Goal: Task Accomplishment & Management: Use online tool/utility

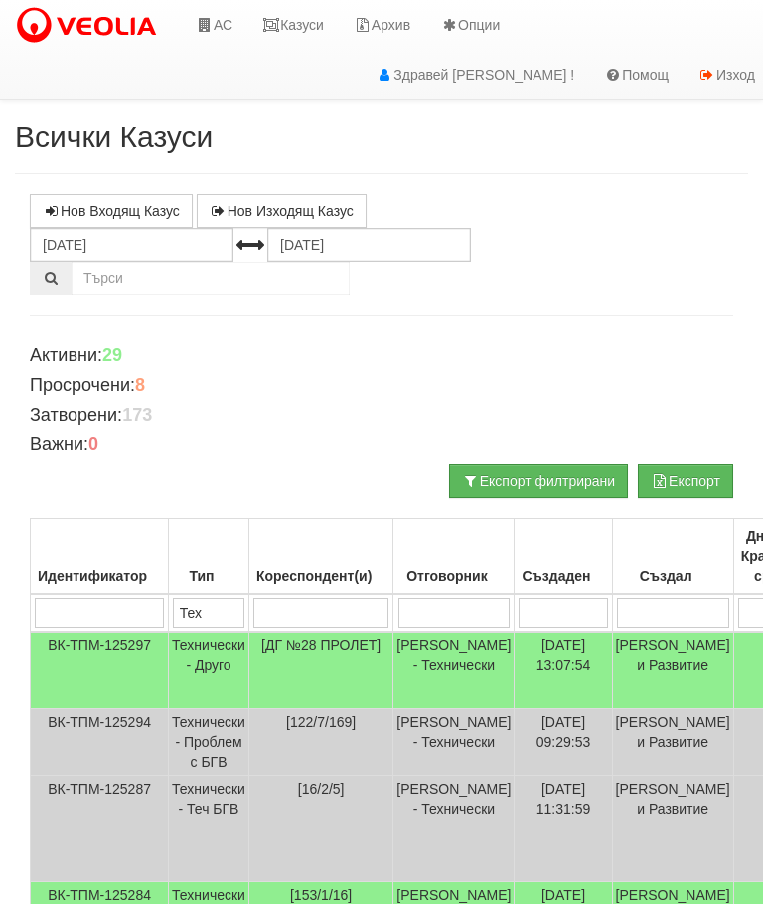
type input "Тех"
click at [217, 24] on link "АС" at bounding box center [214, 25] width 67 height 50
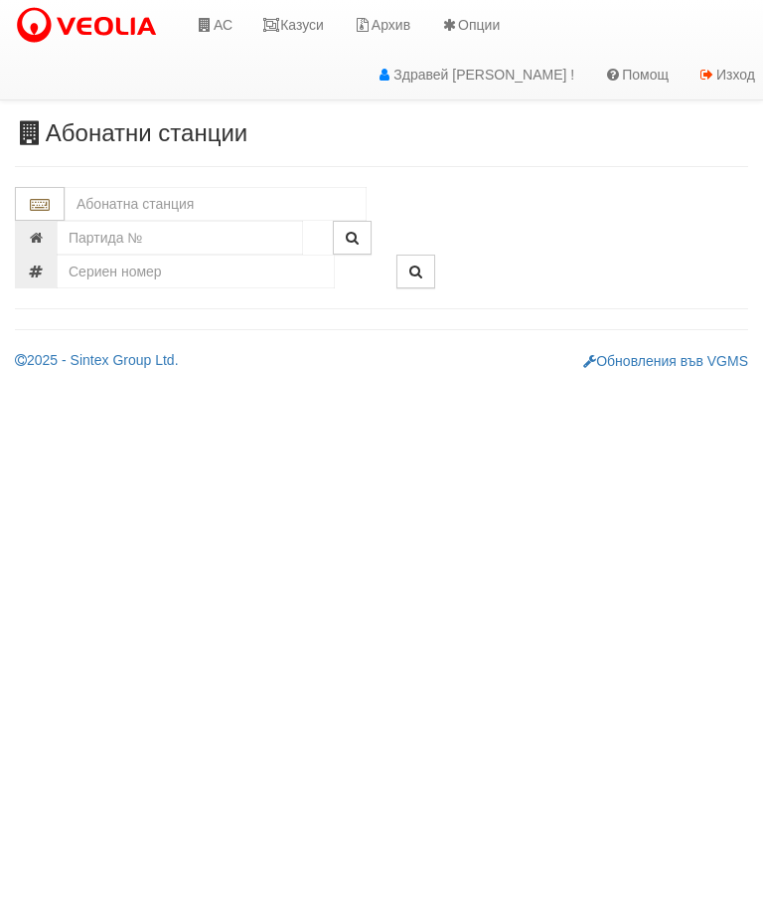
click at [149, 202] on input "text" at bounding box center [216, 204] width 302 height 34
click at [138, 233] on div "ХИМ.ЧИСТЕНЕ - Младост - "ВЕОЛИЯ"" at bounding box center [216, 235] width 296 height 23
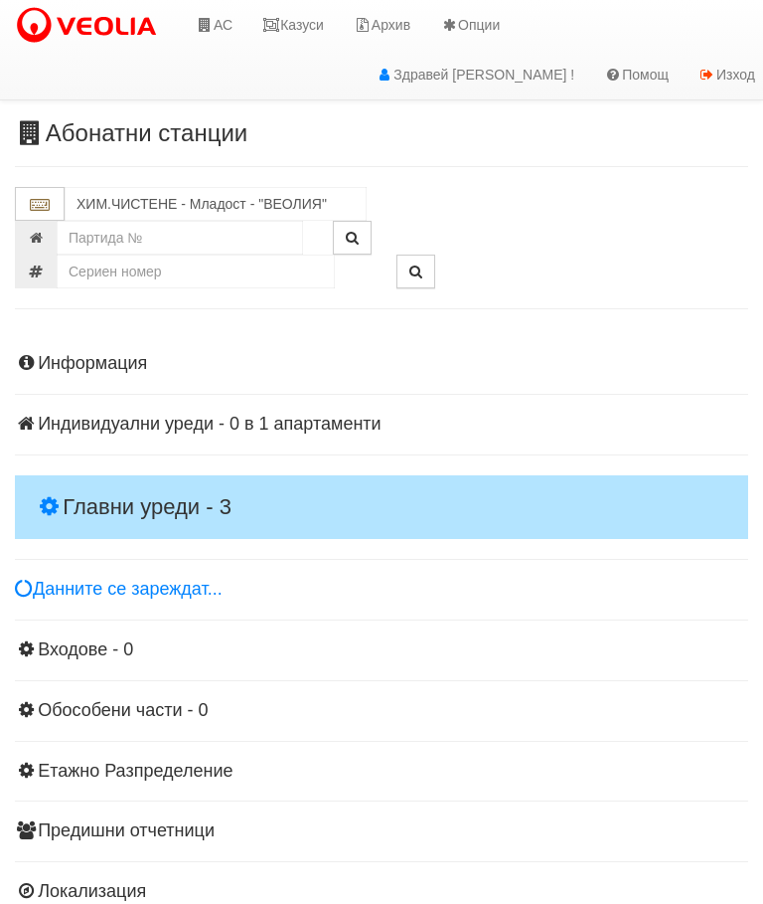
click at [146, 480] on h4 "Главни уреди - 3" at bounding box center [382, 507] width 734 height 64
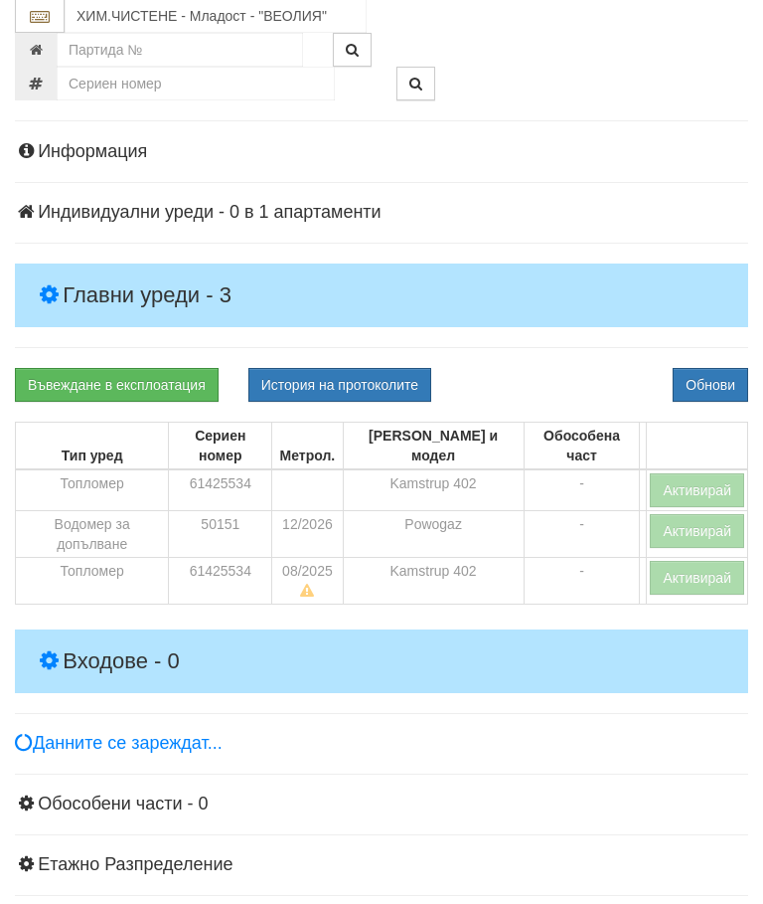
scroll to position [215, 0]
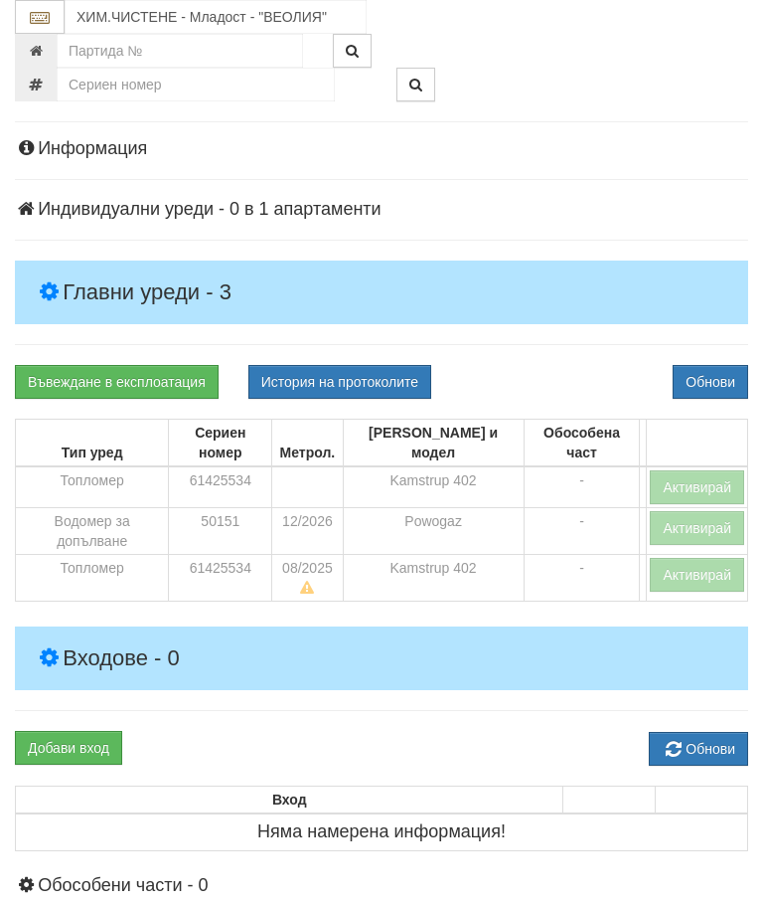
click at [529, 689] on div "Информация Параметри Брой Апартаменти: 1 Ползватели 07/2025 0 %" at bounding box center [382, 605] width 734 height 983
click at [531, 731] on div "Добави вход Обнови" at bounding box center [381, 748] width 763 height 35
click at [436, 626] on h4 "Входове - 0" at bounding box center [382, 658] width 734 height 64
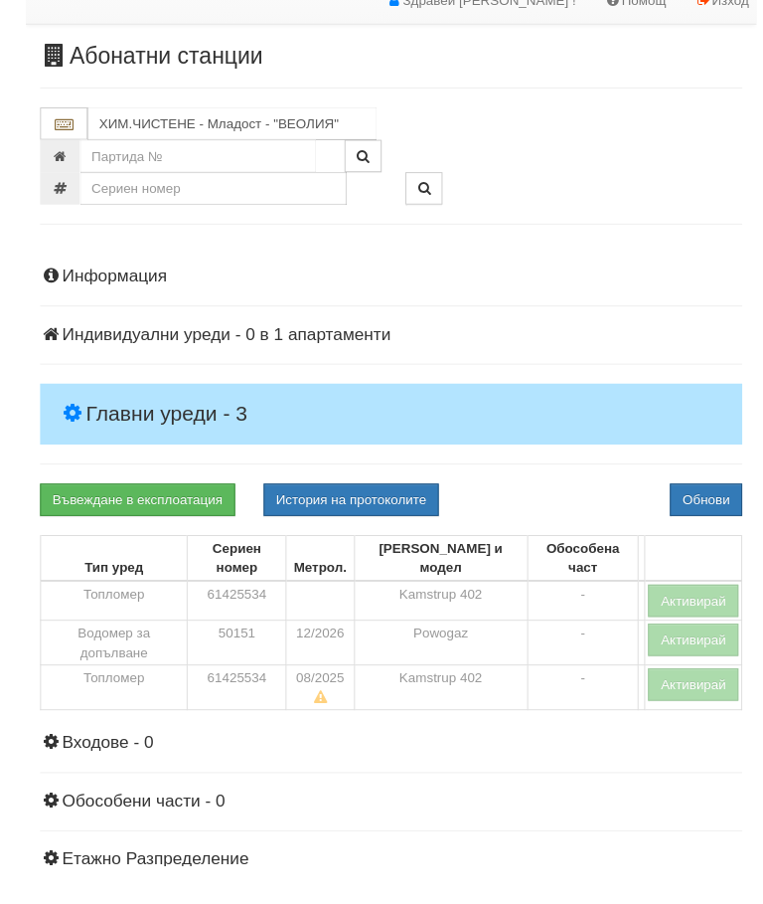
scroll to position [112, 0]
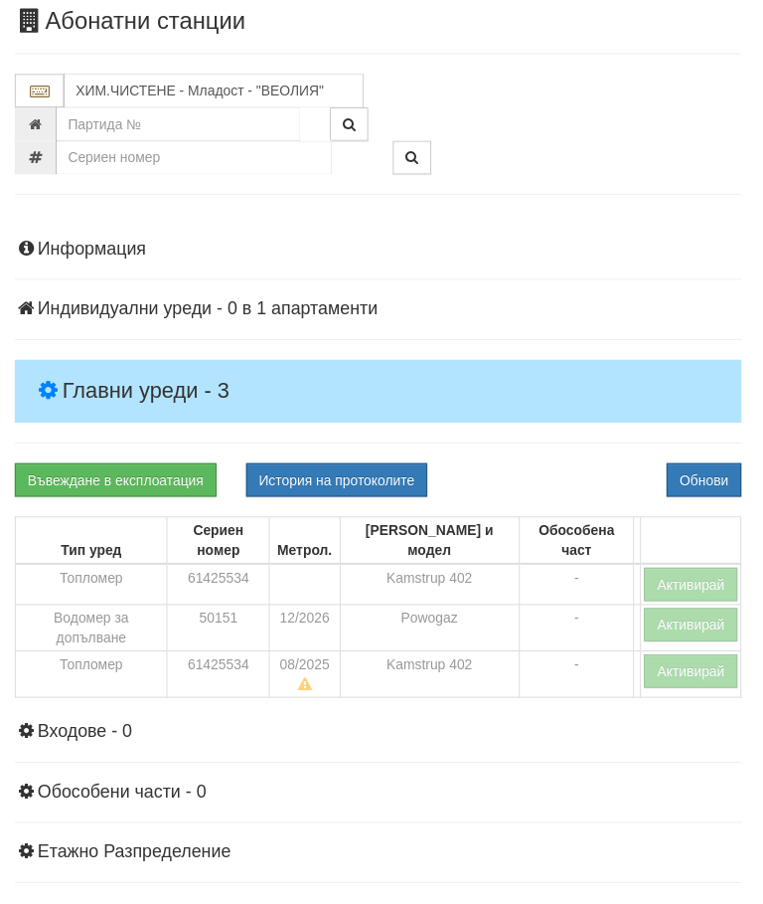
click at [682, 573] on button "Активирай" at bounding box center [697, 590] width 94 height 34
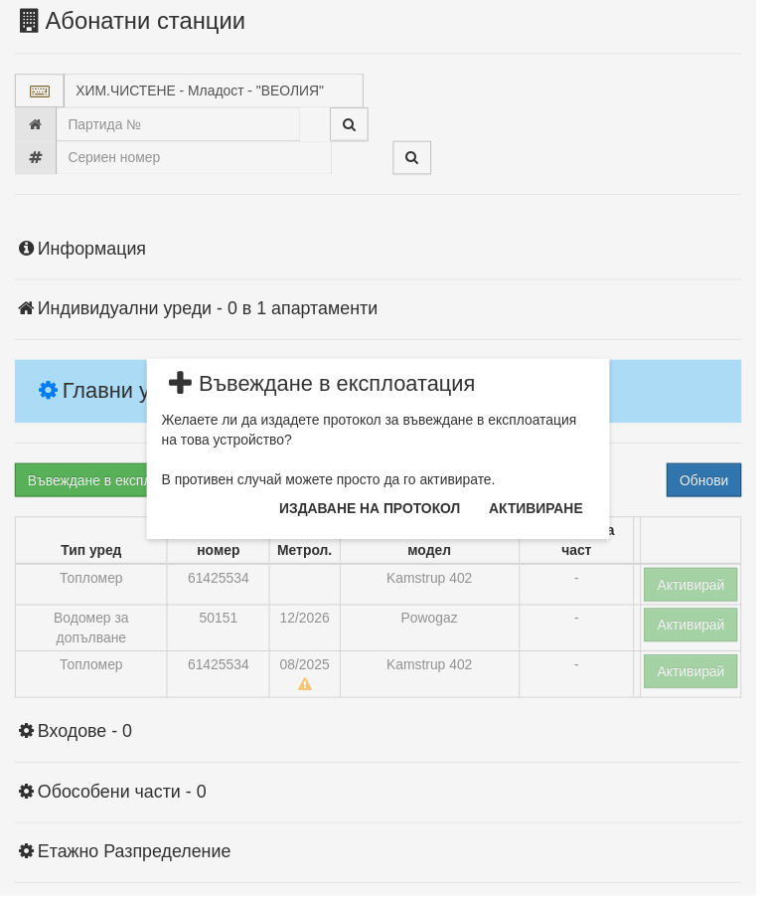
click at [409, 505] on button "Издаване на протокол" at bounding box center [373, 513] width 207 height 32
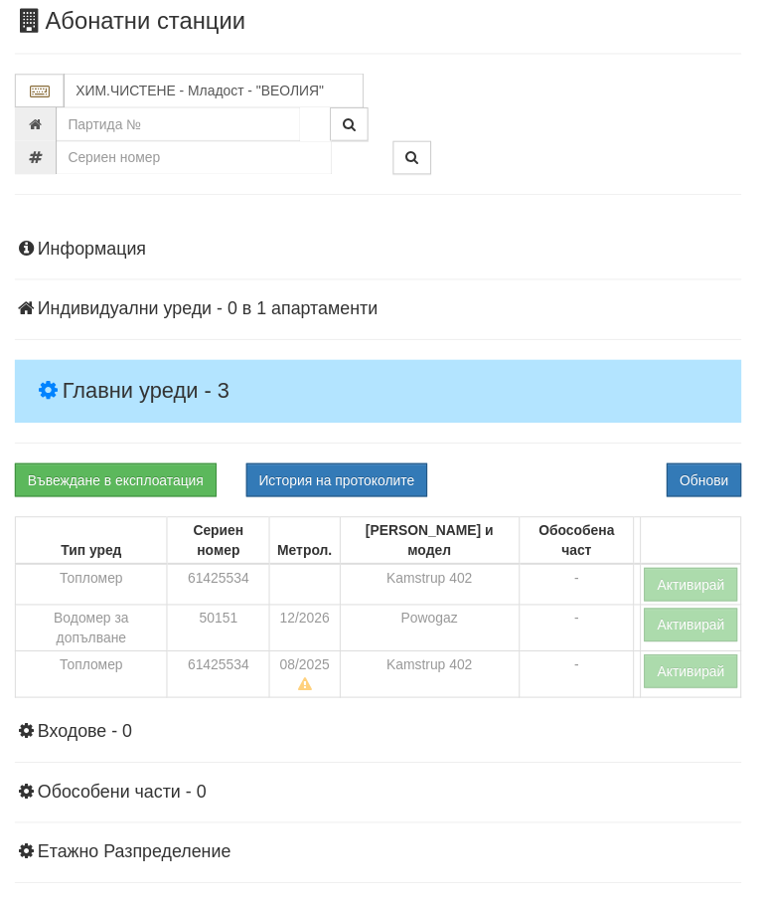
click at [583, 224] on div "Информация Параметри Брой Апартаменти: 1 Ползватели 07/2025 0 %" at bounding box center [382, 614] width 734 height 794
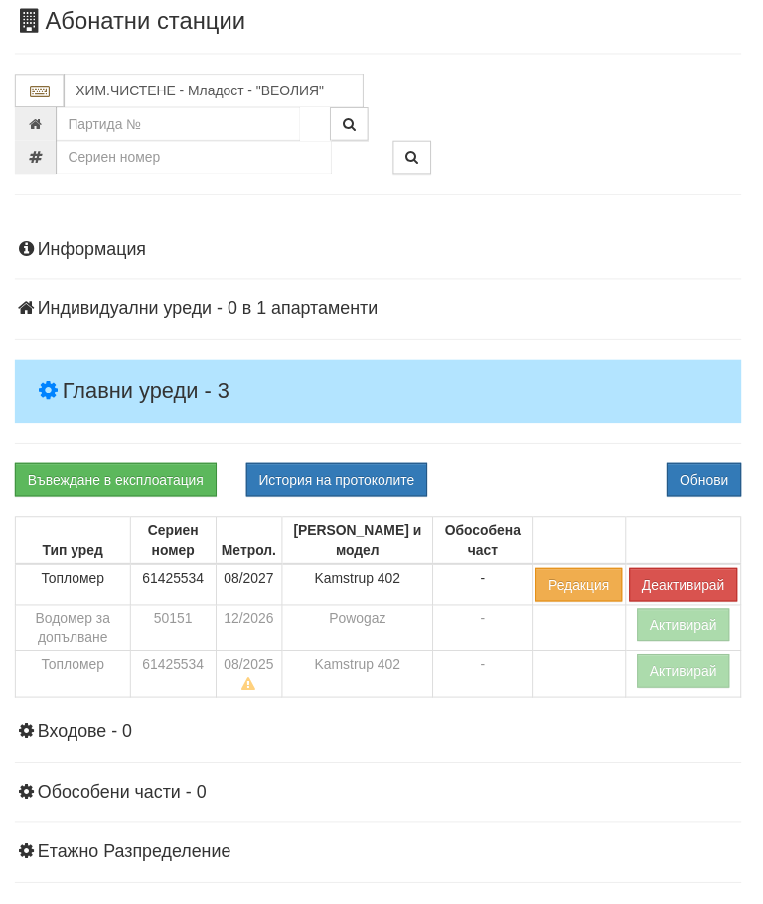
click at [683, 628] on button "Активирай" at bounding box center [690, 630] width 94 height 34
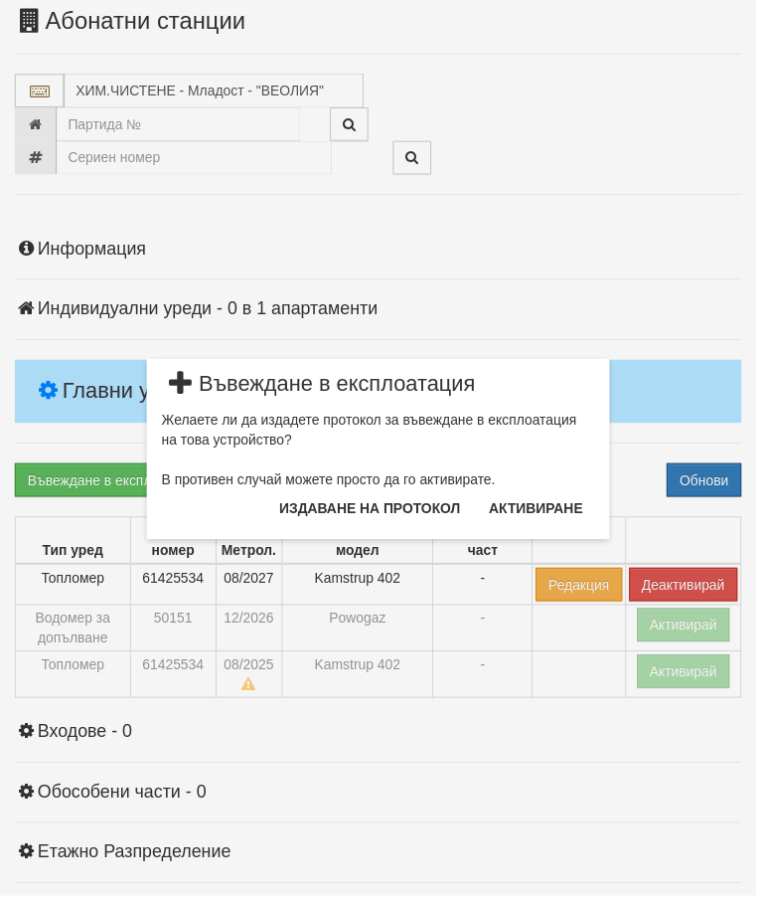
click at [407, 509] on button "Издаване на протокол" at bounding box center [373, 513] width 207 height 32
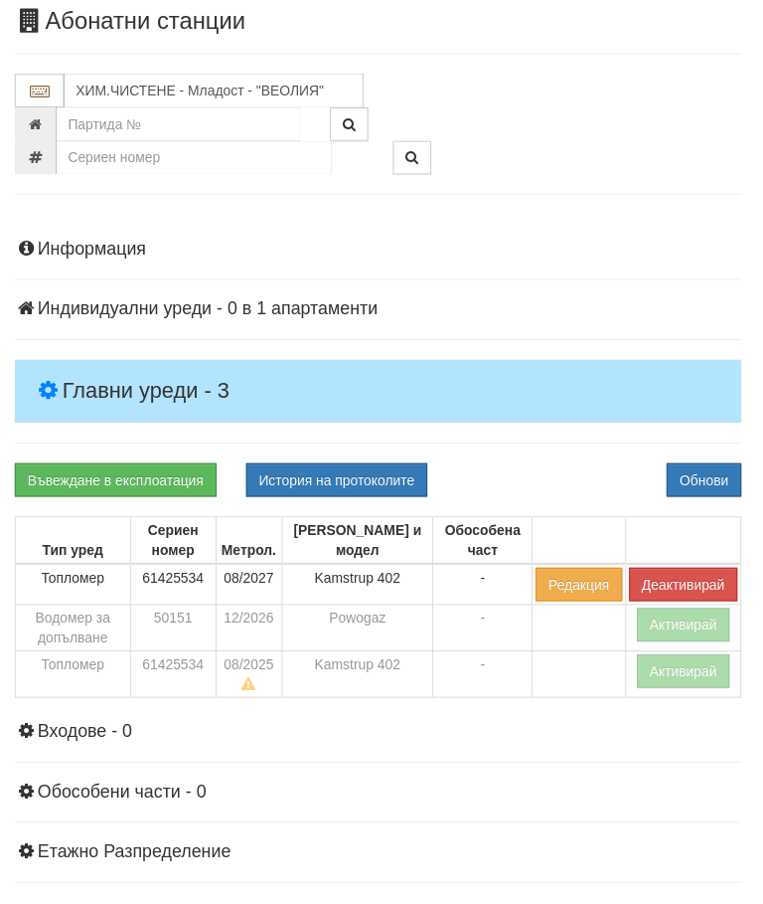
click at [587, 462] on div "Информация Параметри Брой Апартаменти: 1 Ползватели 07/2025 0 %" at bounding box center [382, 614] width 734 height 794
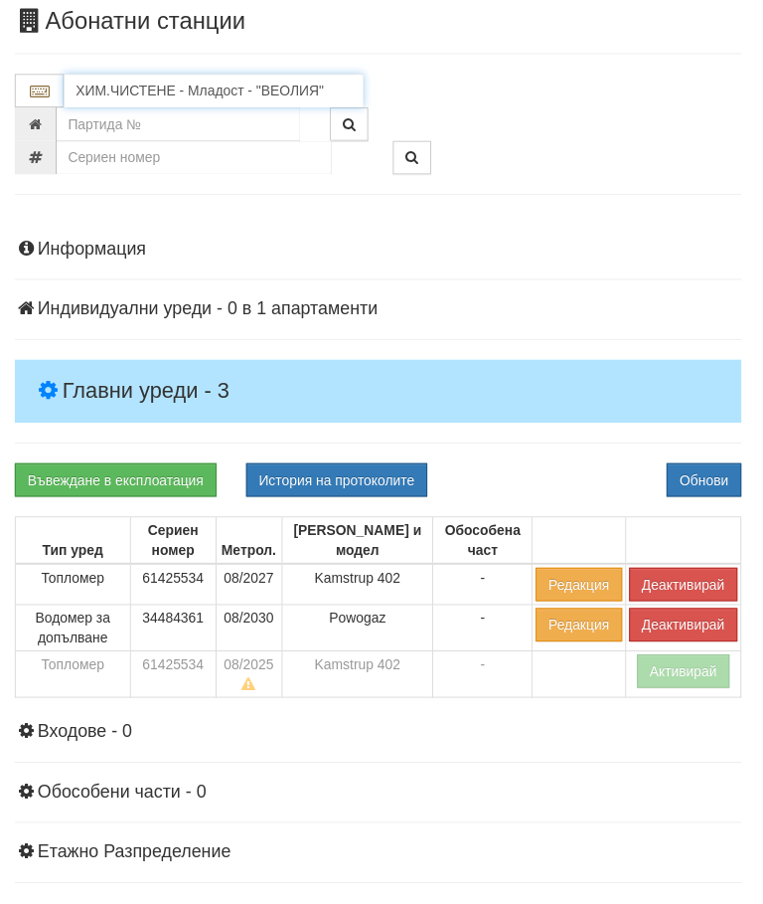
click at [217, 87] on input "ХИМ.ЧИСТЕНЕ - Младост - "ВЕОЛИЯ"" at bounding box center [216, 92] width 302 height 34
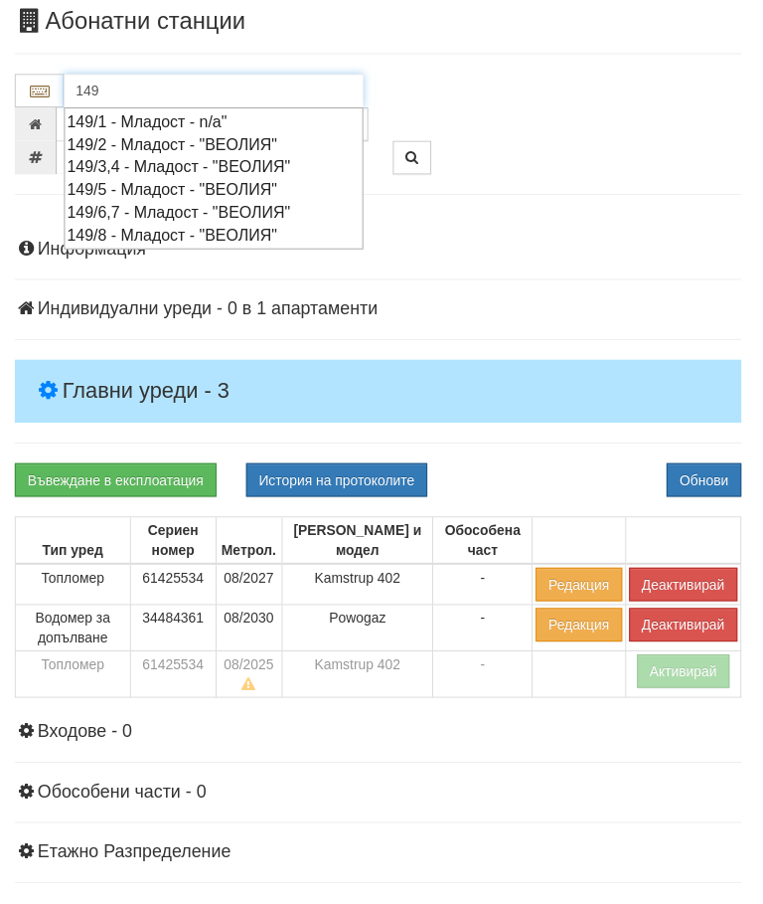
click at [184, 165] on div "149/3,4 - Младост - "ВЕОЛИЯ"" at bounding box center [216, 168] width 296 height 23
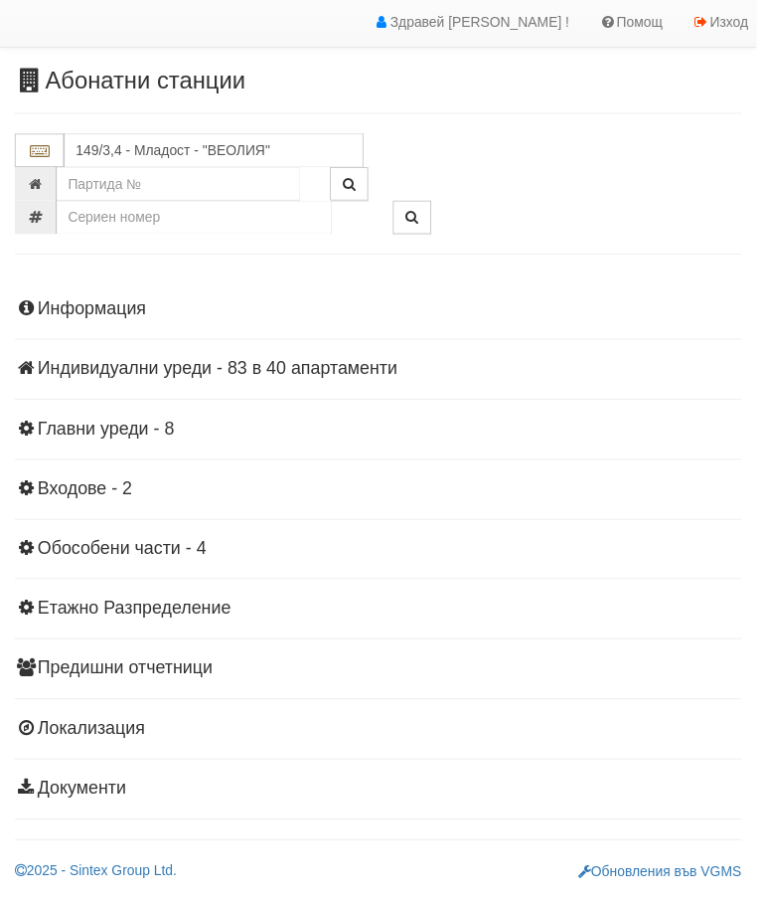
scroll to position [35, 0]
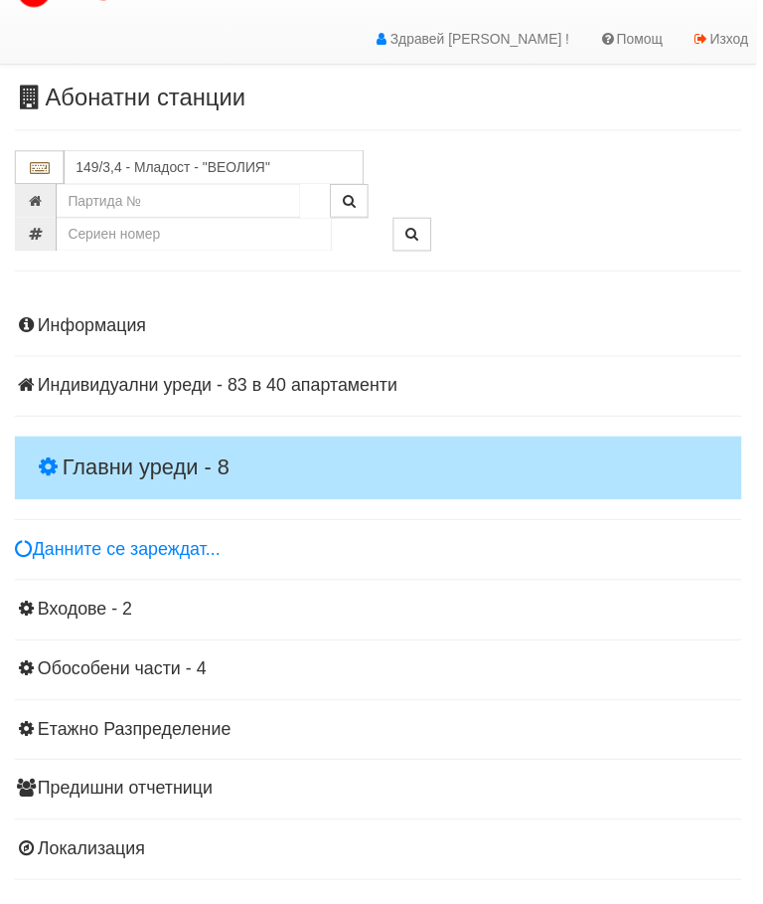
click at [155, 445] on h4 "Главни уреди - 8" at bounding box center [382, 472] width 734 height 64
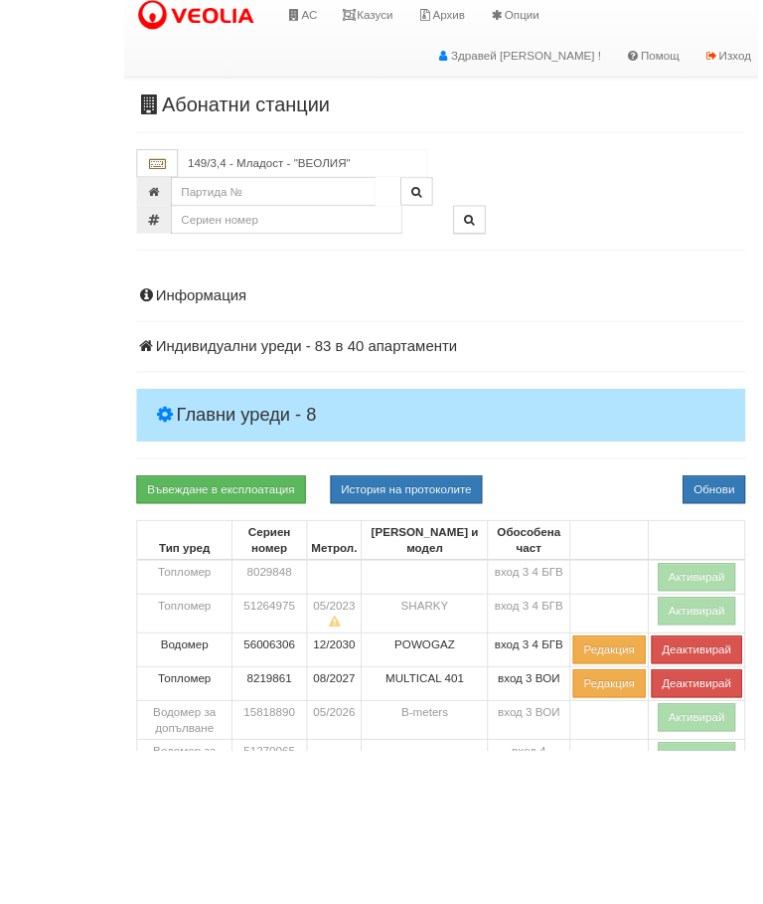
scroll to position [213, 0]
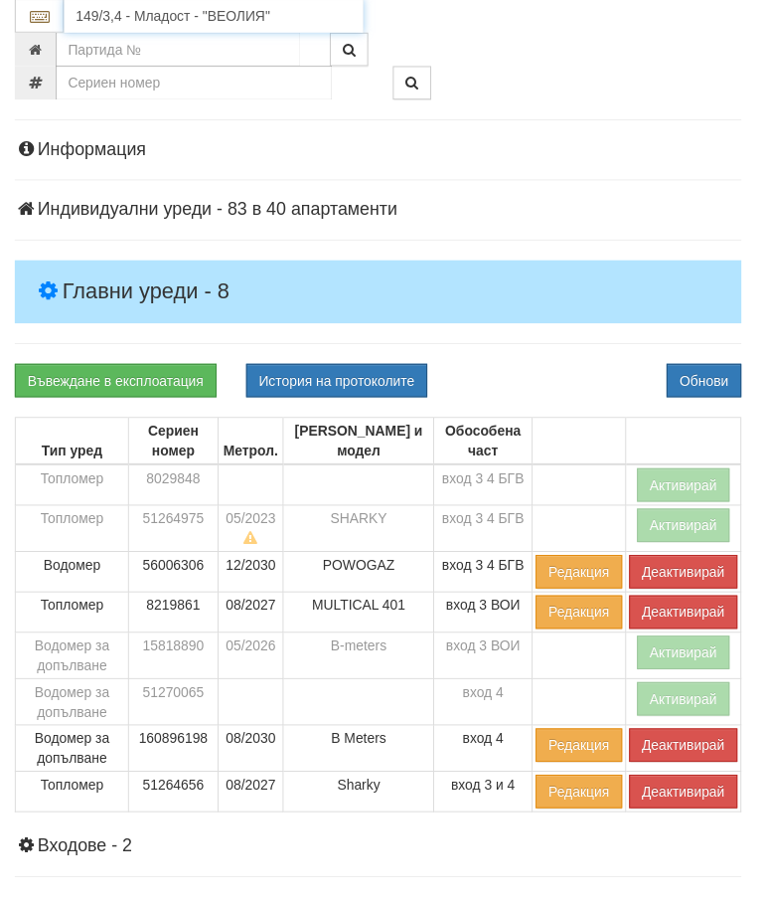
click at [213, 12] on input "149/3,4 - Младост - "ВЕОЛИЯ"" at bounding box center [216, 17] width 302 height 34
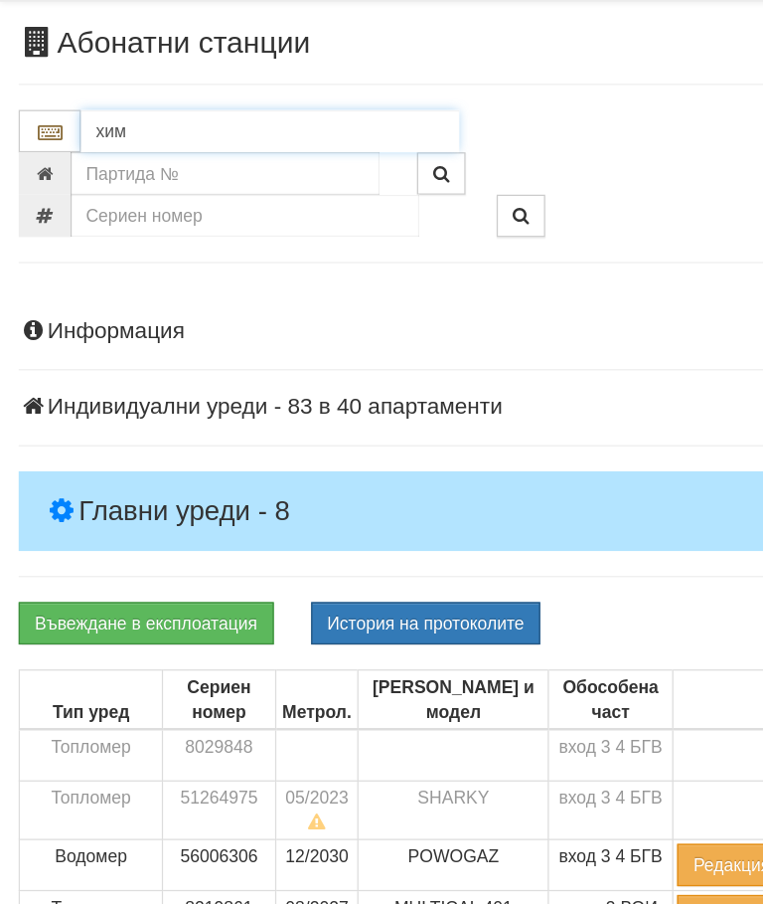
scroll to position [444, 0]
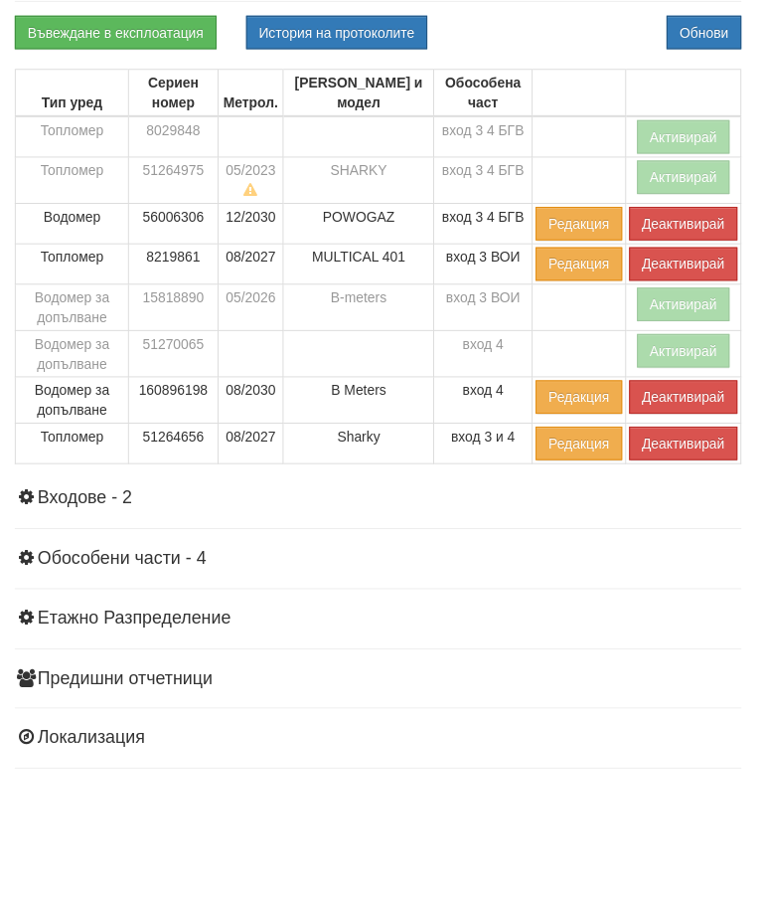
type input "хим"
click at [577, 135] on div "Въвеждане в експлоатация История на протоколите Обнови" at bounding box center [381, 152] width 763 height 34
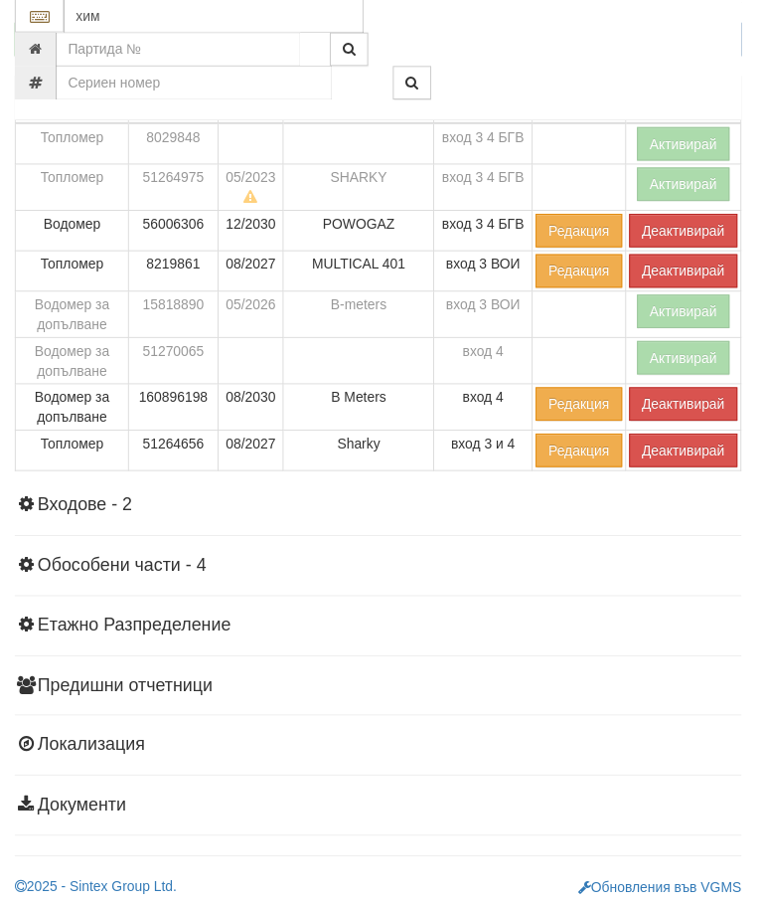
click at [677, 306] on button "Активирай" at bounding box center [690, 314] width 94 height 34
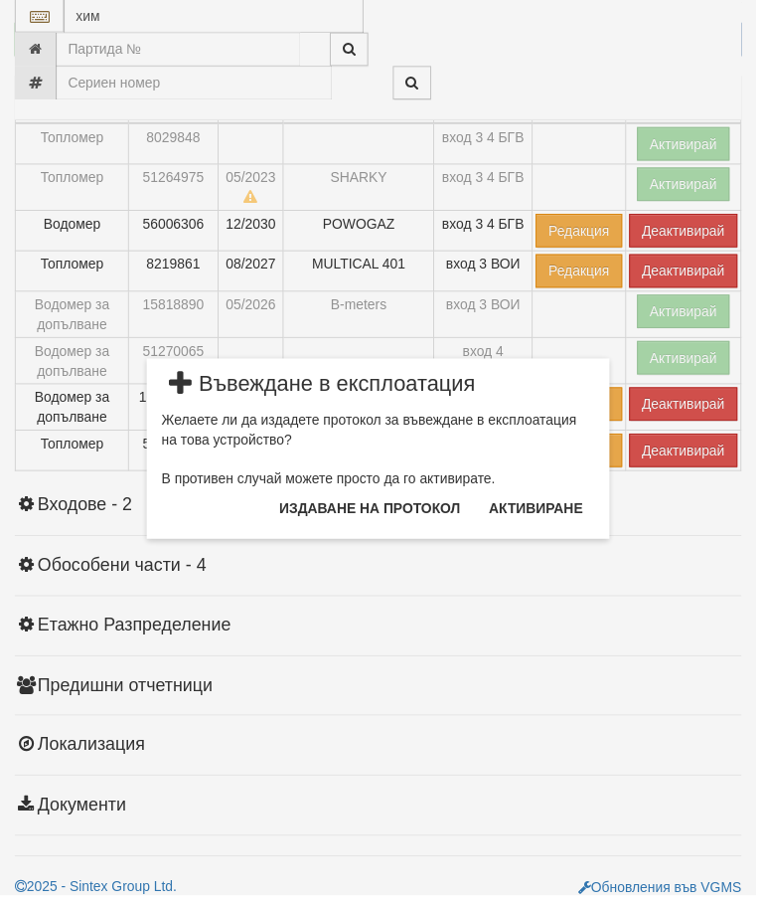
click at [404, 511] on button "Издаване на протокол" at bounding box center [373, 513] width 207 height 32
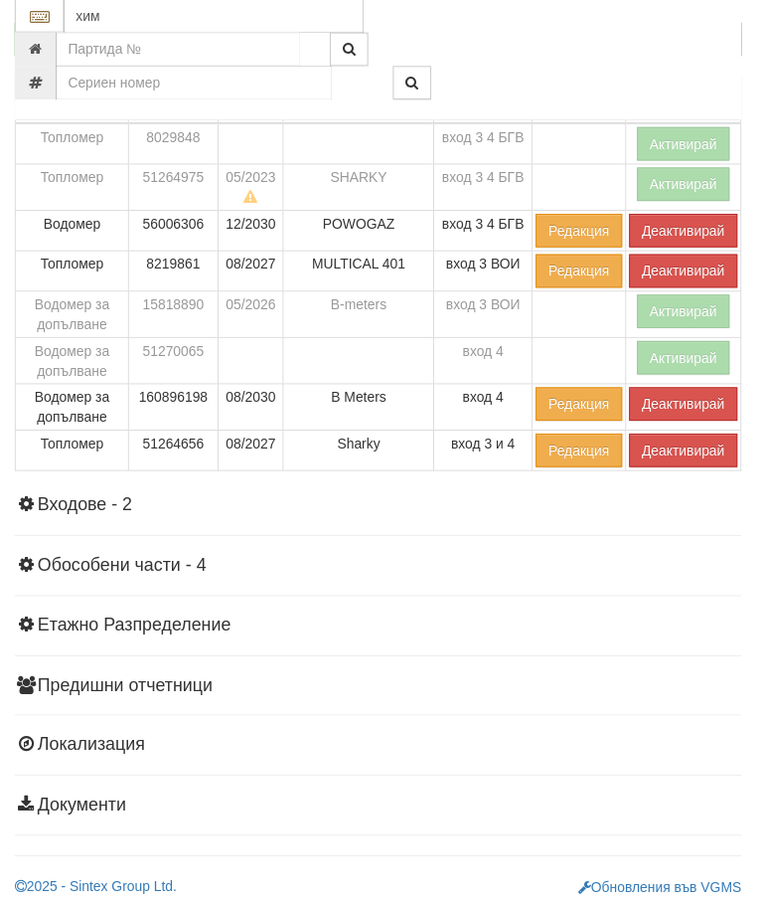
click at [434, 494] on div "Информация Параметри Брой Апартаменти: 40 Ползватели 07/2025 55 % 0 % 87" at bounding box center [382, 307] width 734 height 1071
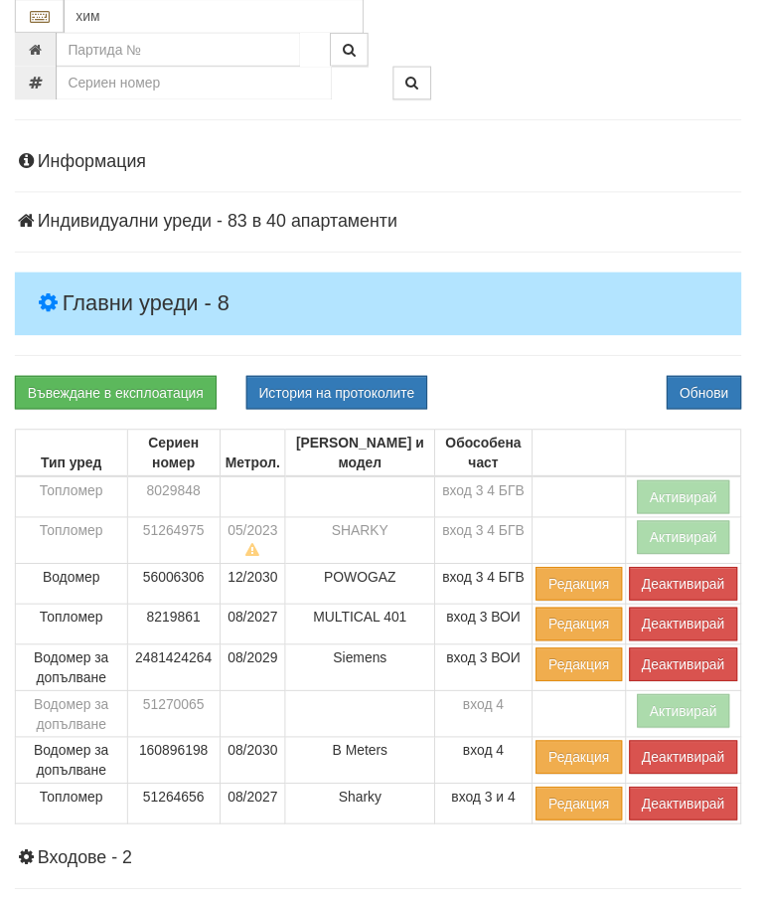
scroll to position [204, 0]
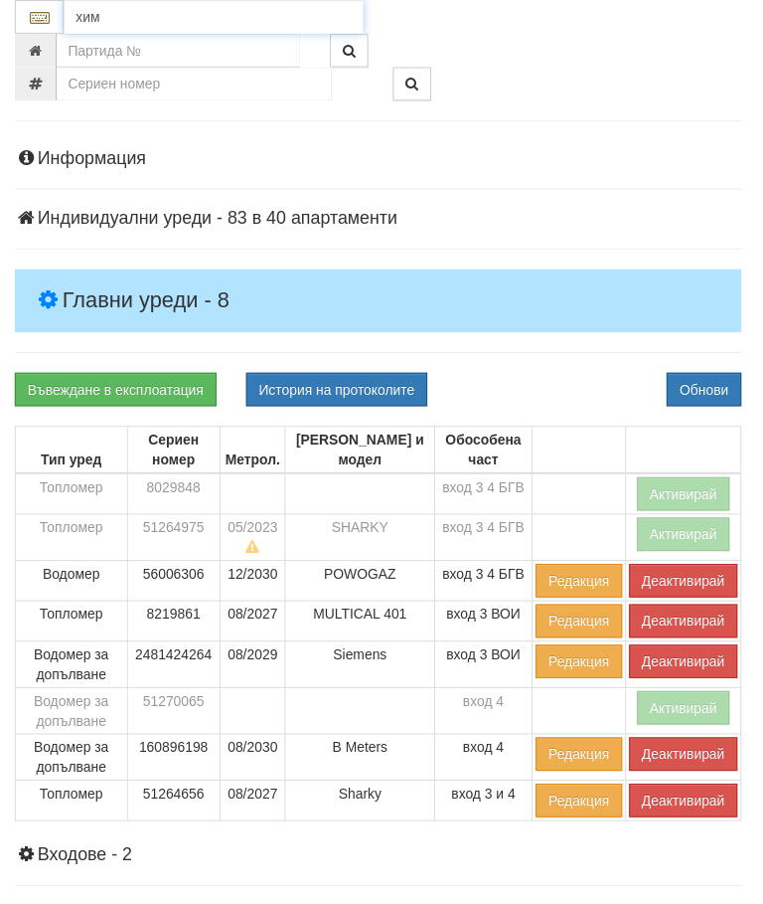
click at [123, 18] on input "хим" at bounding box center [216, 17] width 302 height 34
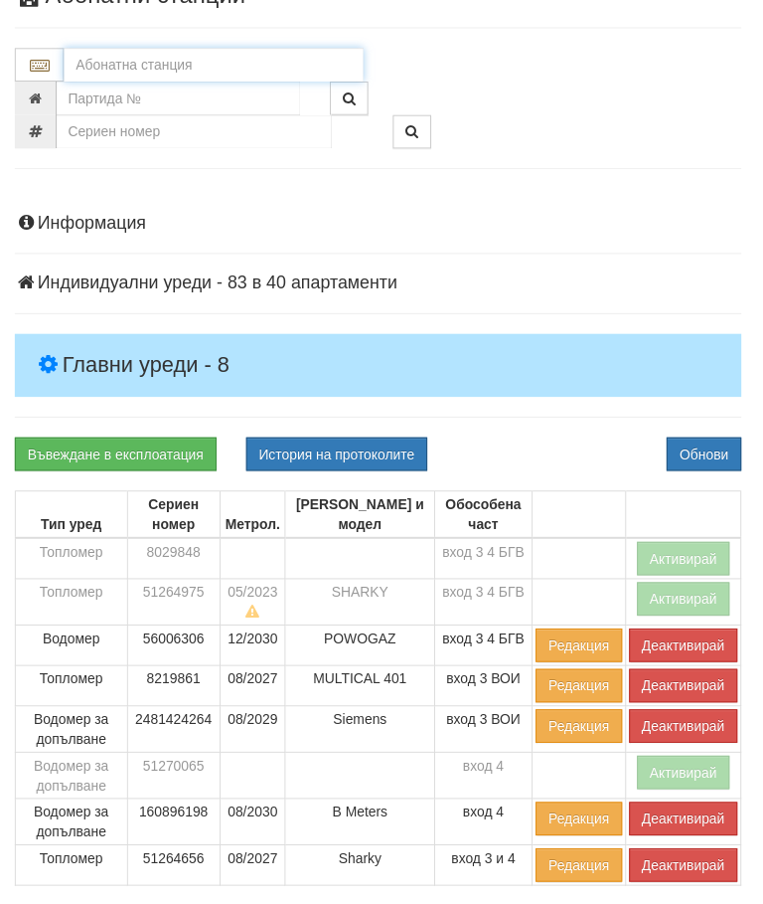
scroll to position [0, 0]
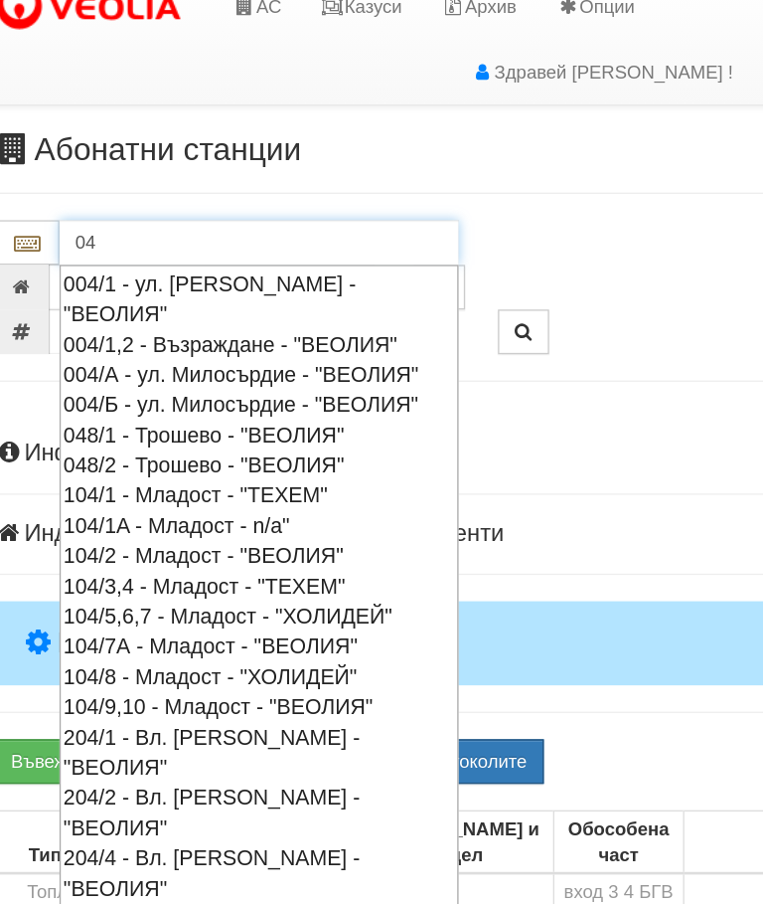
click at [191, 269] on div "004/1,2 - Възраждане - "ВЕОЛИЯ"" at bounding box center [216, 280] width 296 height 23
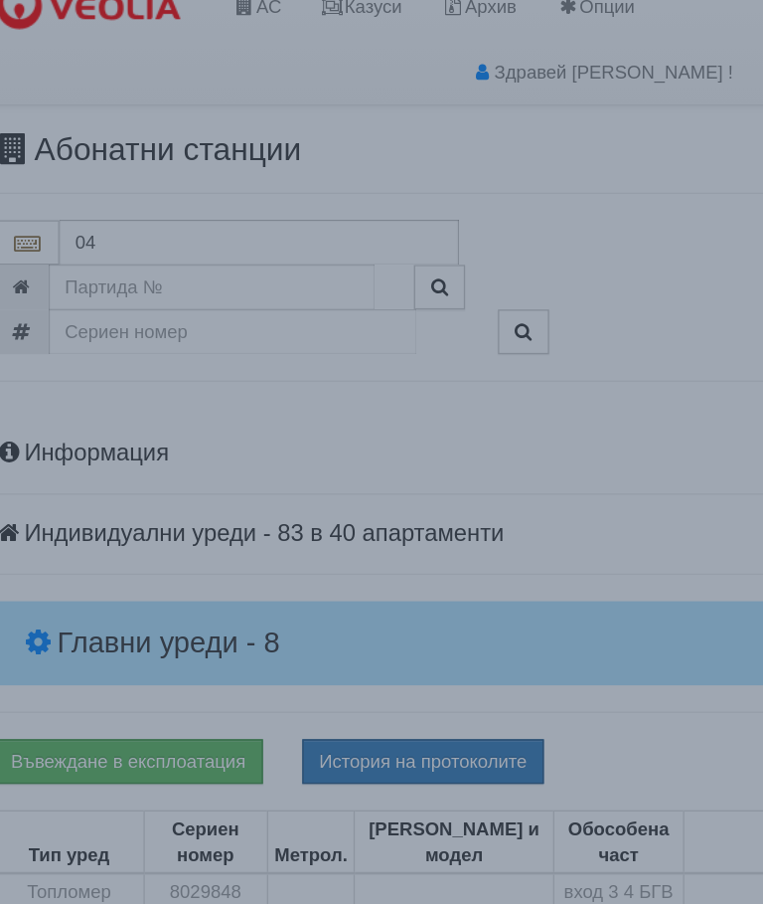
type input "004/1,2 - Възраждане - "ВЕОЛИЯ""
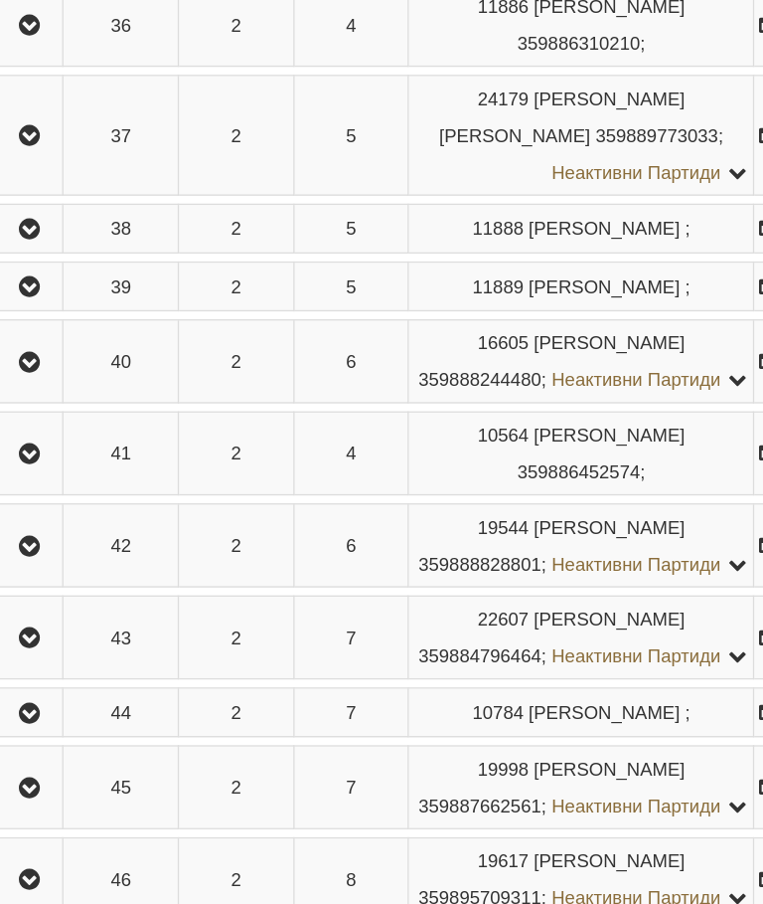
scroll to position [2869, 0]
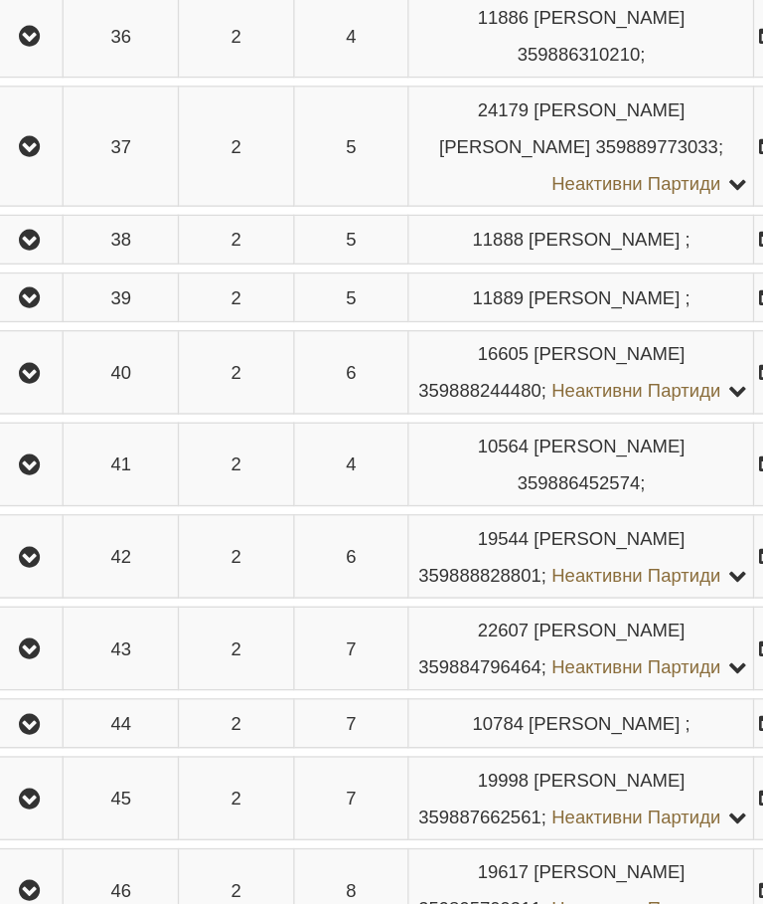
click at [39, 36] on icon "button" at bounding box center [42, 29] width 24 height 14
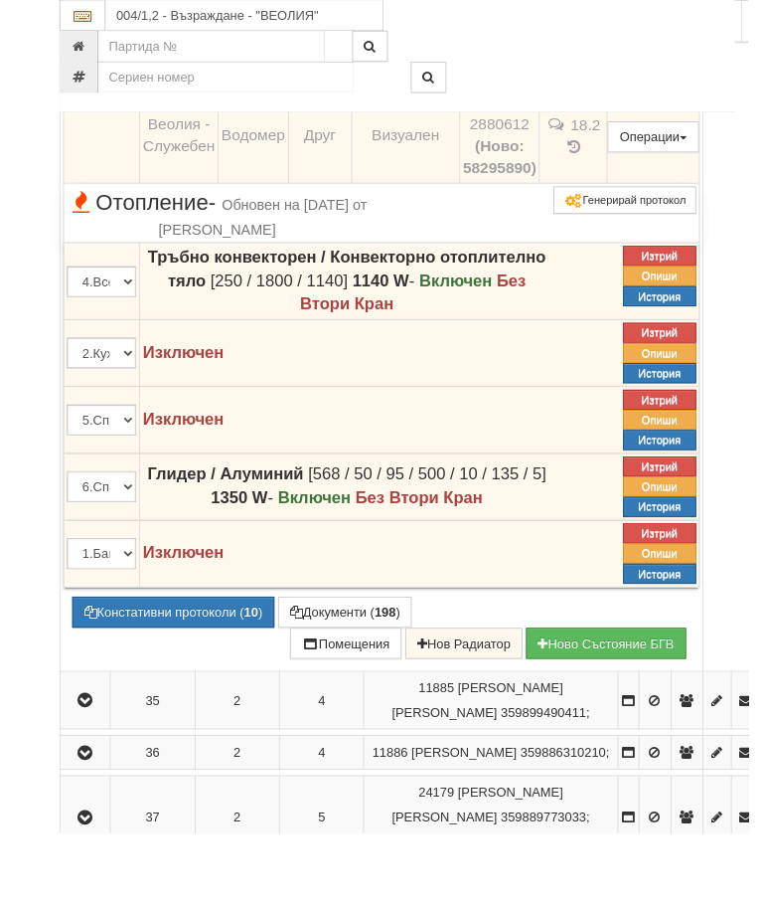
scroll to position [2868, 0]
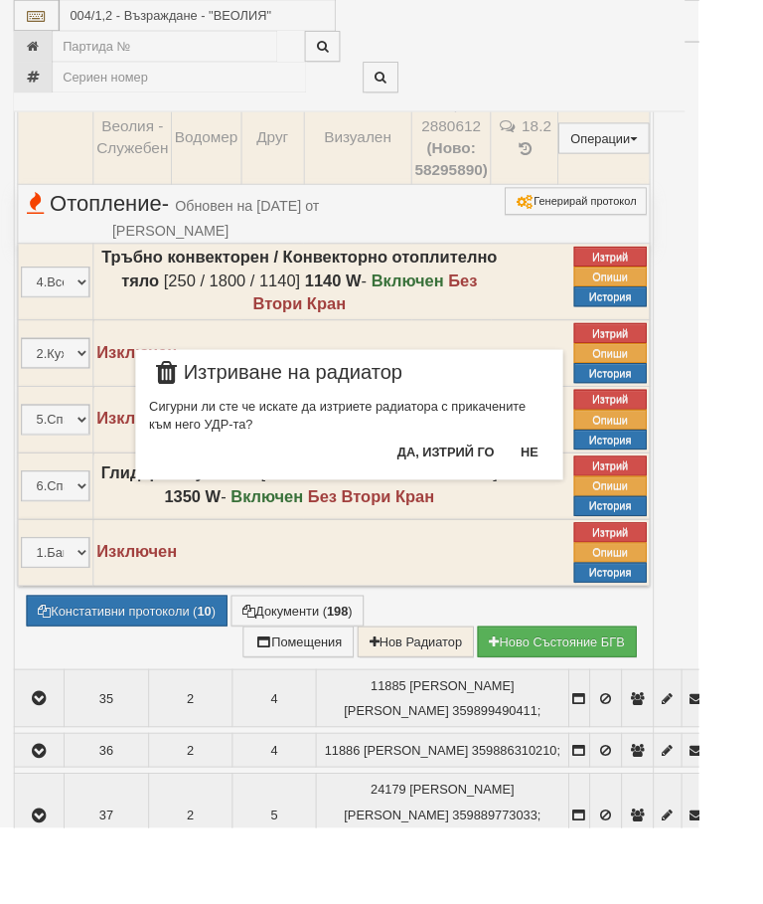
click at [527, 484] on button "Да, изтрий го" at bounding box center [487, 493] width 130 height 32
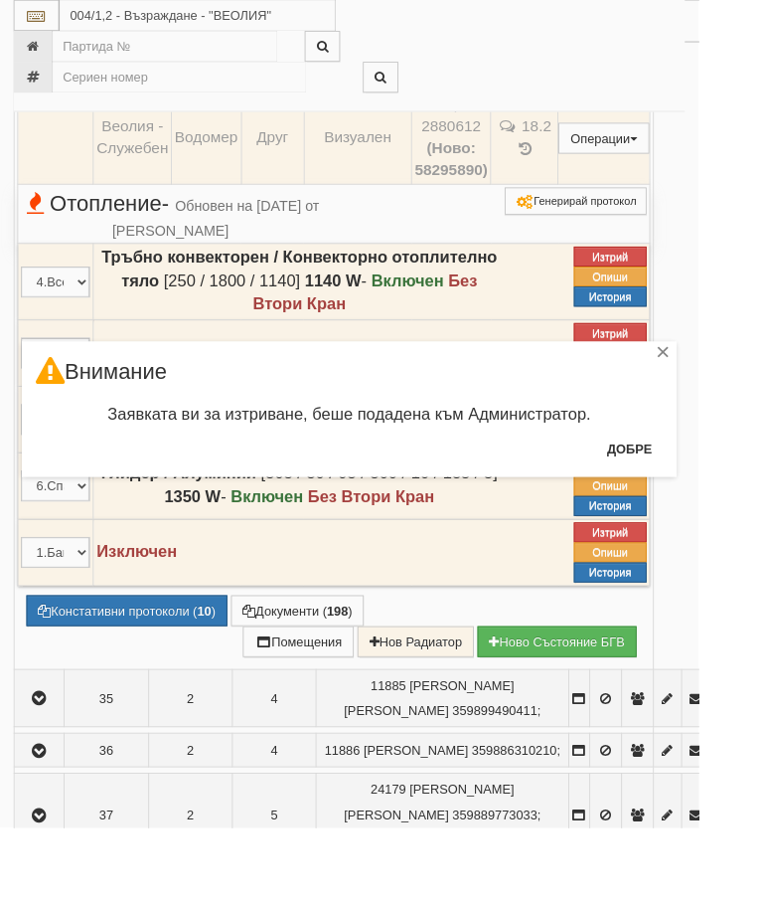
click at [714, 484] on button "Добре" at bounding box center [688, 490] width 74 height 32
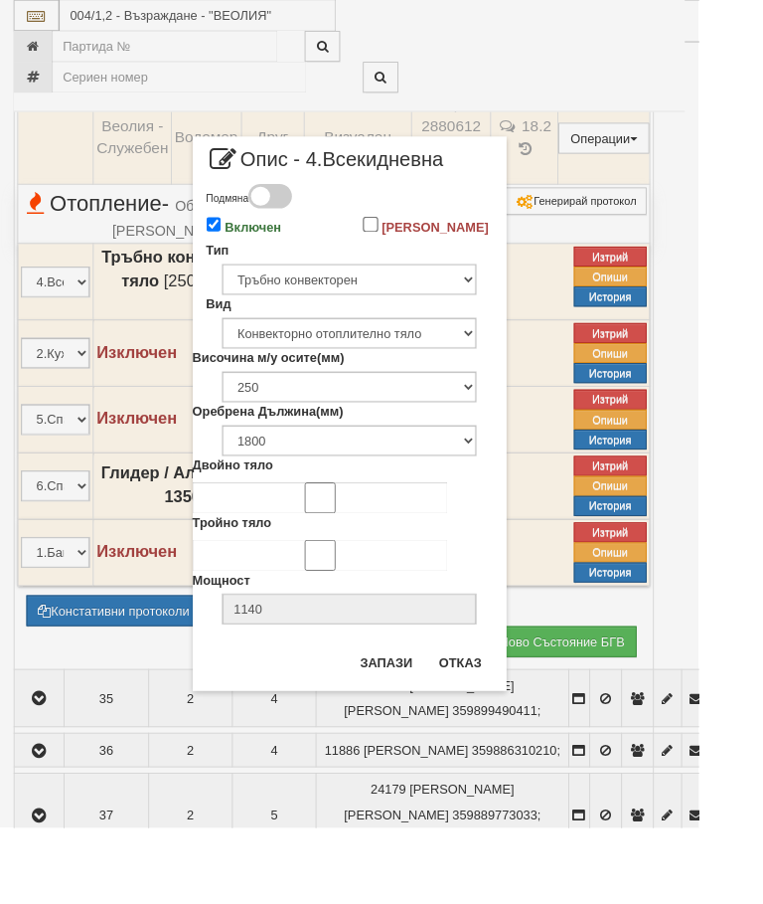
click at [243, 253] on input "Включен" at bounding box center [234, 245] width 17 height 17
checkbox input "false"
click at [457, 723] on button "Запази" at bounding box center [423, 724] width 82 height 32
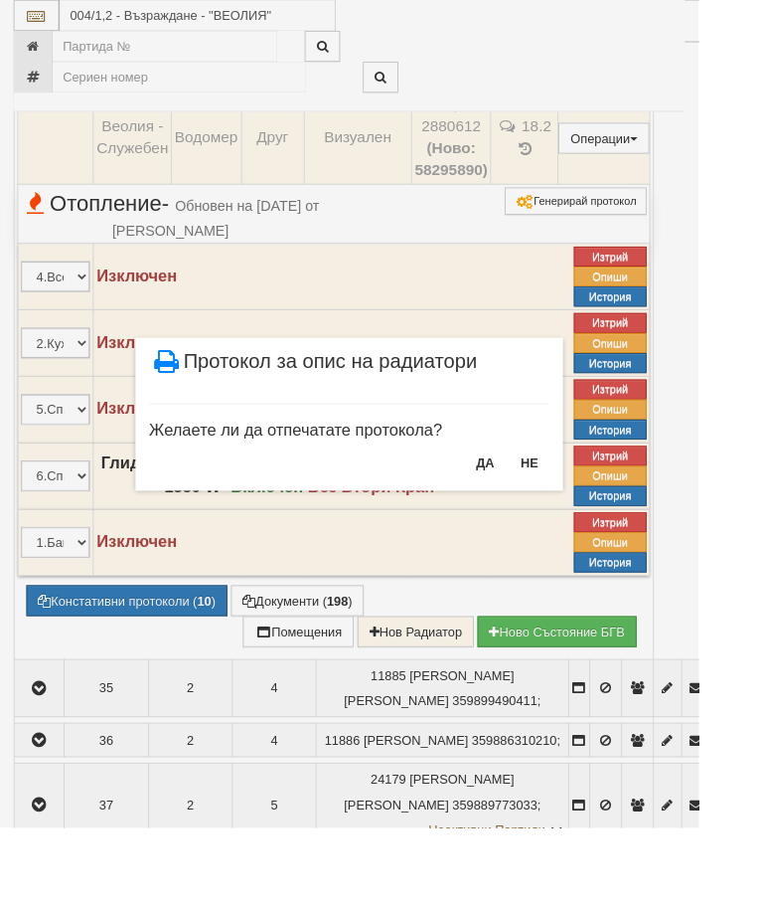
click at [600, 499] on button "НЕ" at bounding box center [579, 505] width 43 height 32
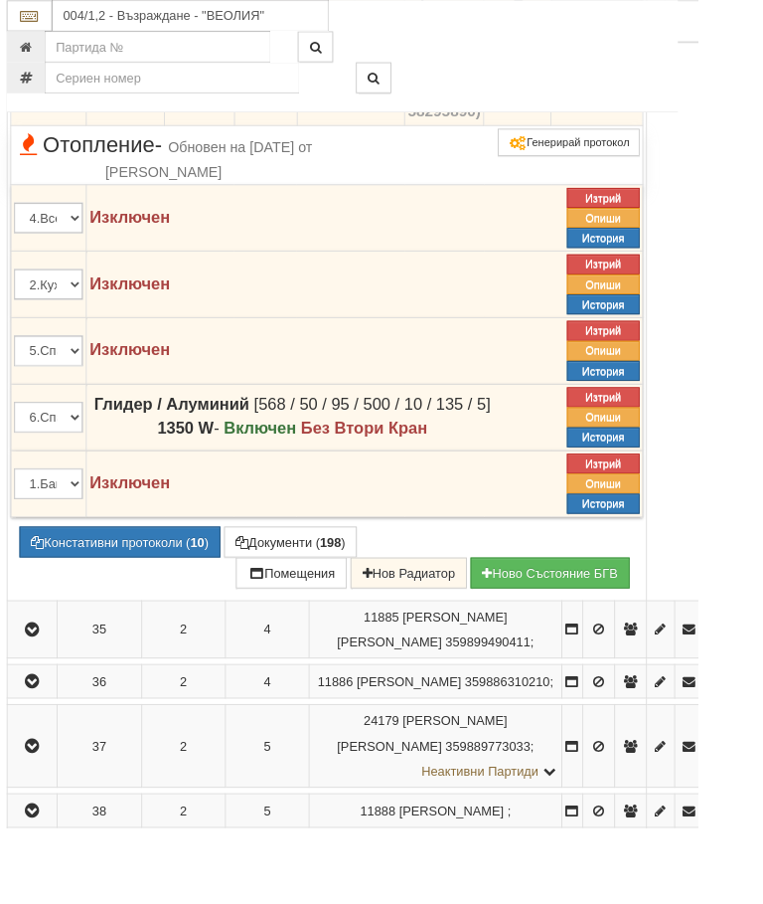
scroll to position [2933, 5]
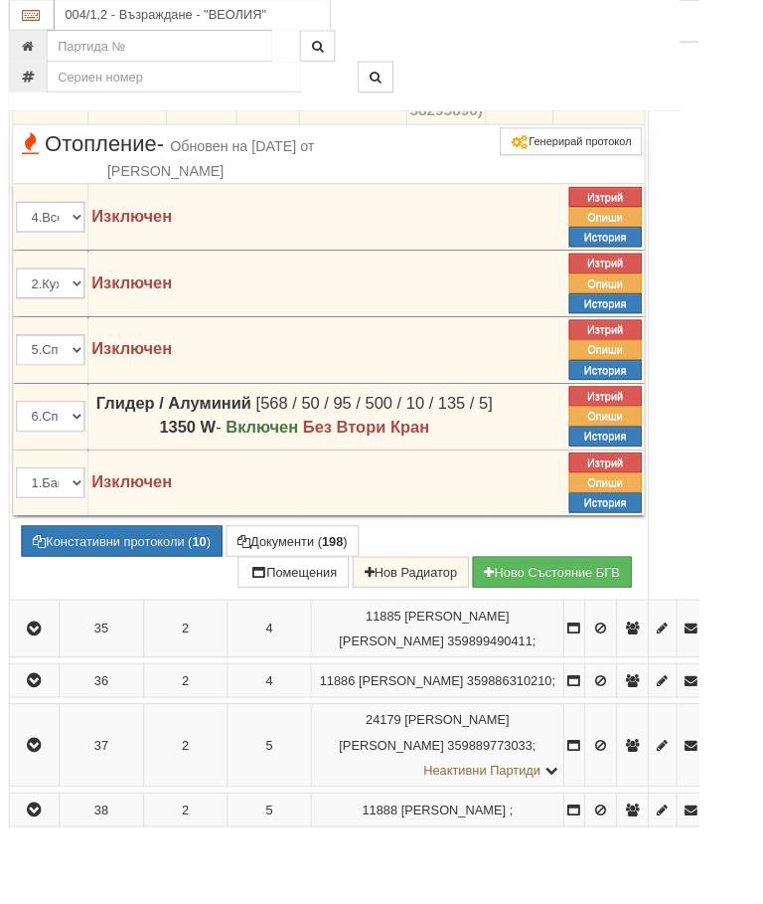
click at [155, 197] on span "Отопление - Обновен на 01/09/2025г. от Петър Добрев" at bounding box center [181, 170] width 327 height 53
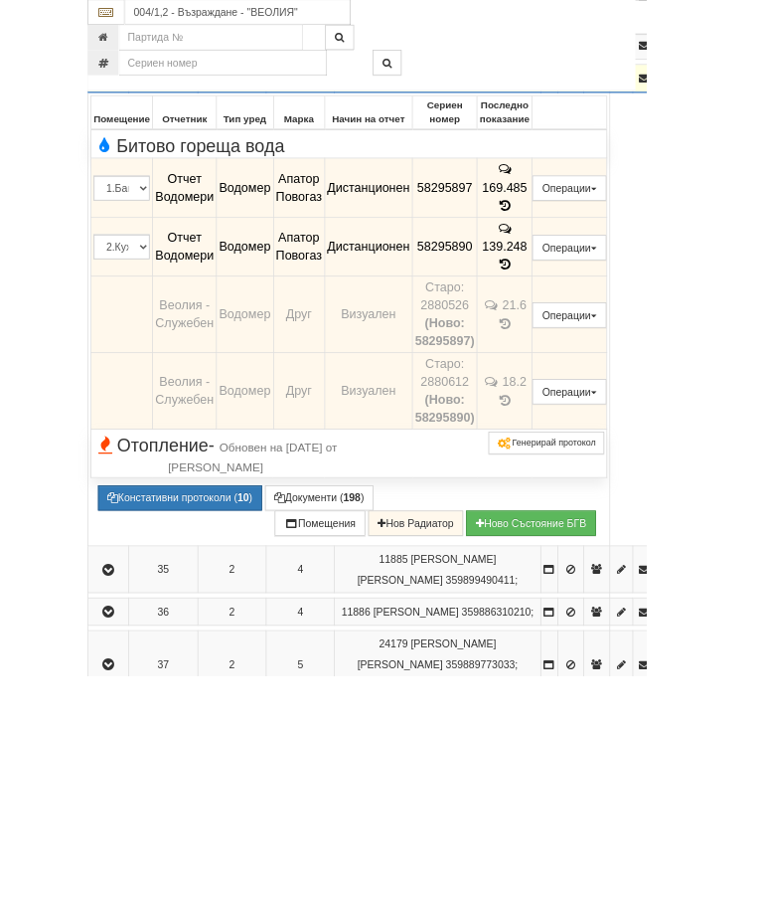
scroll to position [2601, 0]
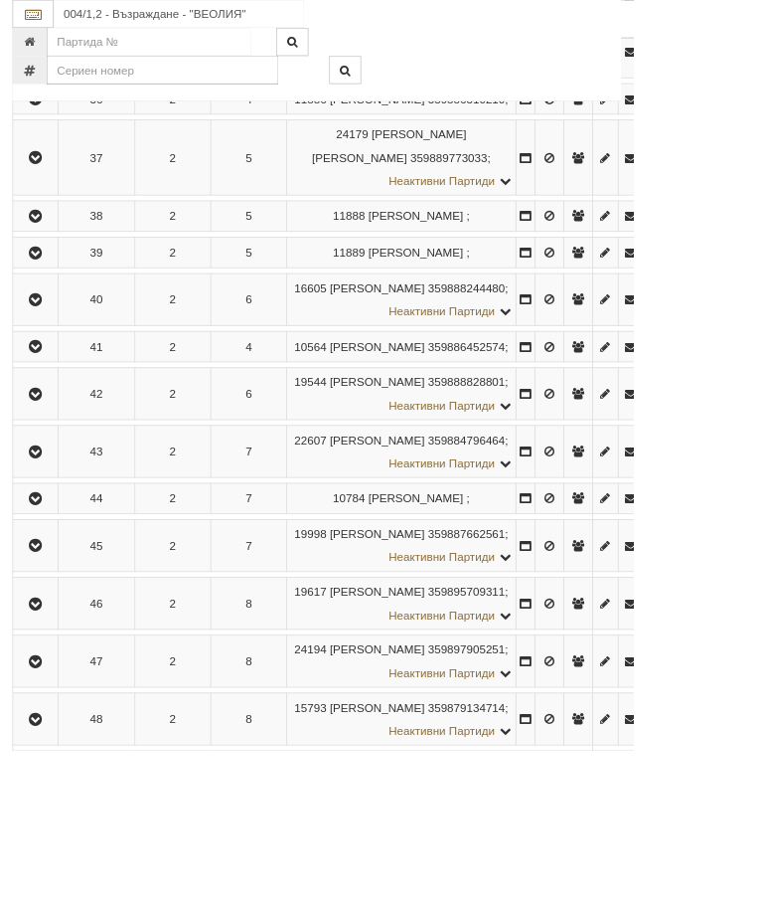
scroll to position [2678, 0]
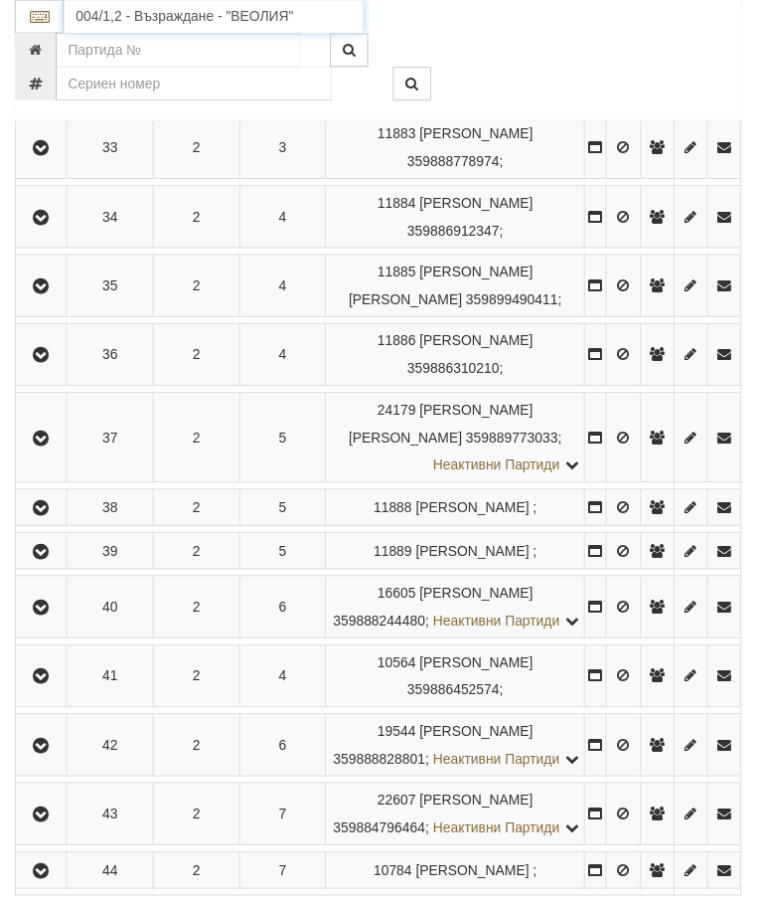
click at [209, 14] on input "004/1,2 - Възраждане - "ВЕОЛИЯ"" at bounding box center [216, 17] width 302 height 34
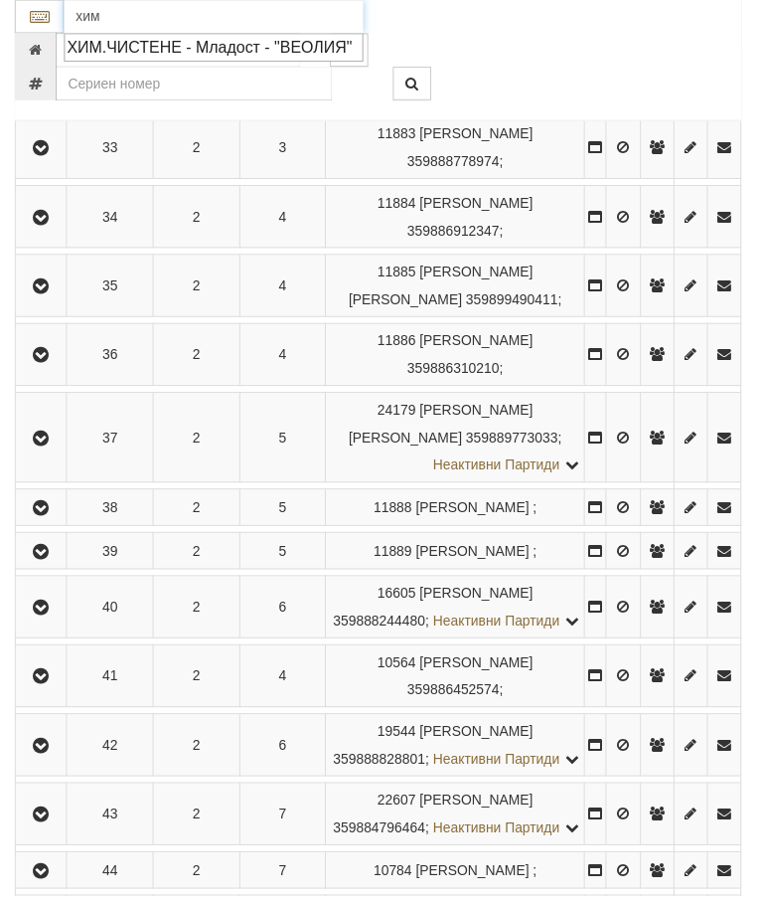
click at [167, 44] on div "ХИМ.ЧИСТЕНЕ - Младост - "ВЕОЛИЯ"" at bounding box center [216, 48] width 296 height 23
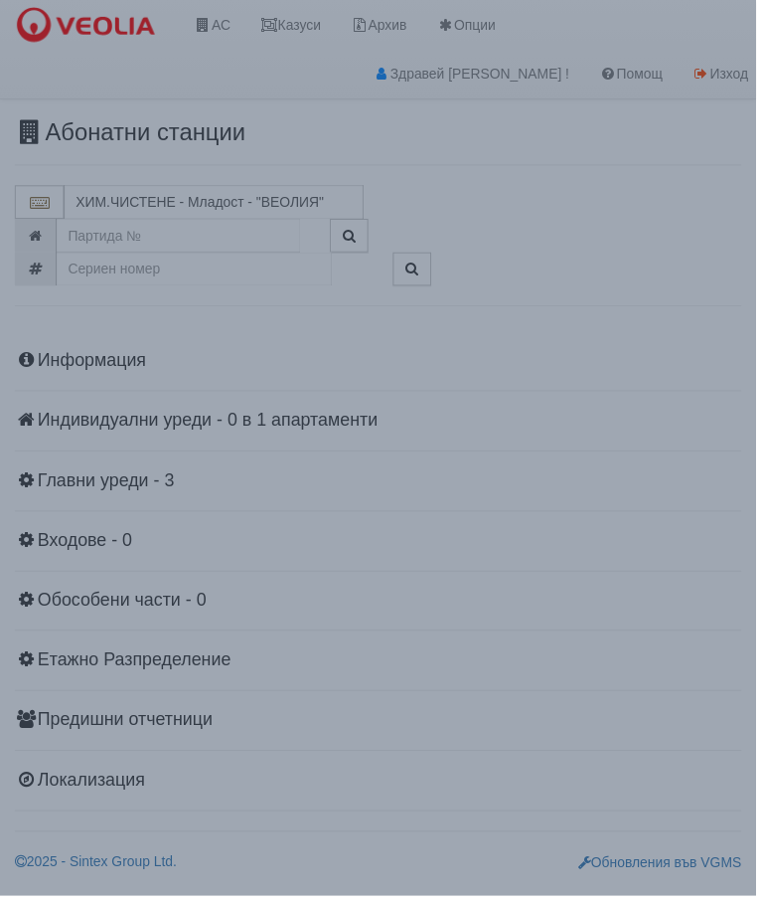
scroll to position [0, 0]
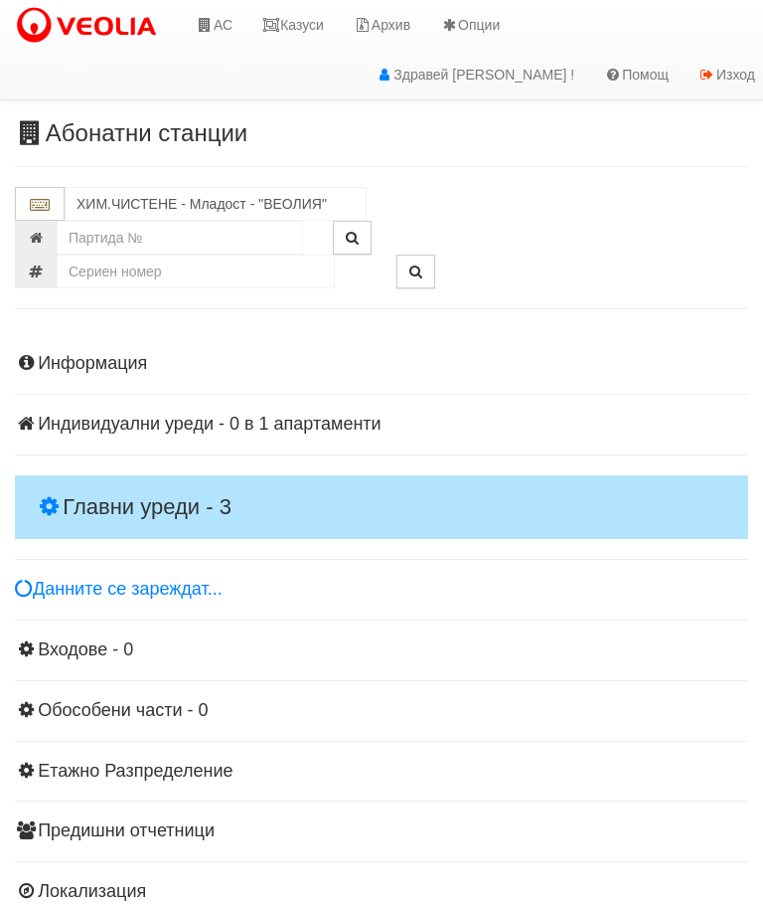
click at [144, 471] on div "Информация Параметри Брой Апартаменти: 1 Ползватели 07/2025 0 %" at bounding box center [382, 625] width 734 height 593
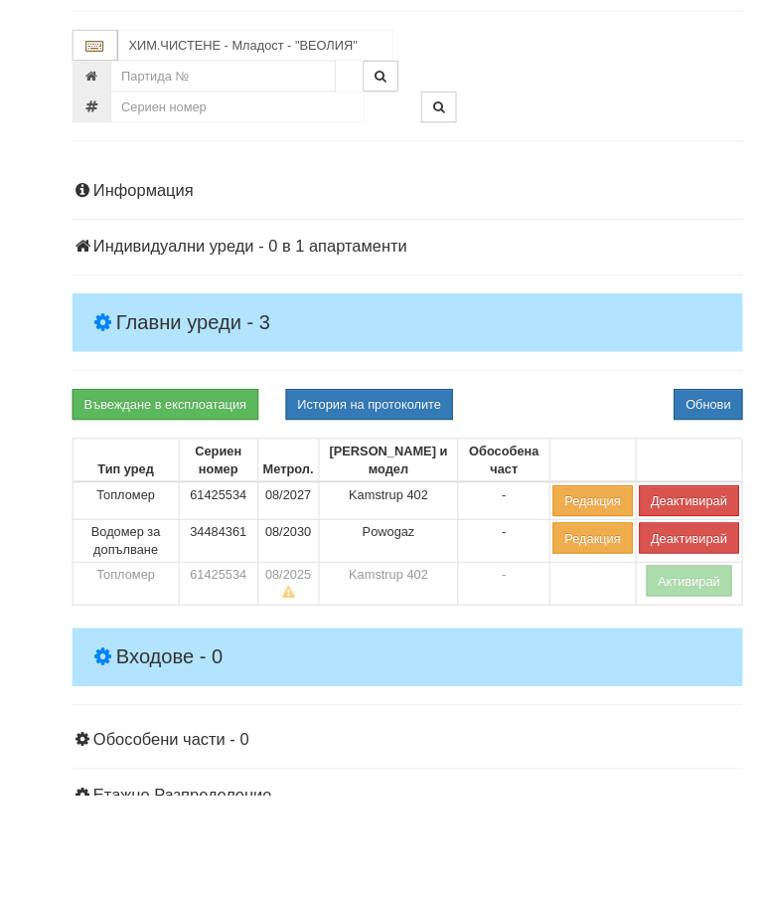
scroll to position [207, 0]
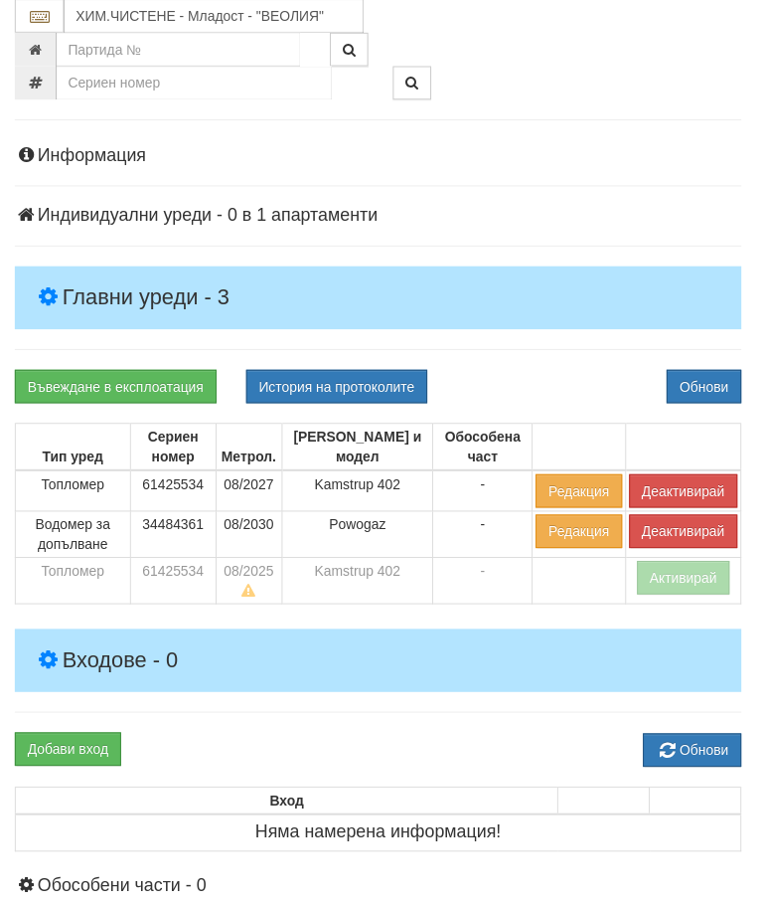
click at [570, 357] on div "Информация Параметри Брой Апартаменти: 1 Ползватели 07/2025 0 %" at bounding box center [382, 613] width 734 height 983
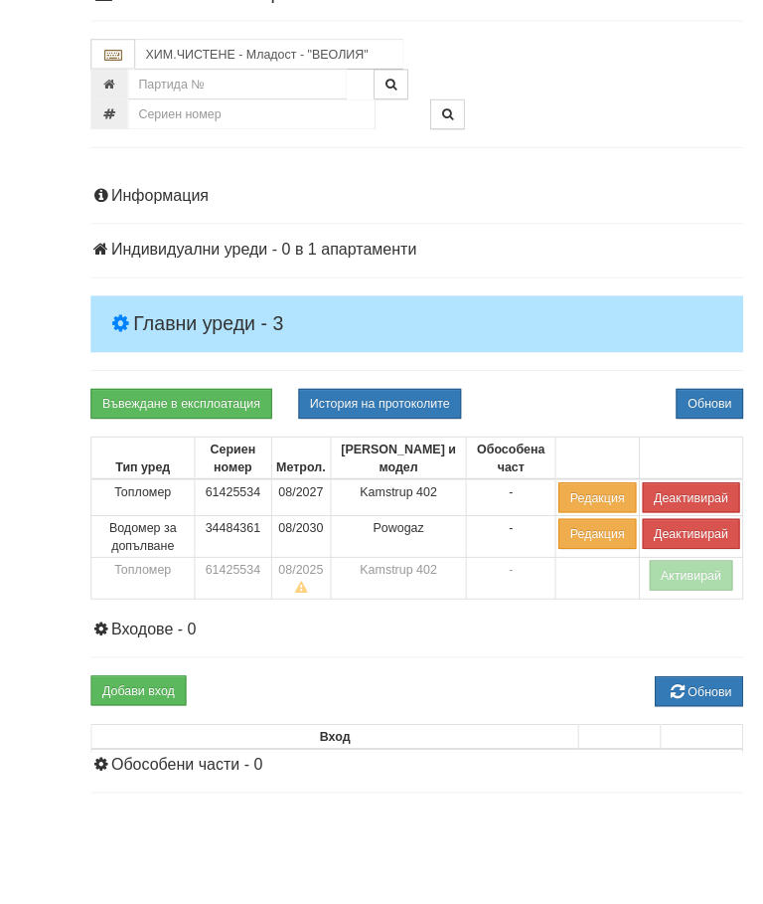
scroll to position [254, 0]
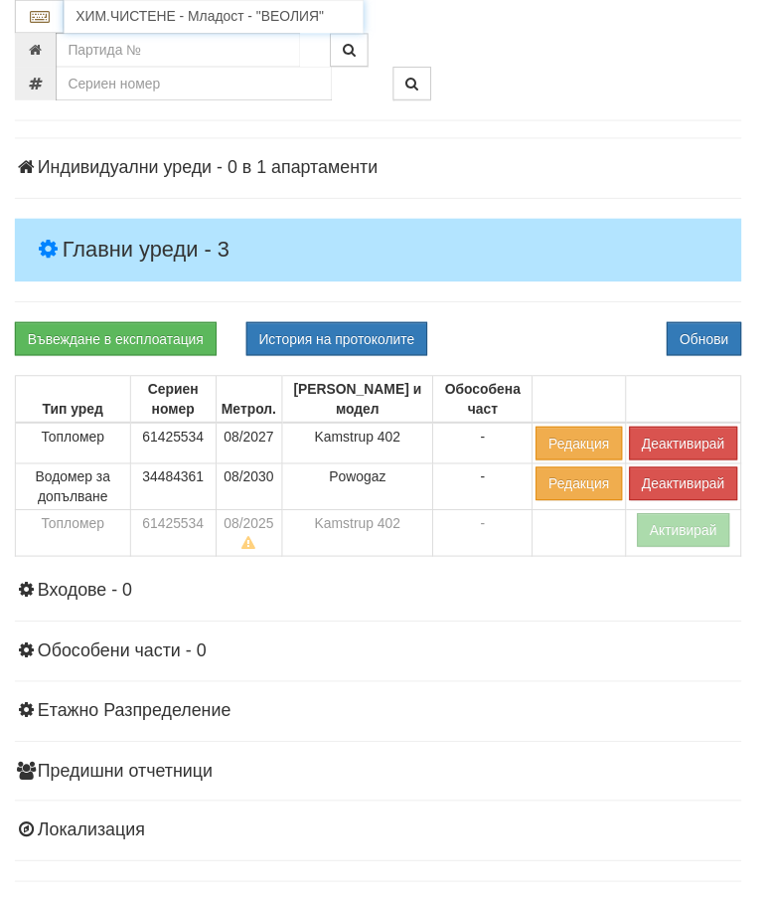
click at [195, 8] on input "ХИМ.ЧИСТЕНЕ - Младост - "ВЕОЛИЯ"" at bounding box center [216, 17] width 302 height 34
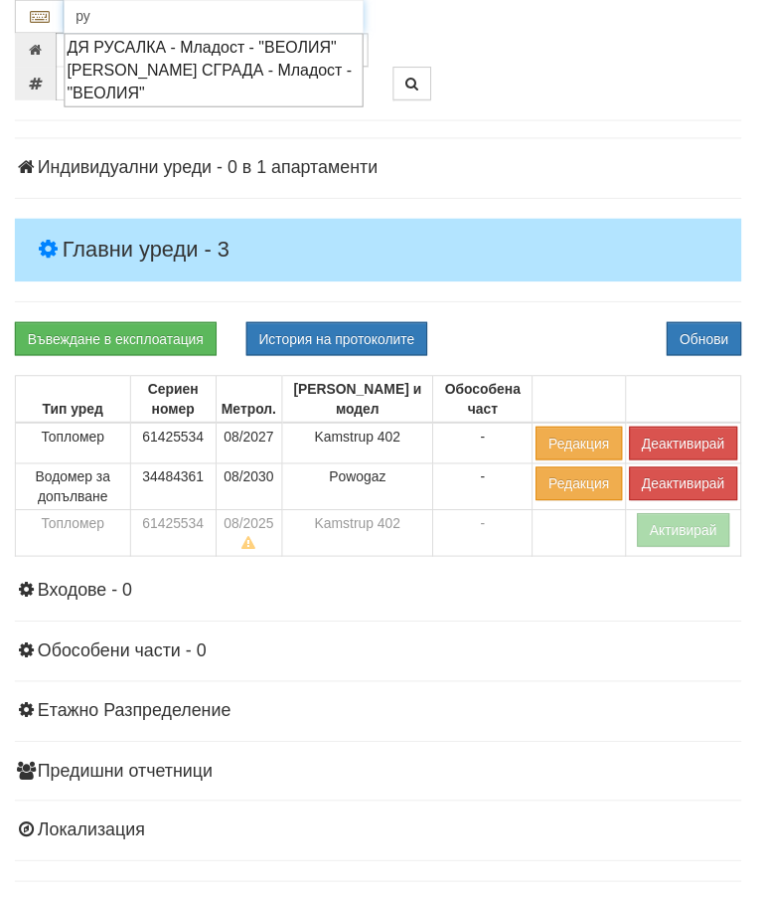
click at [175, 72] on div "РУДИ АН СГРАДА - Младост - "ВЕОЛИЯ"" at bounding box center [216, 83] width 296 height 46
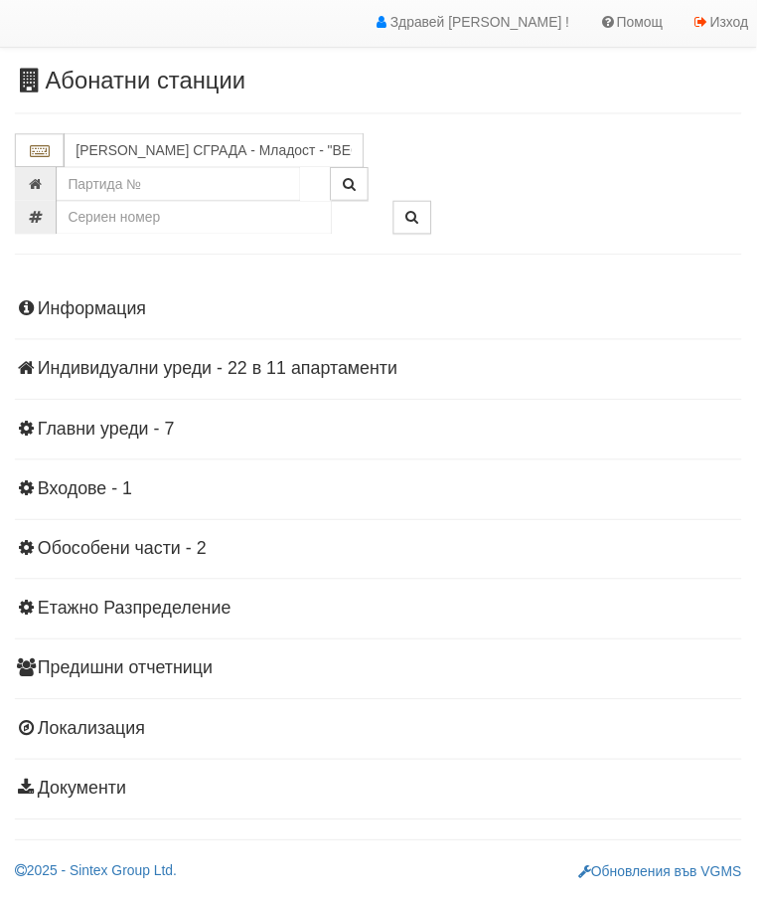
scroll to position [35, 0]
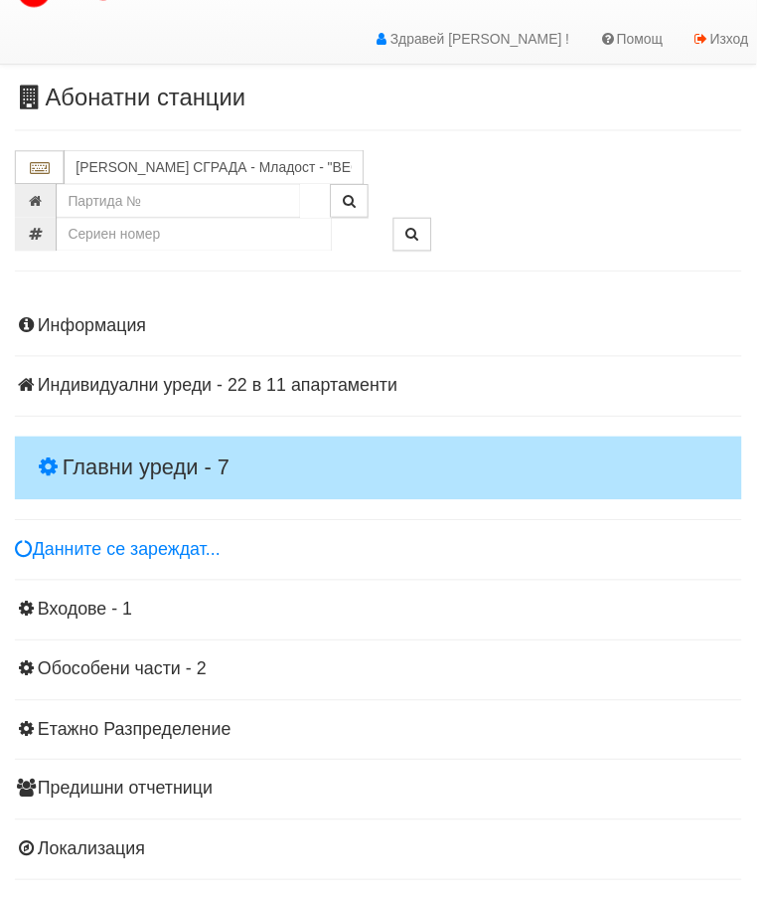
click at [149, 440] on h4 "Главни уреди - 7" at bounding box center [382, 472] width 734 height 64
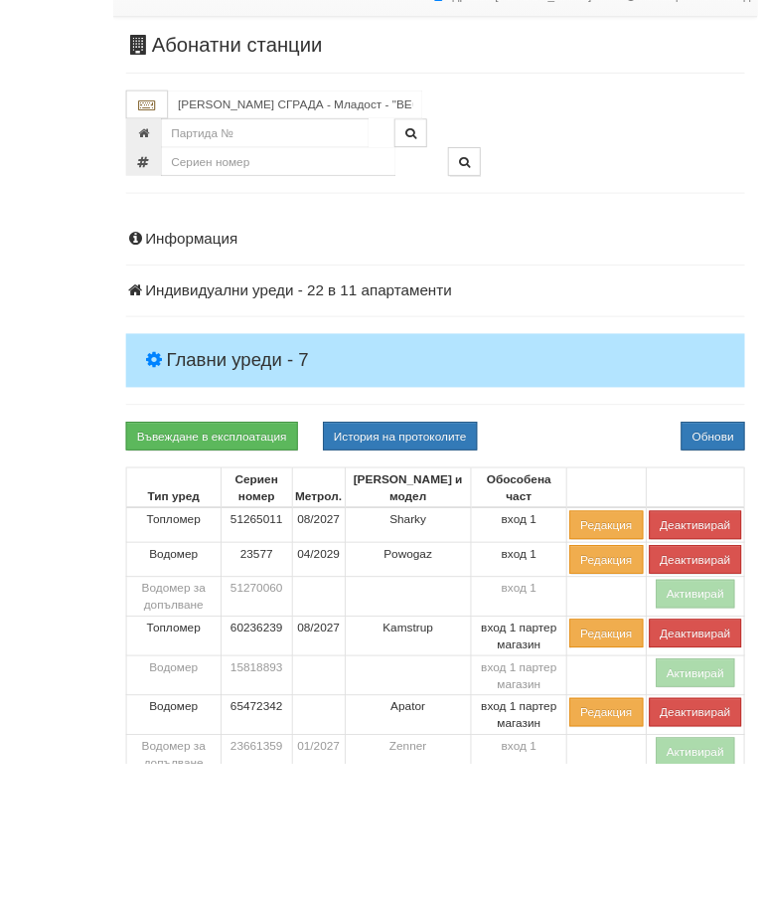
scroll to position [275, 0]
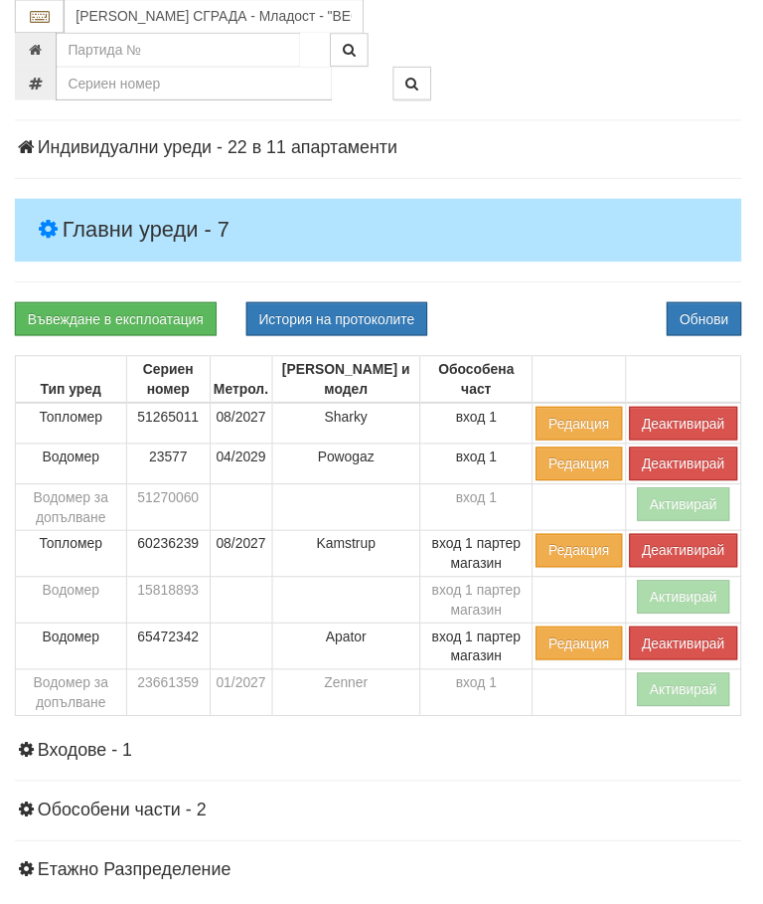
click at [677, 696] on button "Активирай" at bounding box center [690, 695] width 94 height 34
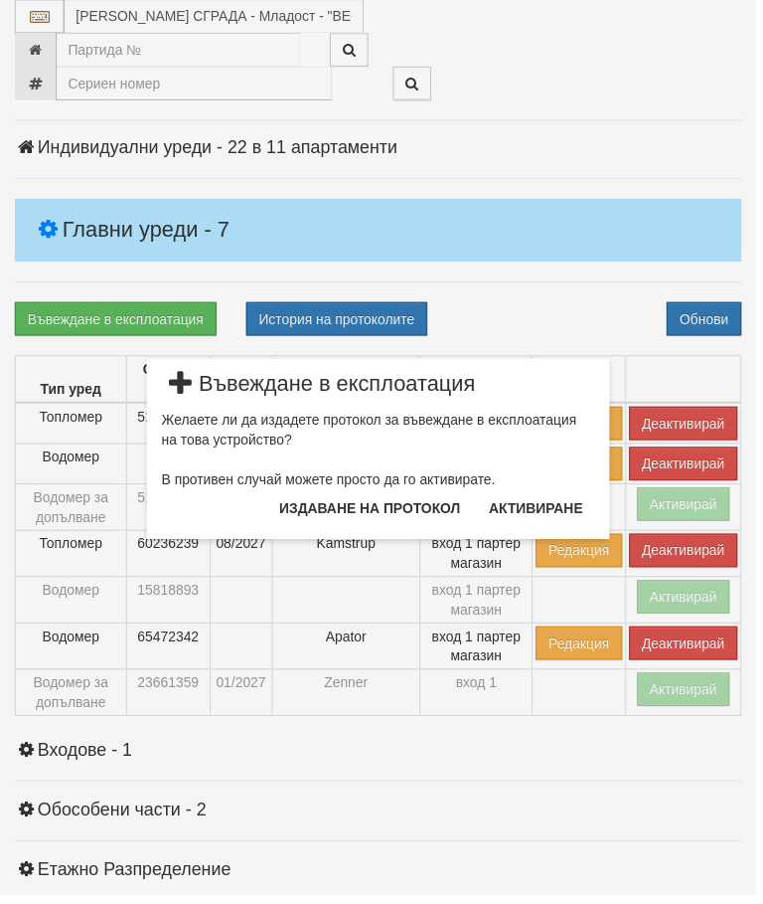
click at [405, 508] on button "Издаване на протокол" at bounding box center [373, 513] width 207 height 32
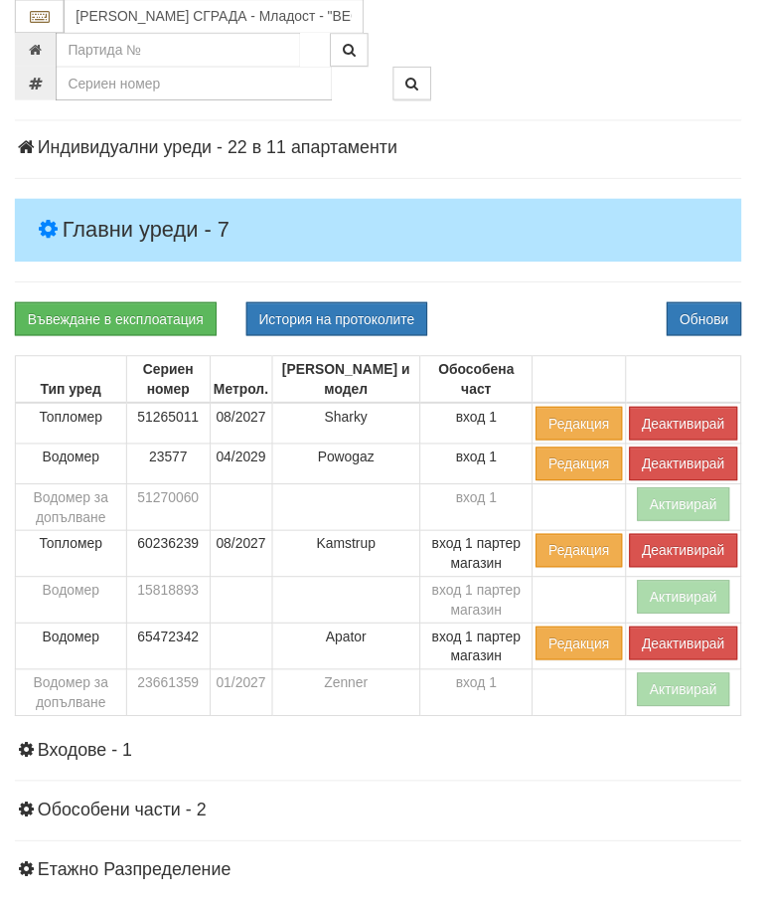
click at [669, 689] on button "Активирай" at bounding box center [690, 695] width 94 height 34
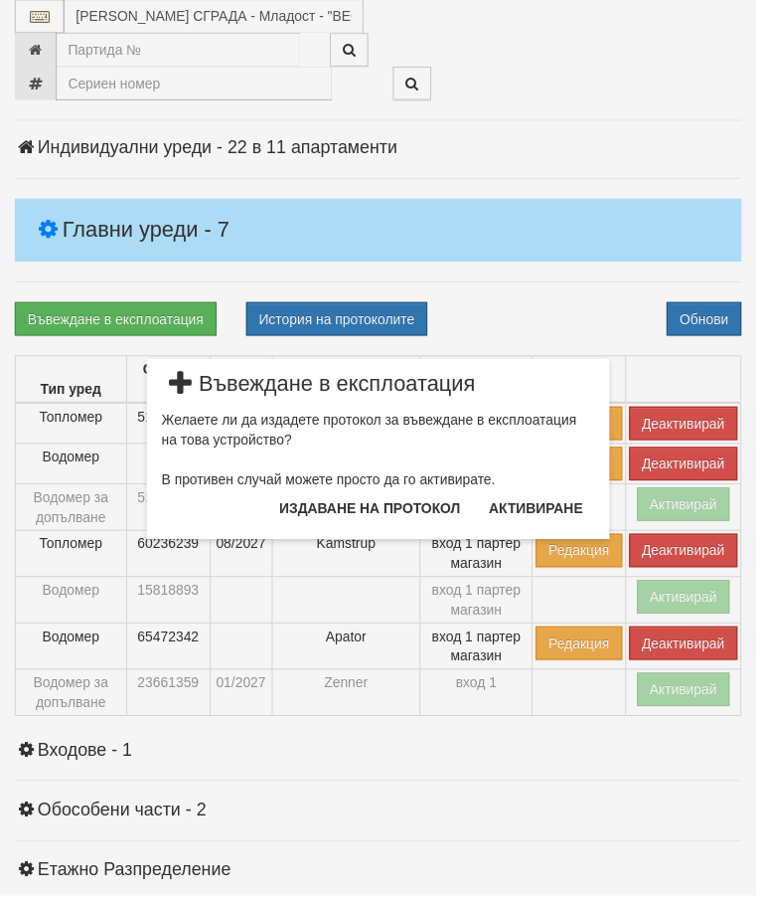
click at [415, 509] on button "Издаване на протокол" at bounding box center [373, 513] width 207 height 32
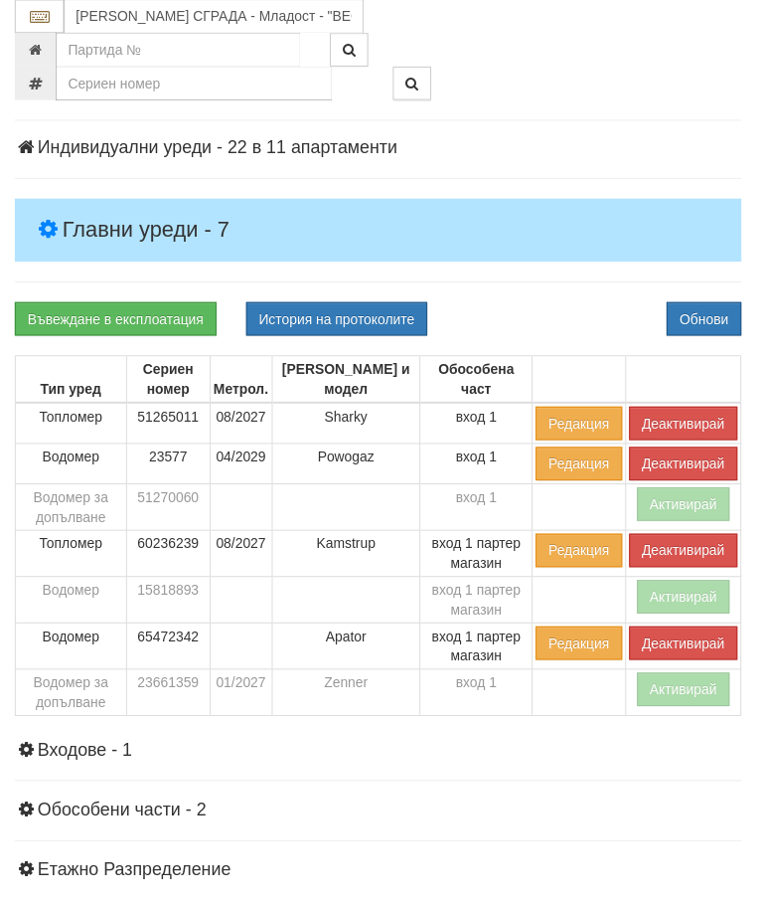
click at [555, 289] on div "Информация Параметри Брой Апартаменти: 11 Ползватели 07/2025 36 % 0 % 22" at bounding box center [382, 572] width 734 height 1036
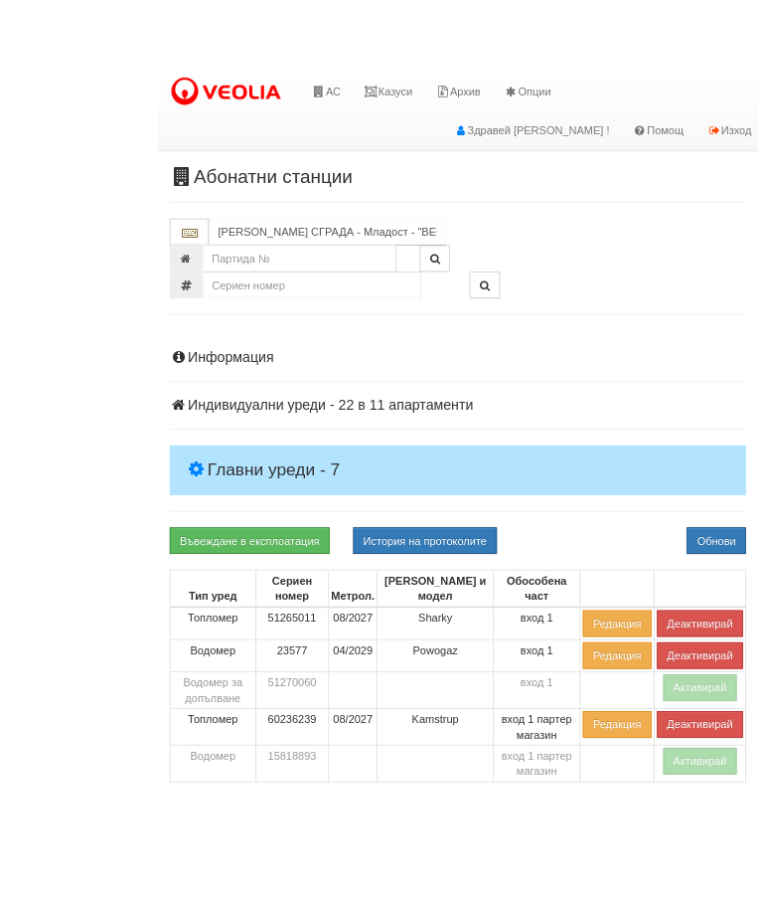
scroll to position [132, 0]
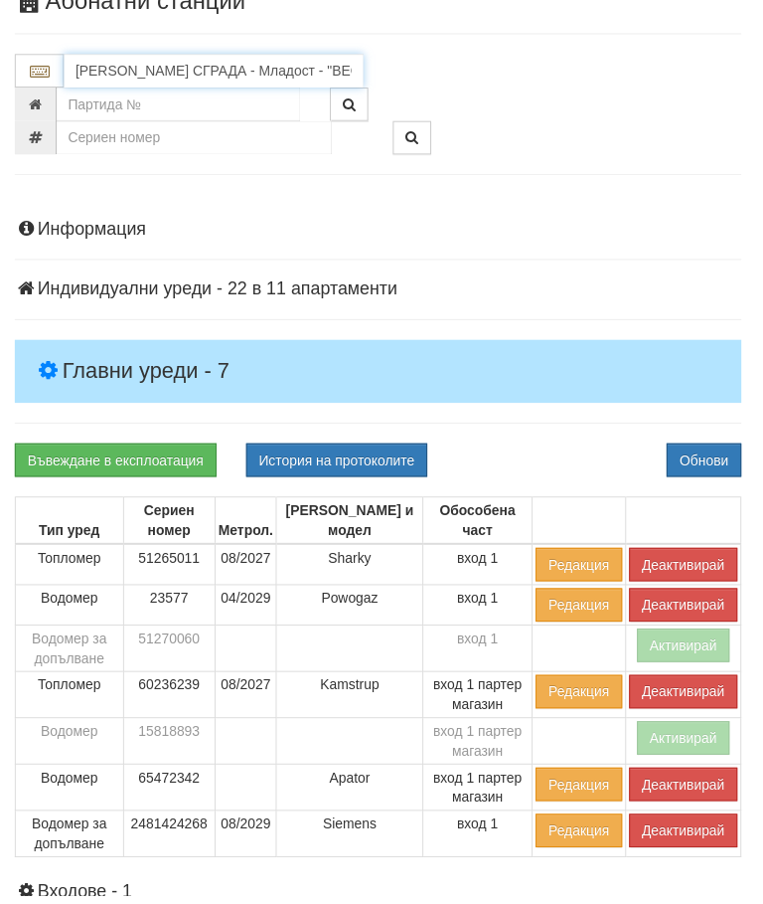
click at [216, 71] on input "РУДИ АН СГРАДА - Младост - "ВЕОЛИЯ"" at bounding box center [216, 72] width 302 height 34
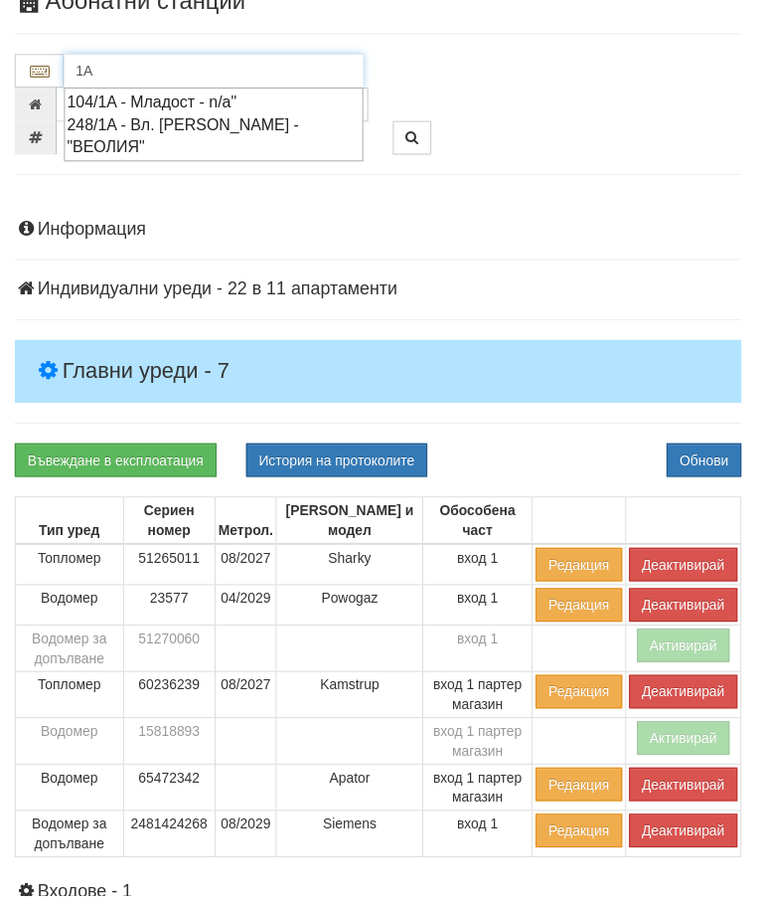
type input "1"
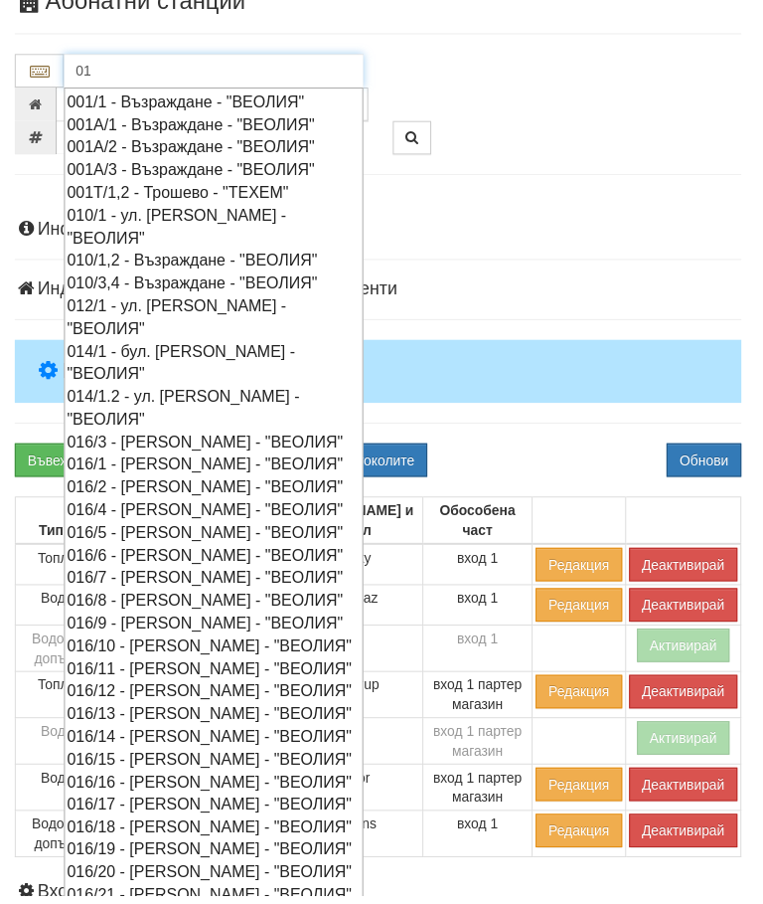
click at [194, 149] on div "001А/2 - Възраждане - "ВЕОЛИЯ"" at bounding box center [216, 148] width 296 height 23
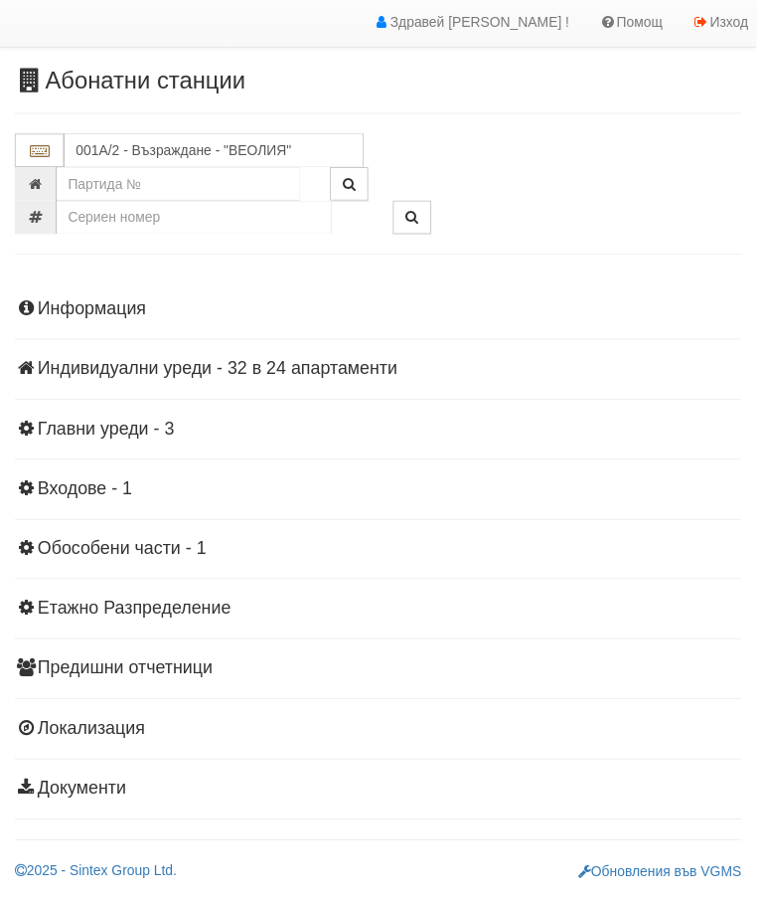
scroll to position [35, 0]
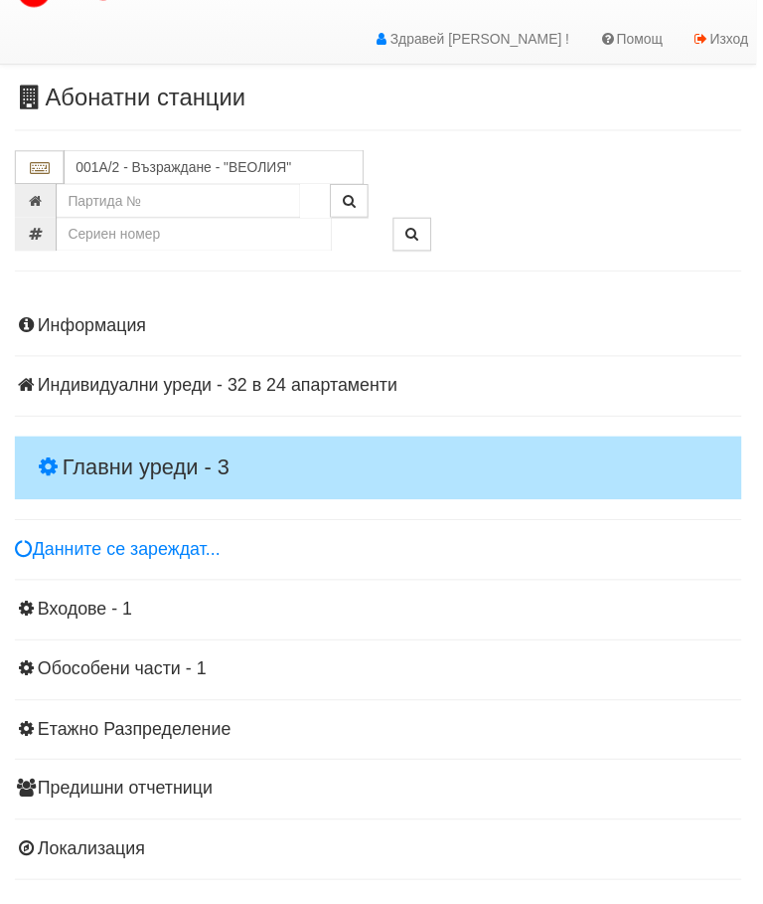
click at [157, 441] on h4 "Главни уреди - 3" at bounding box center [382, 472] width 734 height 64
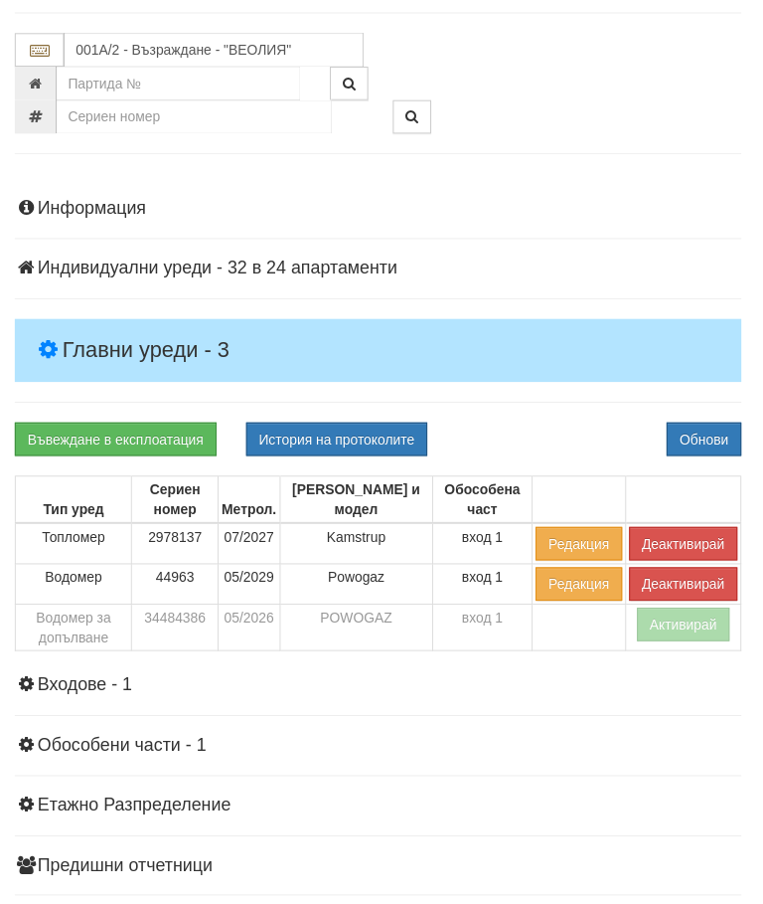
scroll to position [154, 0]
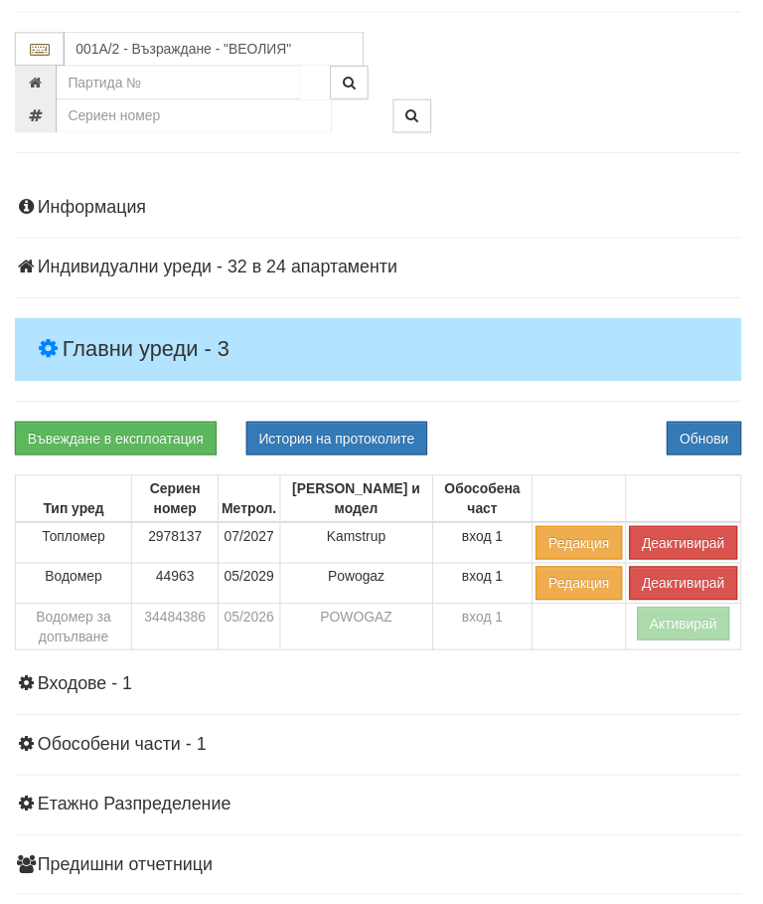
click at [684, 619] on button "Активирай" at bounding box center [690, 629] width 94 height 34
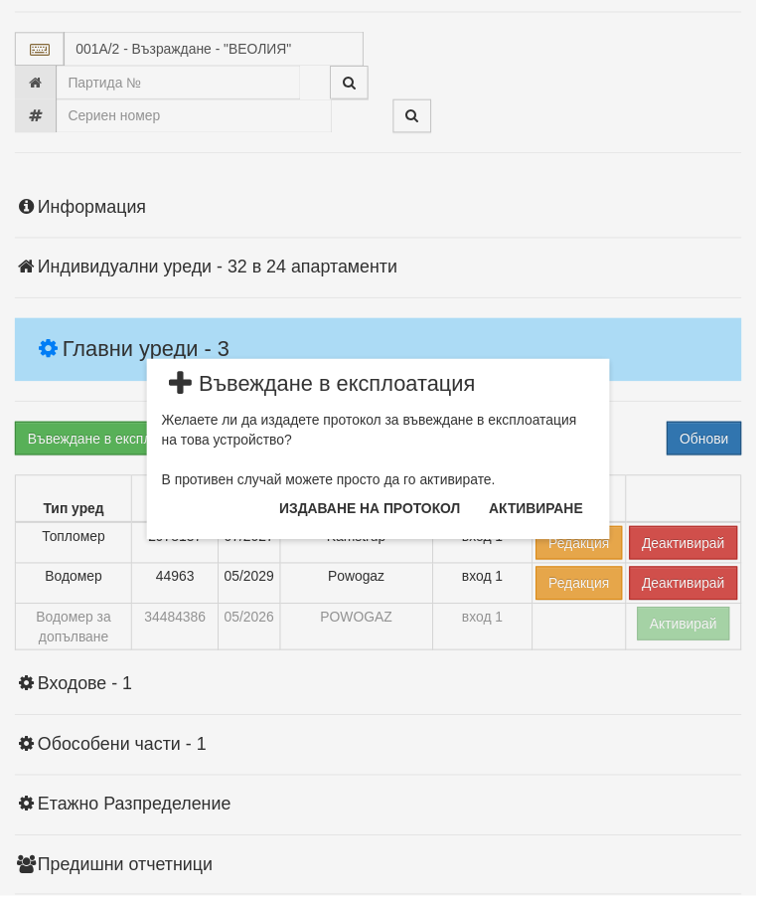
click at [405, 504] on button "Издаване на протокол" at bounding box center [373, 513] width 207 height 32
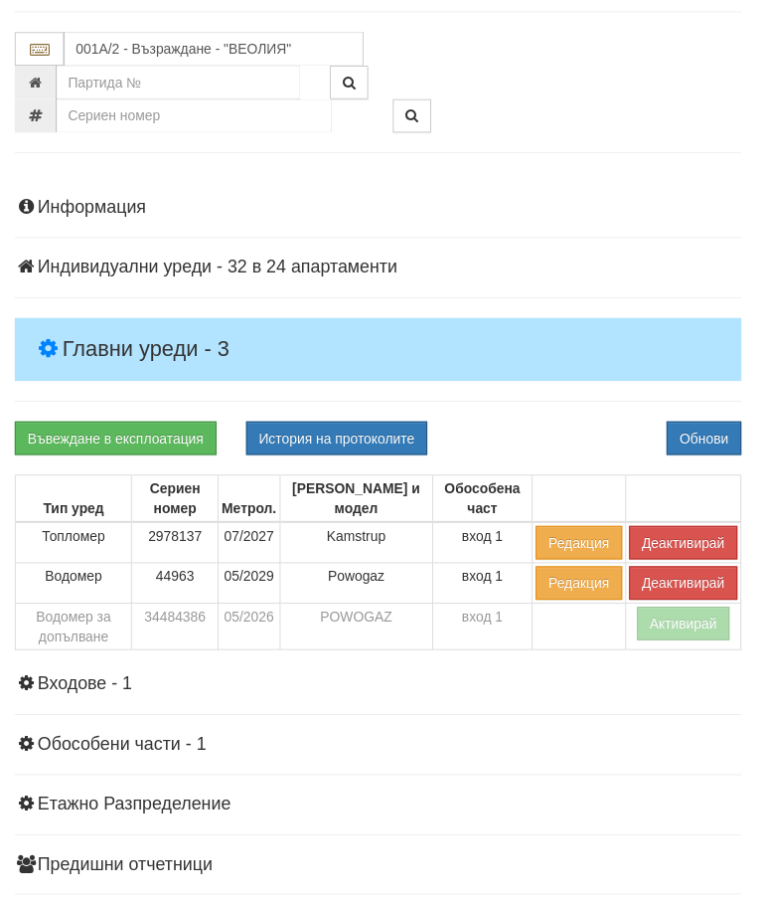
scroll to position [230, 0]
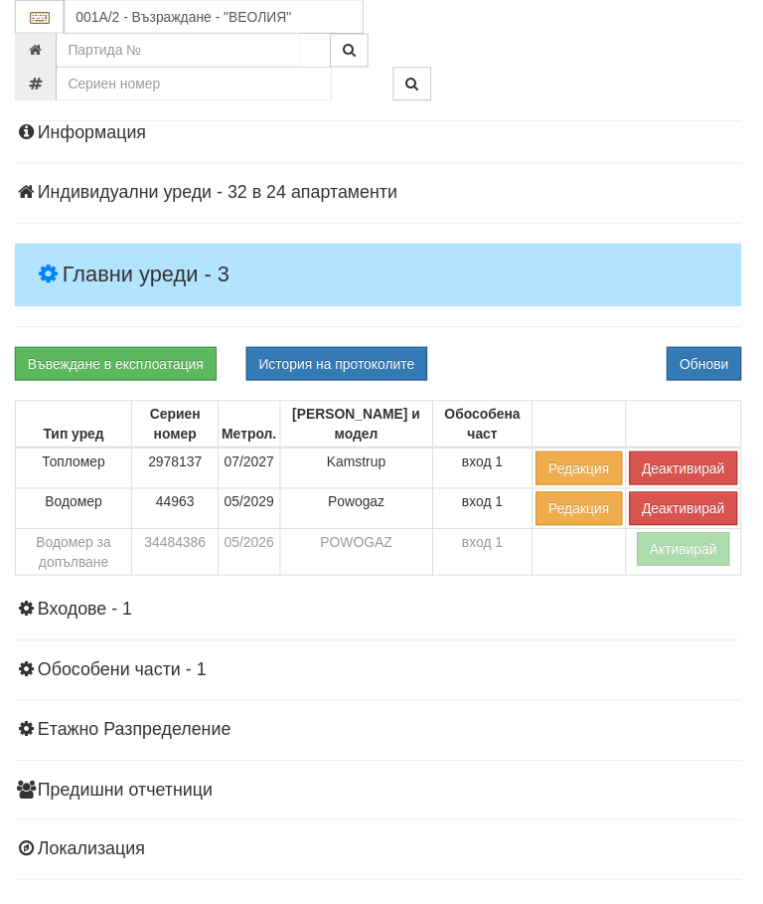
click at [575, 336] on div "Информация Параметри Брой Апартаменти: 24 Ползватели 07/2025 75 % 0 % 55" at bounding box center [382, 523] width 734 height 849
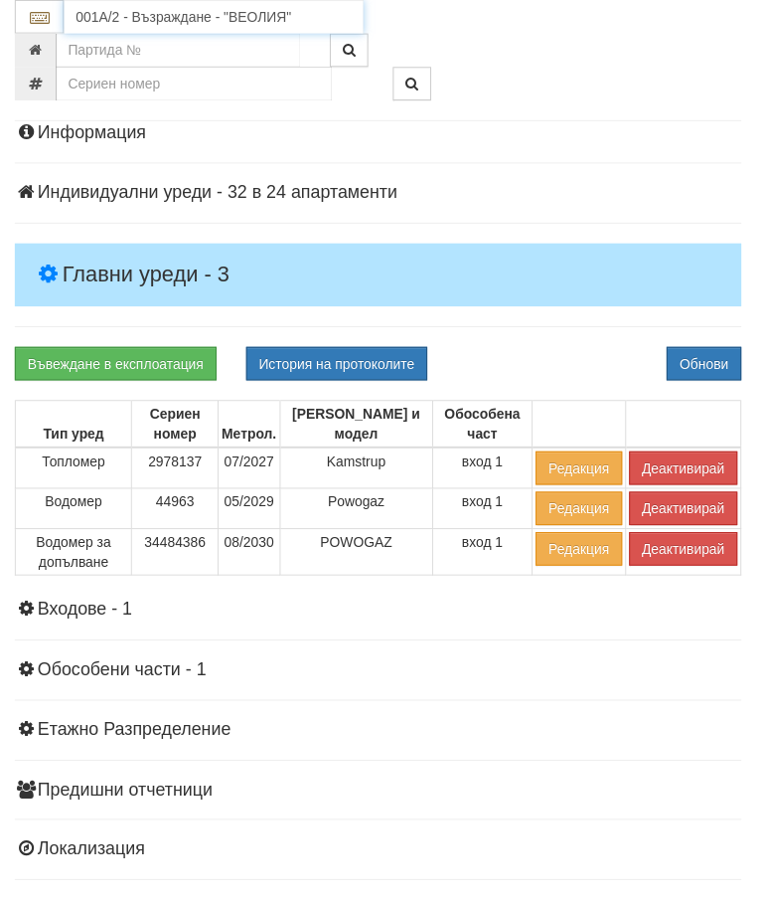
click at [177, 12] on input "001А/2 - Възраждане - "ВЕОЛИЯ"" at bounding box center [216, 17] width 302 height 34
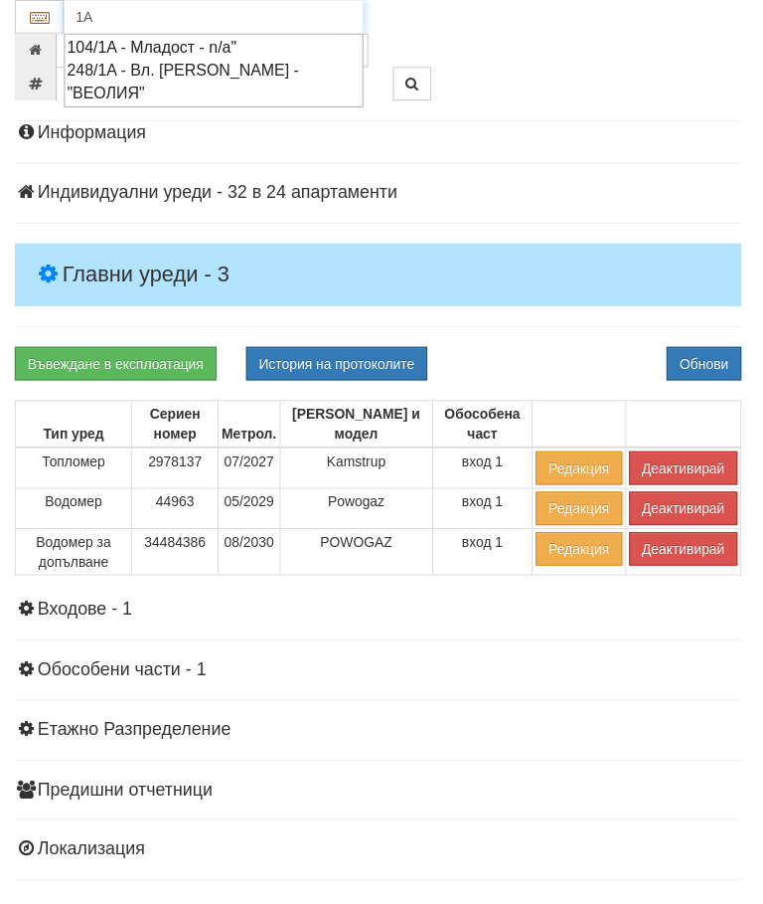
type input "1"
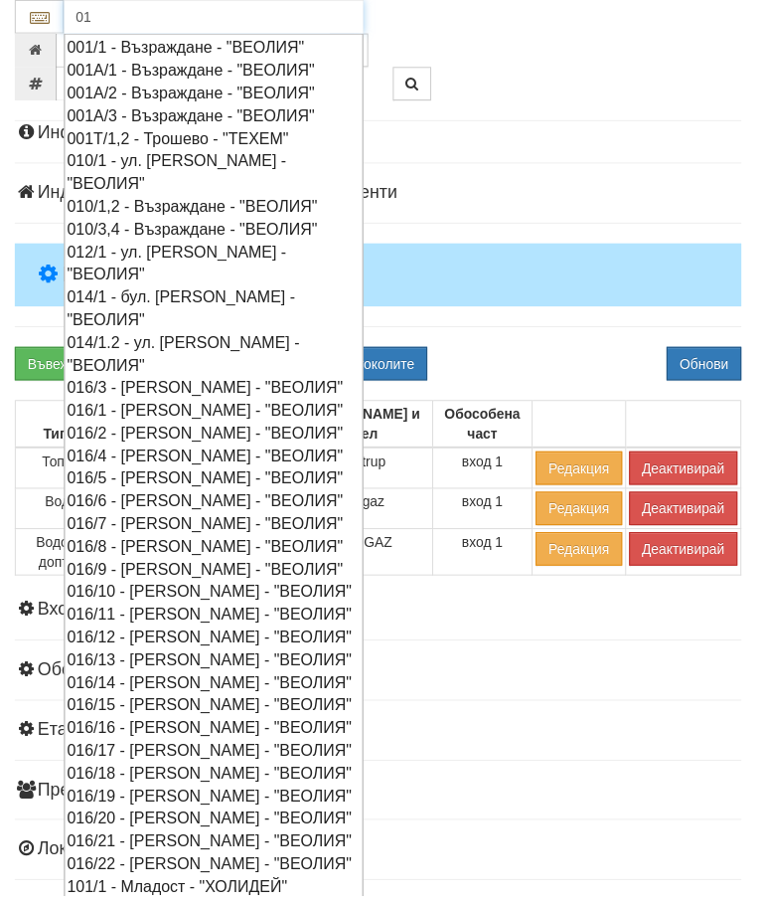
click at [179, 69] on div "001А/1 - Възраждане - "ВЕОЛИЯ"" at bounding box center [216, 71] width 296 height 23
type input "001А/1 - Възраждане - "ВЕОЛИЯ""
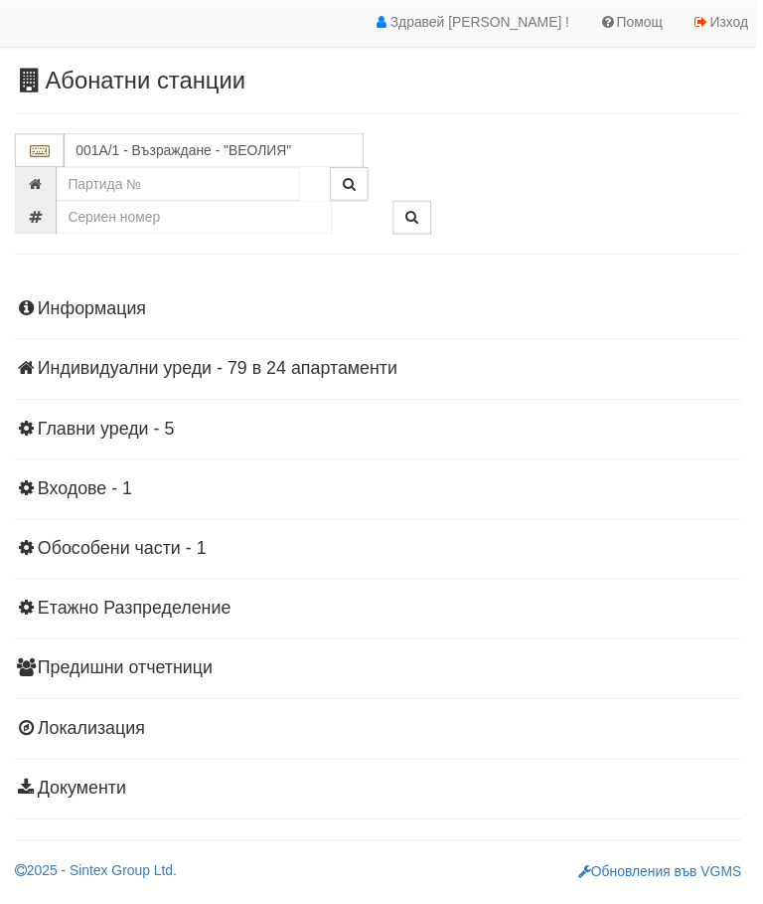
scroll to position [35, 0]
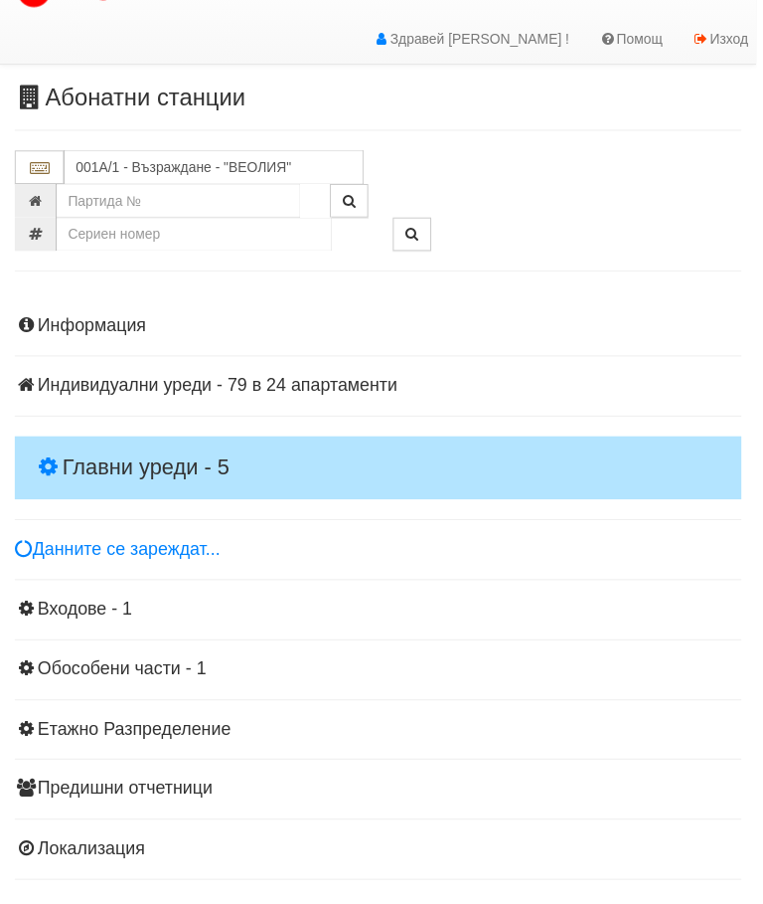
click at [128, 443] on h4 "Главни уреди - 5" at bounding box center [382, 472] width 734 height 64
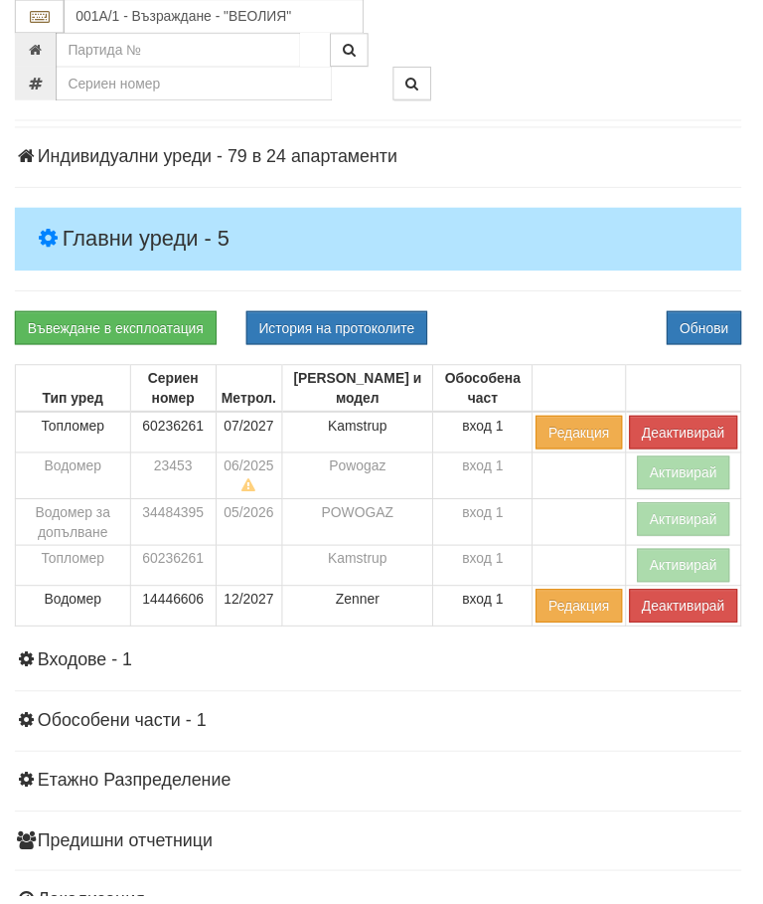
scroll to position [348, 0]
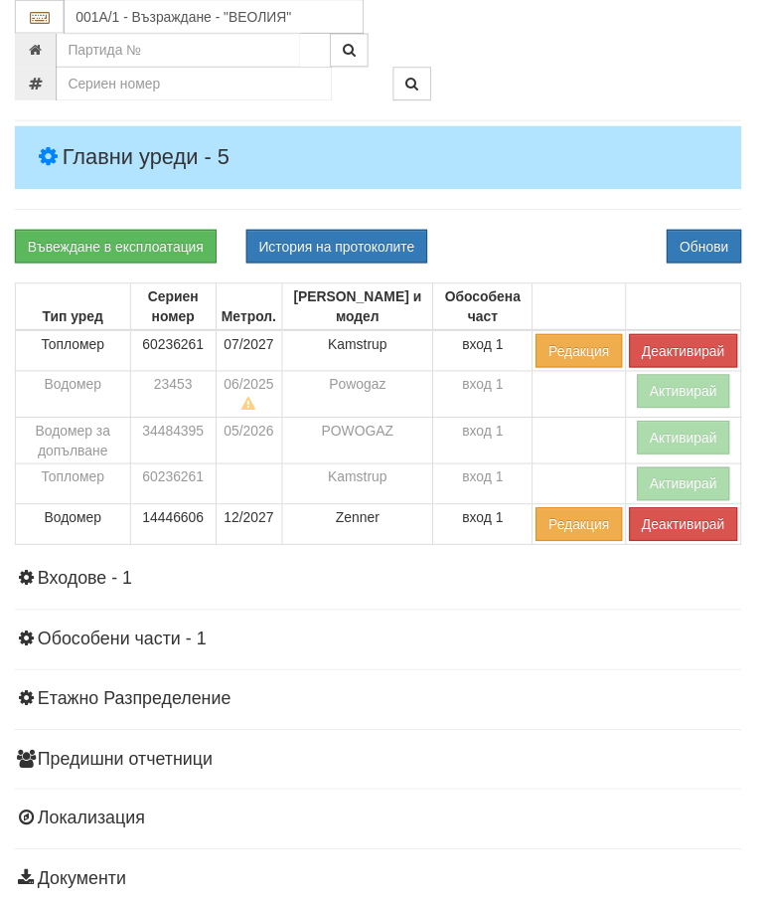
click at [676, 434] on button "Активирай" at bounding box center [690, 441] width 94 height 34
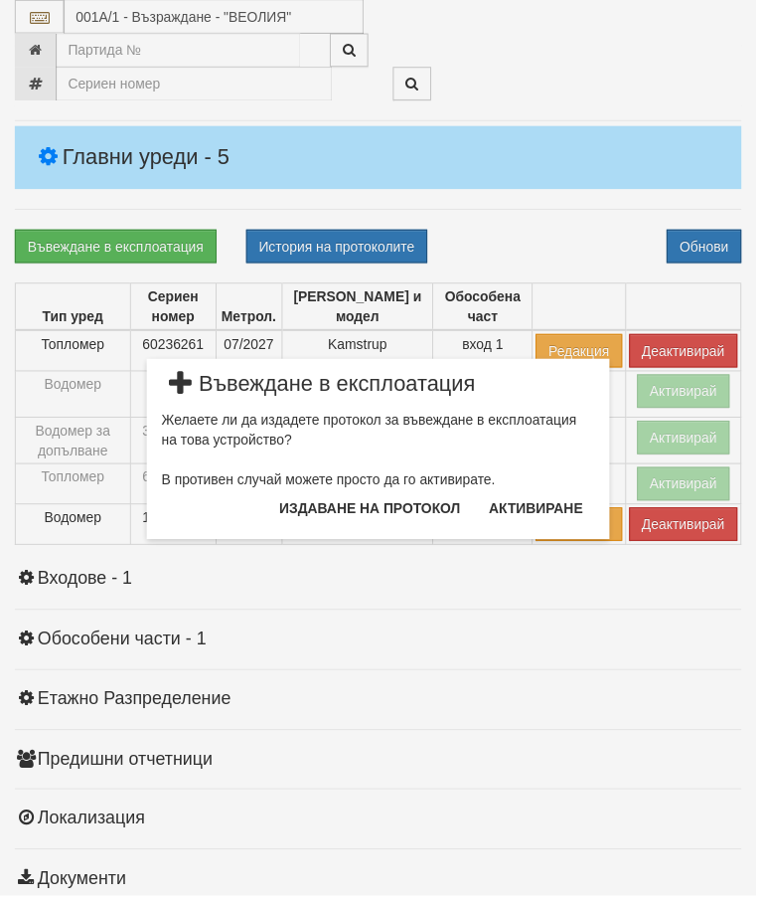
click at [414, 512] on button "Издаване на протокол" at bounding box center [373, 513] width 207 height 32
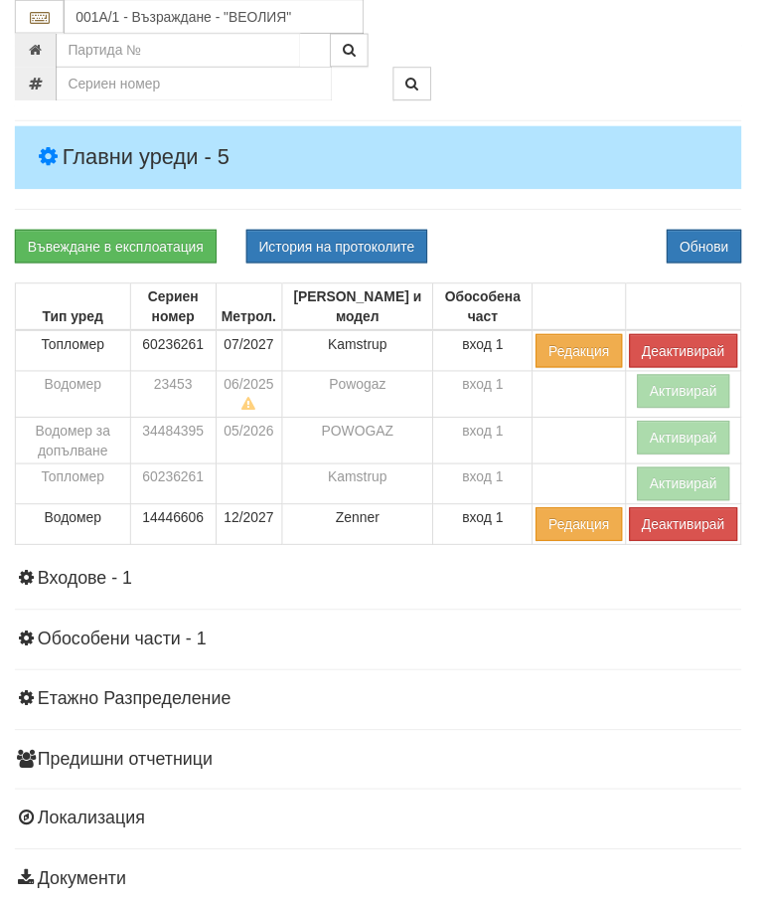
scroll to position [422, 0]
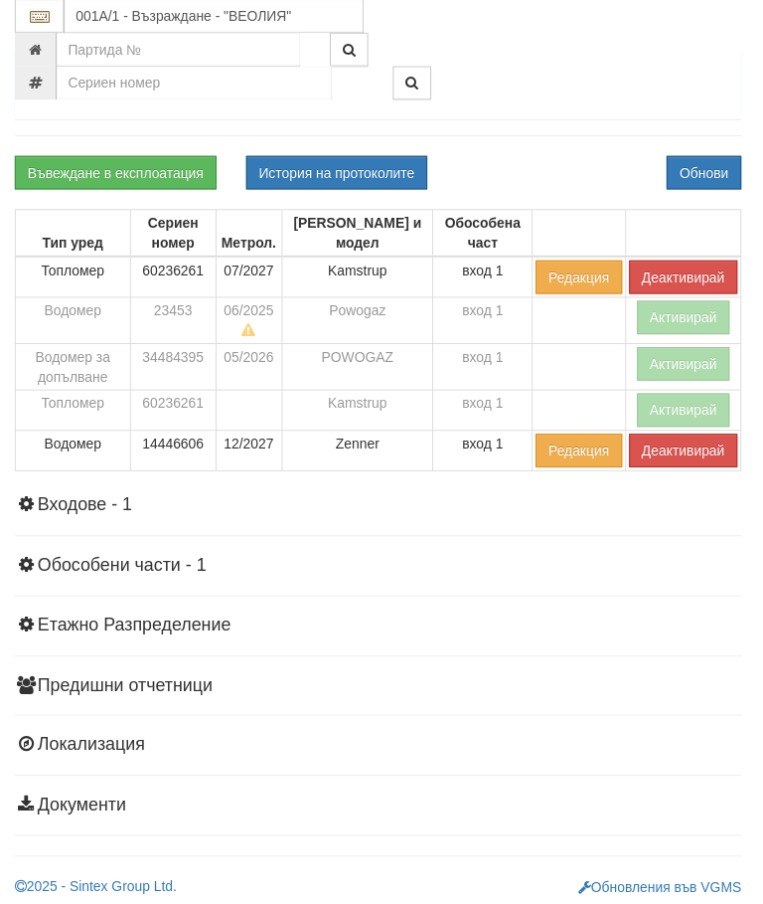
click at [541, 129] on div "Информация Параметри Брой Апартаменти: 24 Ползватели 07/2025 58 % 4 % 57" at bounding box center [382, 375] width 734 height 936
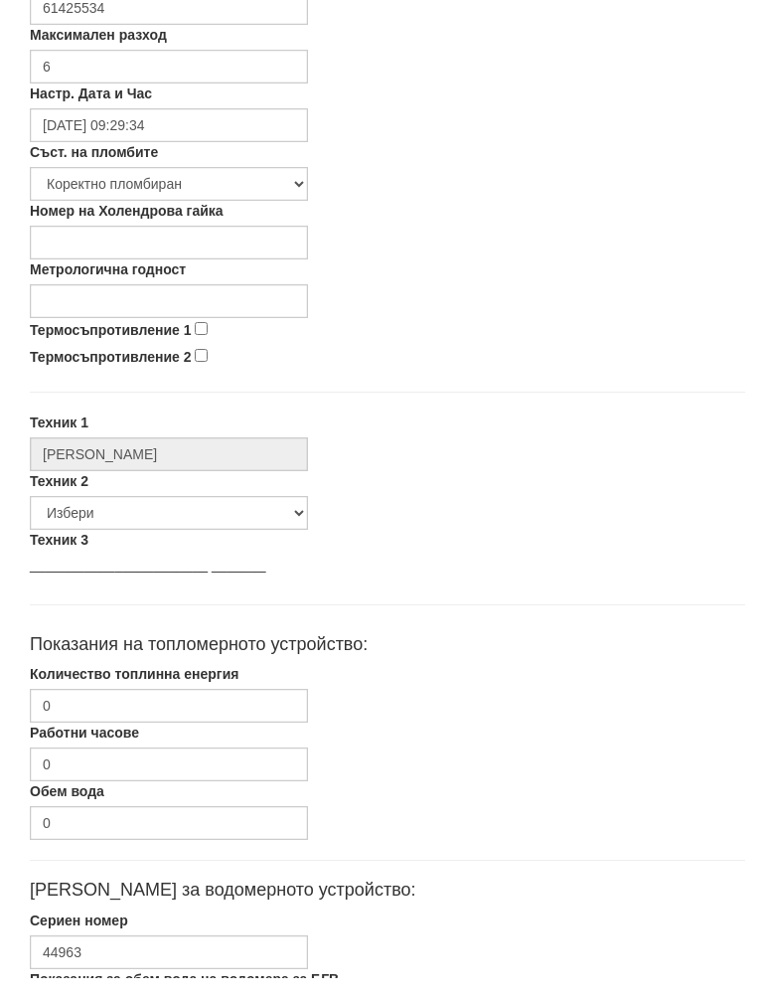
scroll to position [699, 0]
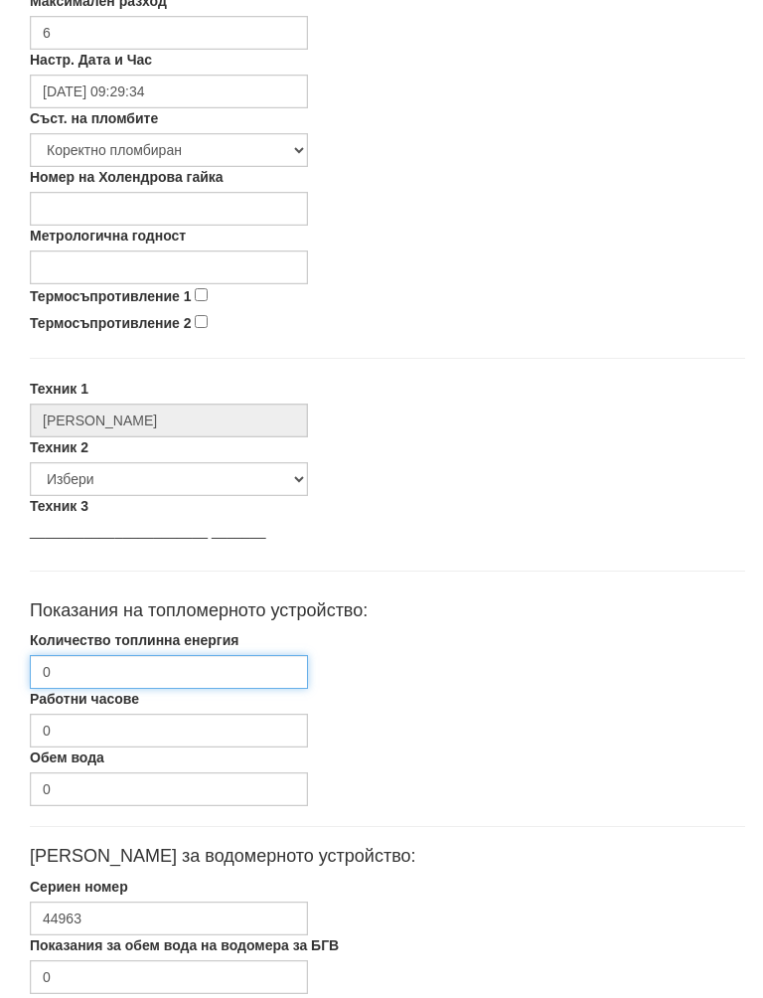
click at [197, 677] on input "0" at bounding box center [169, 675] width 278 height 34
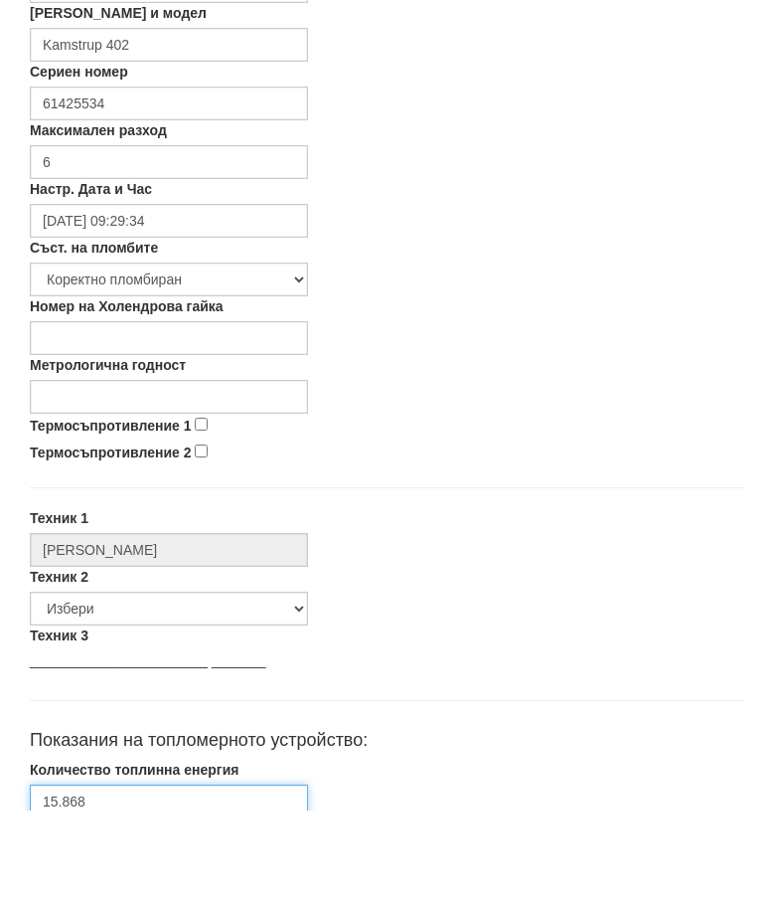
scroll to position [475, 0]
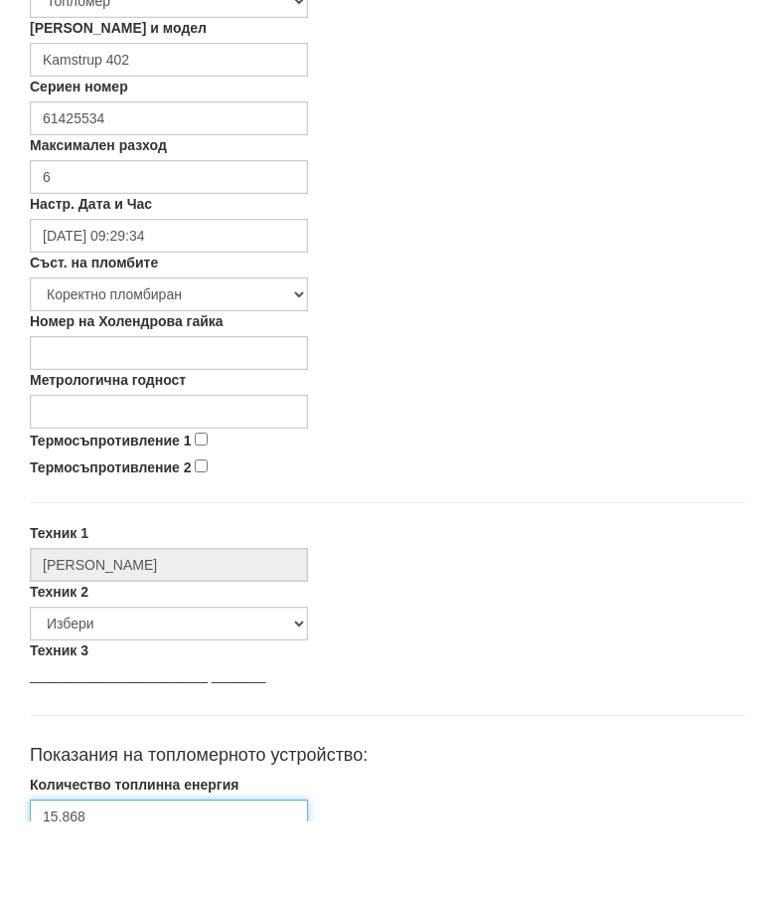
type input "15.868"
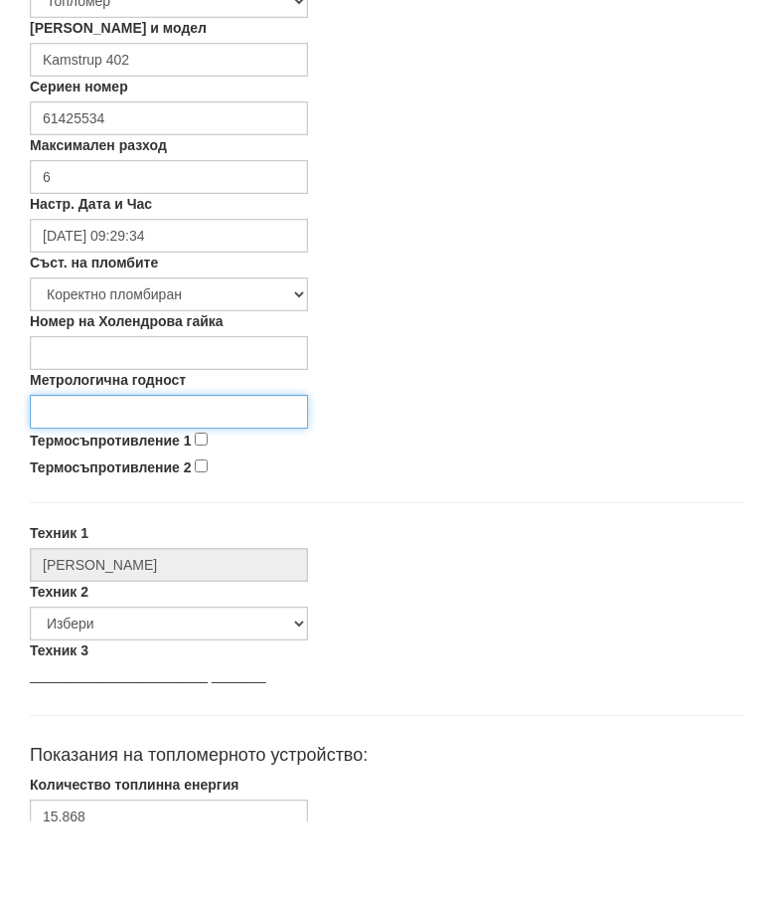
click at [146, 477] on input "Метрологична годност" at bounding box center [169, 494] width 278 height 34
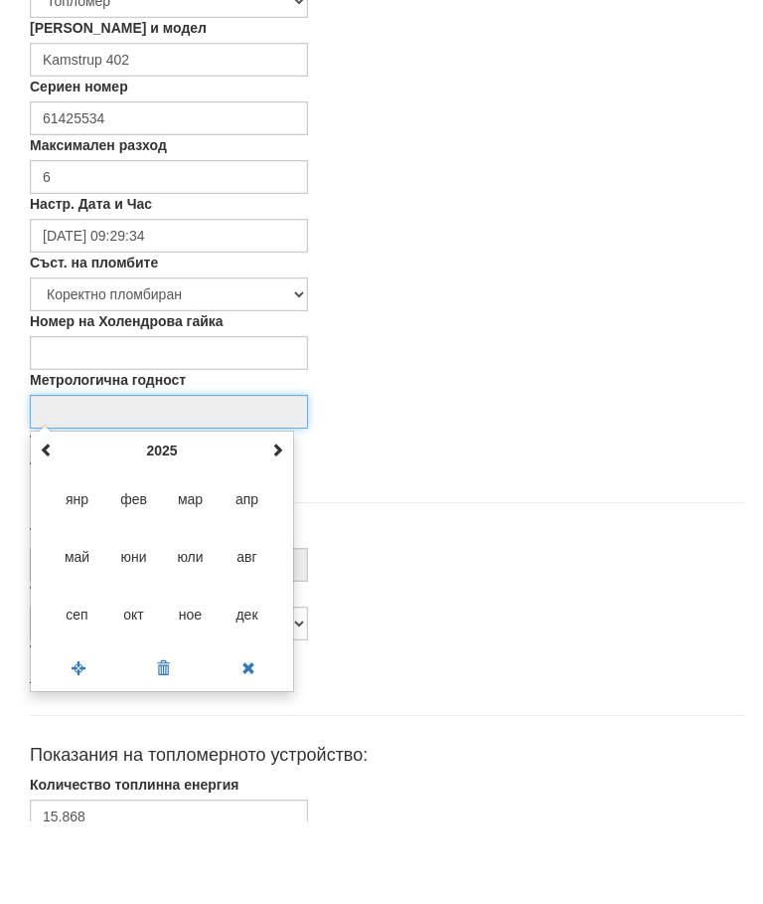
click at [282, 525] on span at bounding box center [277, 532] width 14 height 14
click at [283, 525] on span at bounding box center [277, 532] width 14 height 14
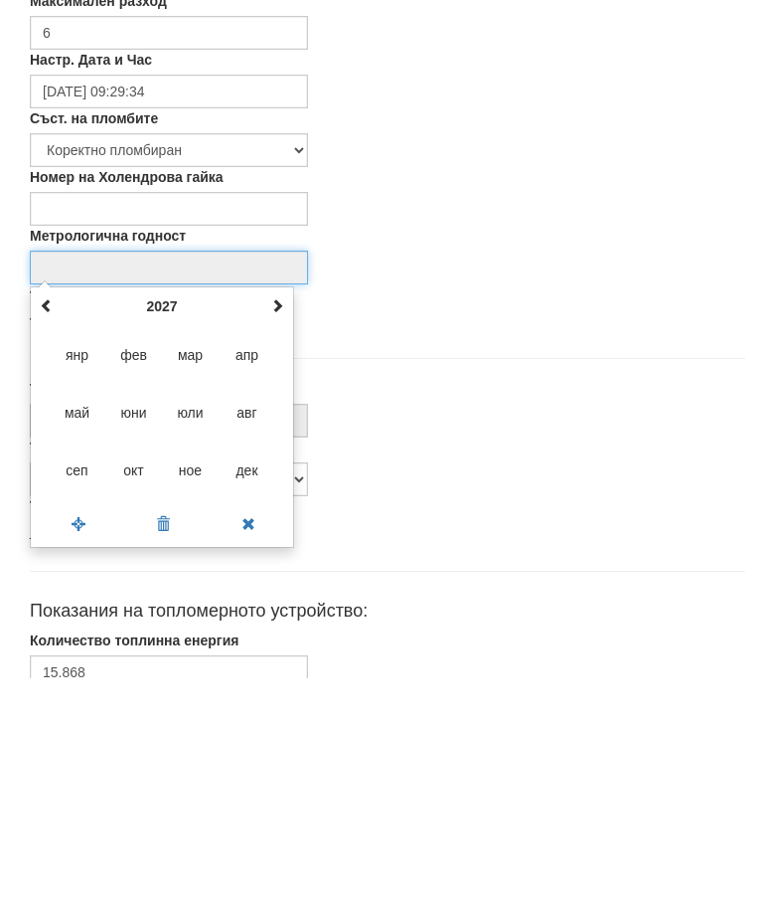
click at [255, 612] on span "авг" at bounding box center [248, 639] width 54 height 54
type input "08/2027"
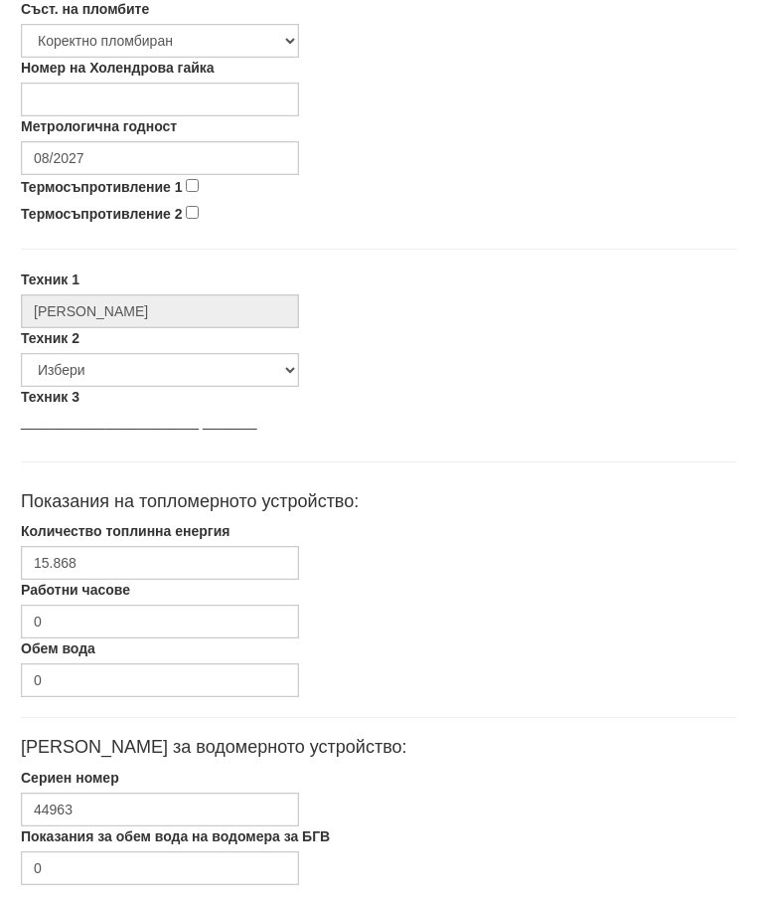
scroll to position [868, 0]
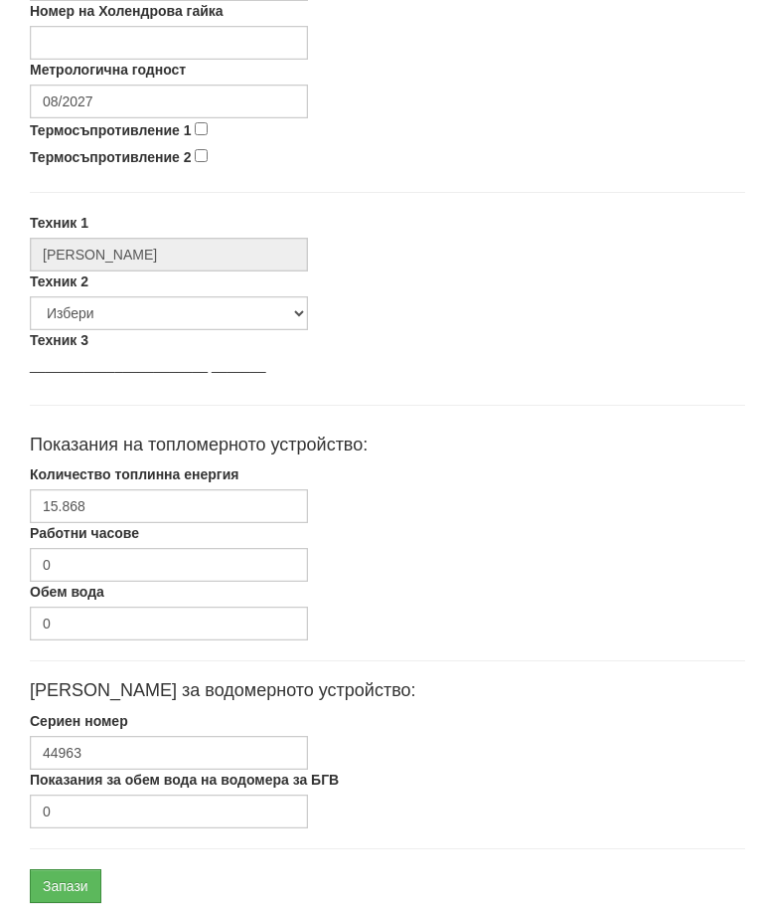
click at [74, 890] on input "Запази" at bounding box center [66, 886] width 72 height 34
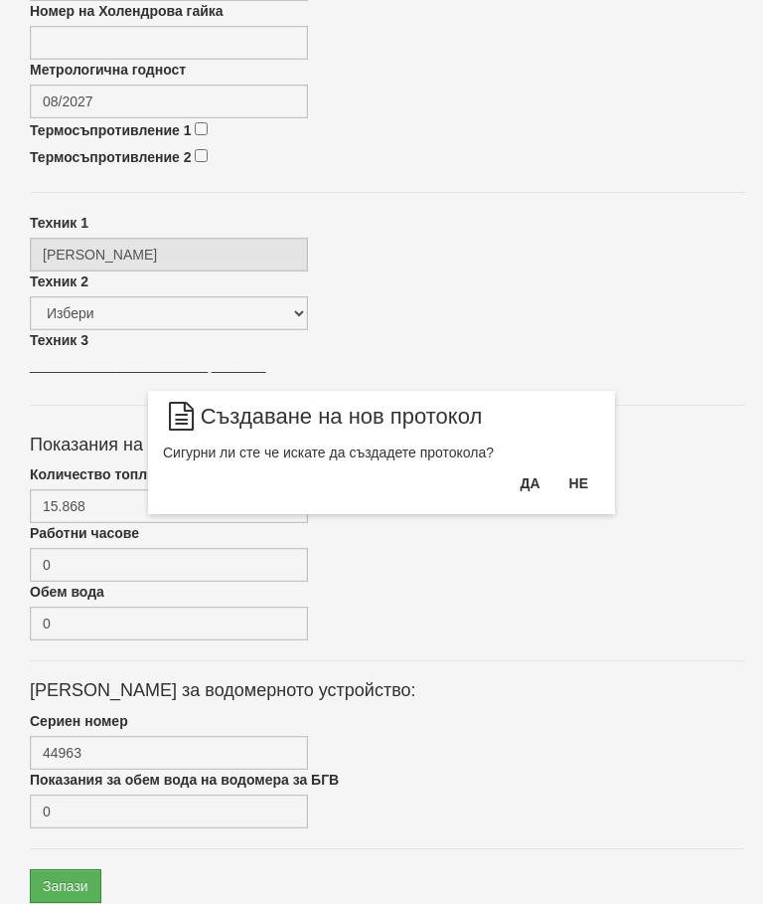
click at [518, 477] on button "Да" at bounding box center [530, 483] width 44 height 32
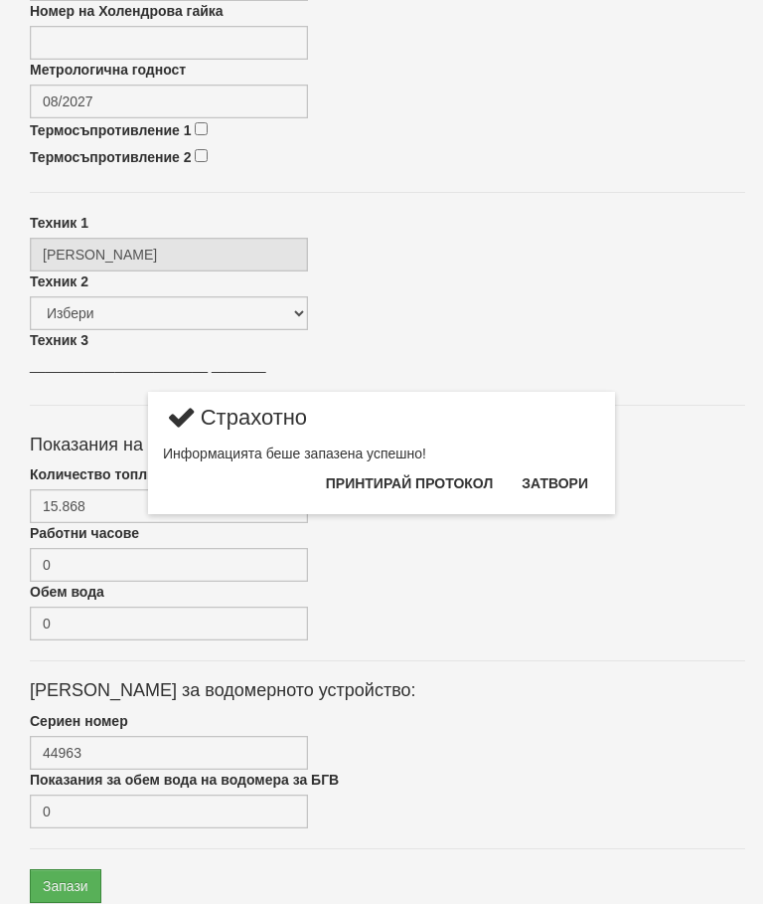
click at [555, 482] on button "Затвори" at bounding box center [555, 483] width 90 height 32
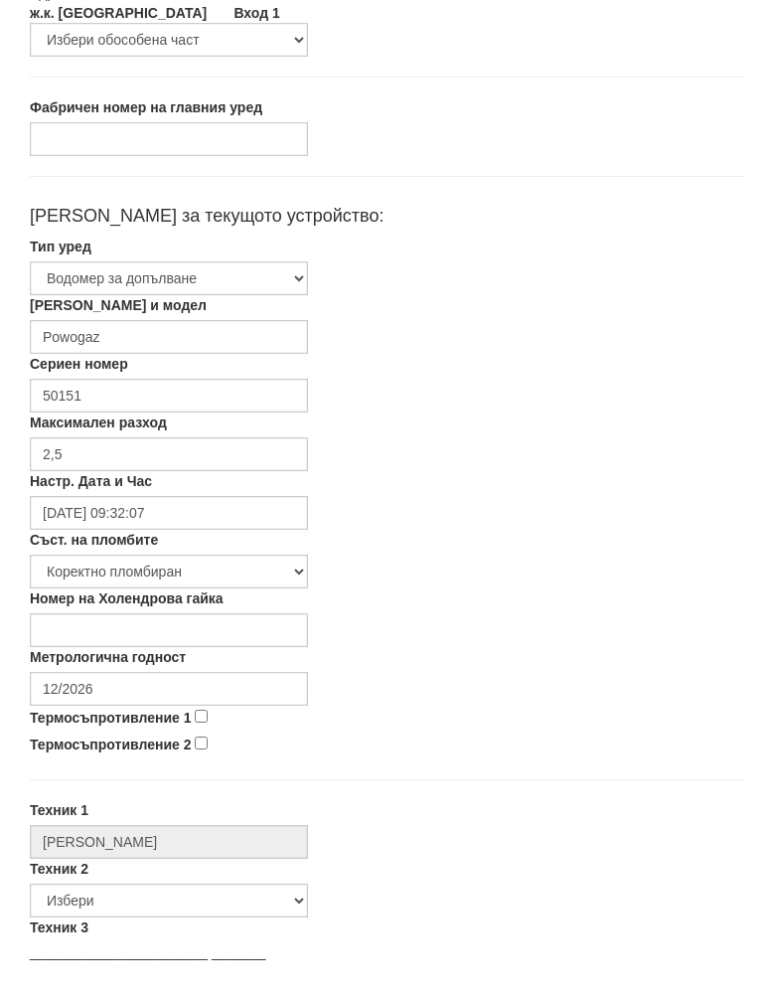
scroll to position [262, 0]
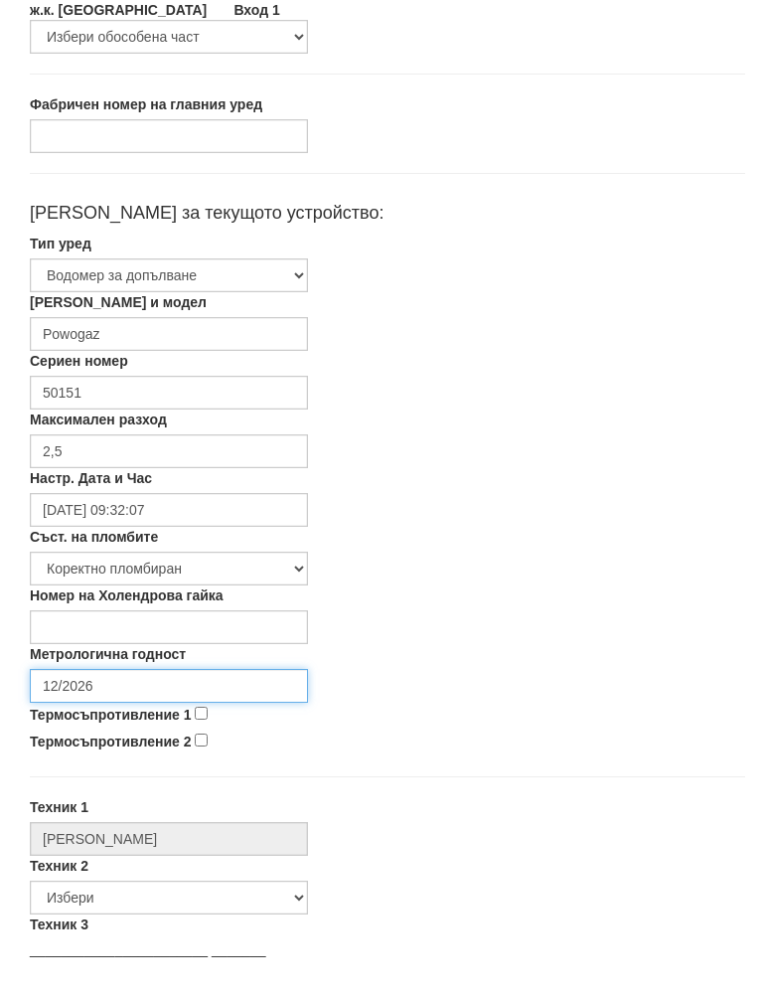
click at [166, 690] on input "12/2026" at bounding box center [169, 707] width 278 height 34
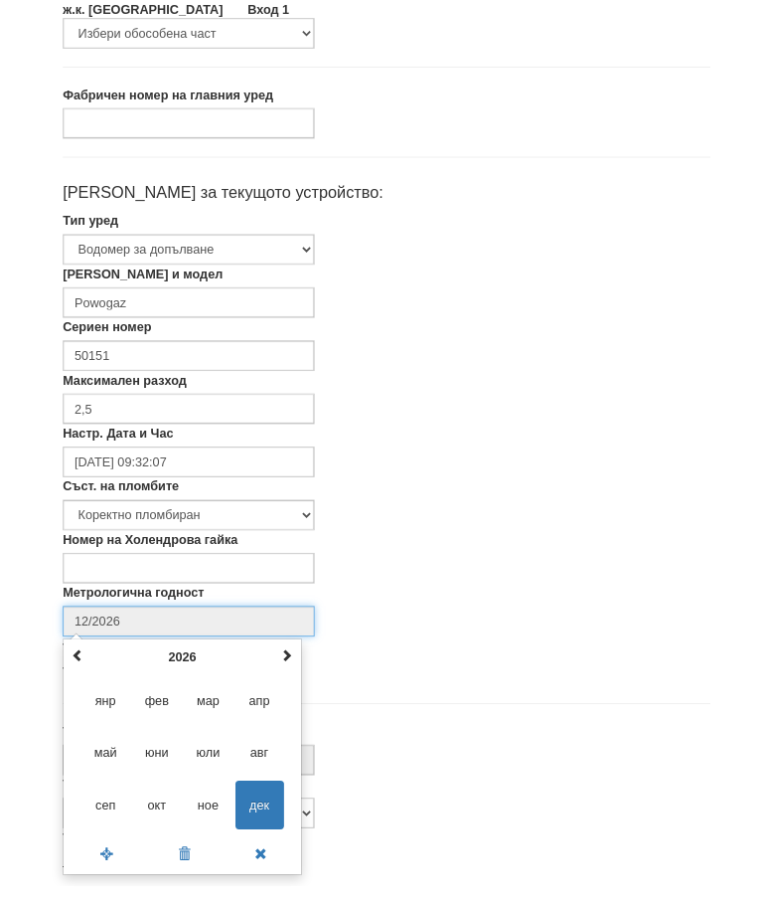
scroll to position [334, 0]
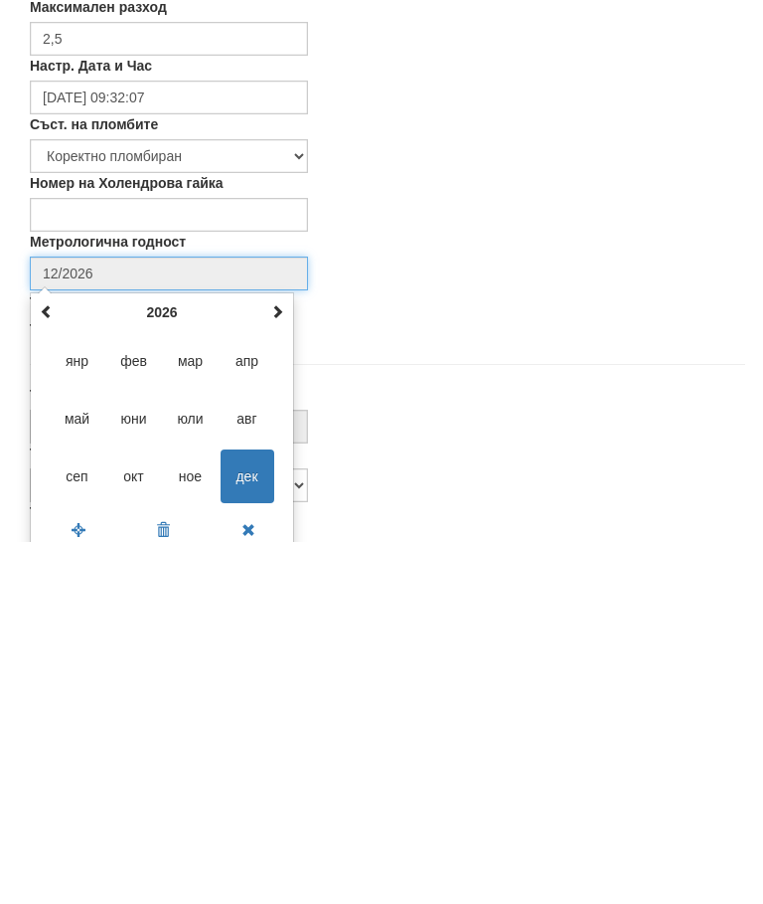
click at [286, 659] on th at bounding box center [277, 674] width 24 height 30
click at [282, 659] on th at bounding box center [277, 674] width 24 height 30
click at [289, 654] on div "декември 2028 пн вт ср чт пт сб нд 27 28 29 30 1 2 3 4 5 6 7 8 9 10 11 12 13 14…" at bounding box center [162, 784] width 264 height 261
click at [286, 659] on th at bounding box center [277, 674] width 24 height 30
click at [288, 659] on th at bounding box center [277, 674] width 24 height 30
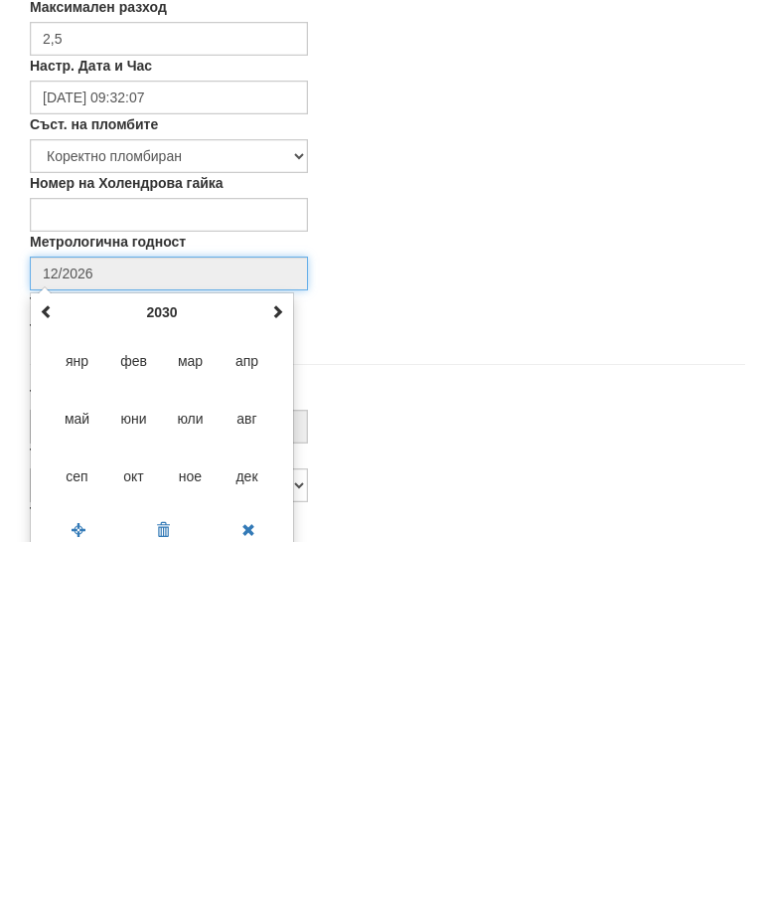
click at [252, 753] on span "авг" at bounding box center [248, 780] width 54 height 54
type input "08/2030"
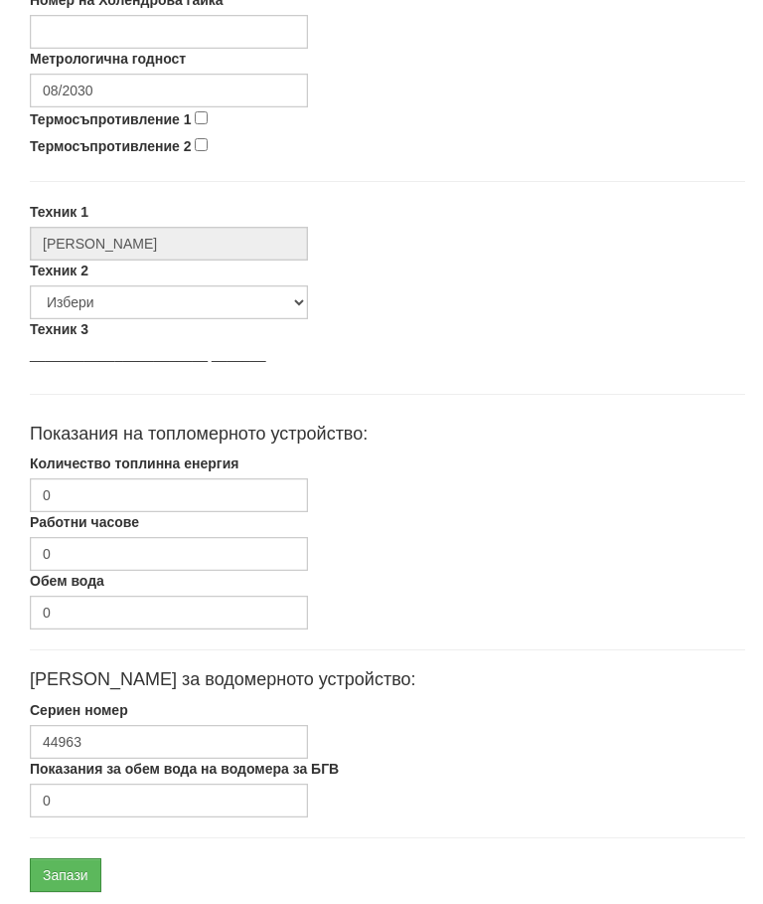
scroll to position [942, 0]
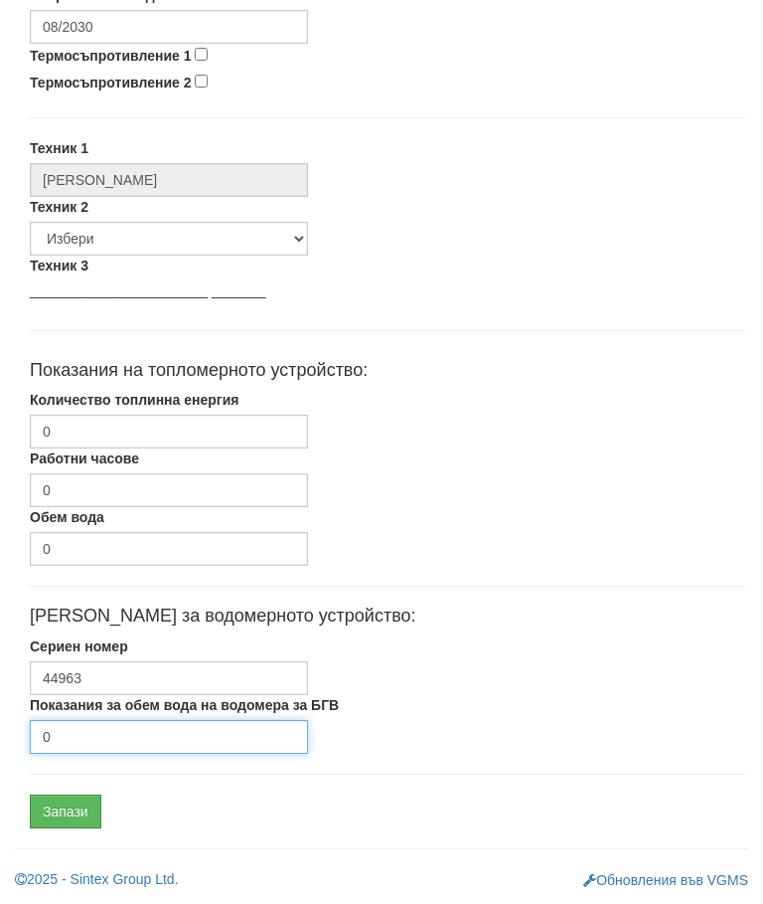
click at [110, 741] on input "0" at bounding box center [169, 737] width 278 height 34
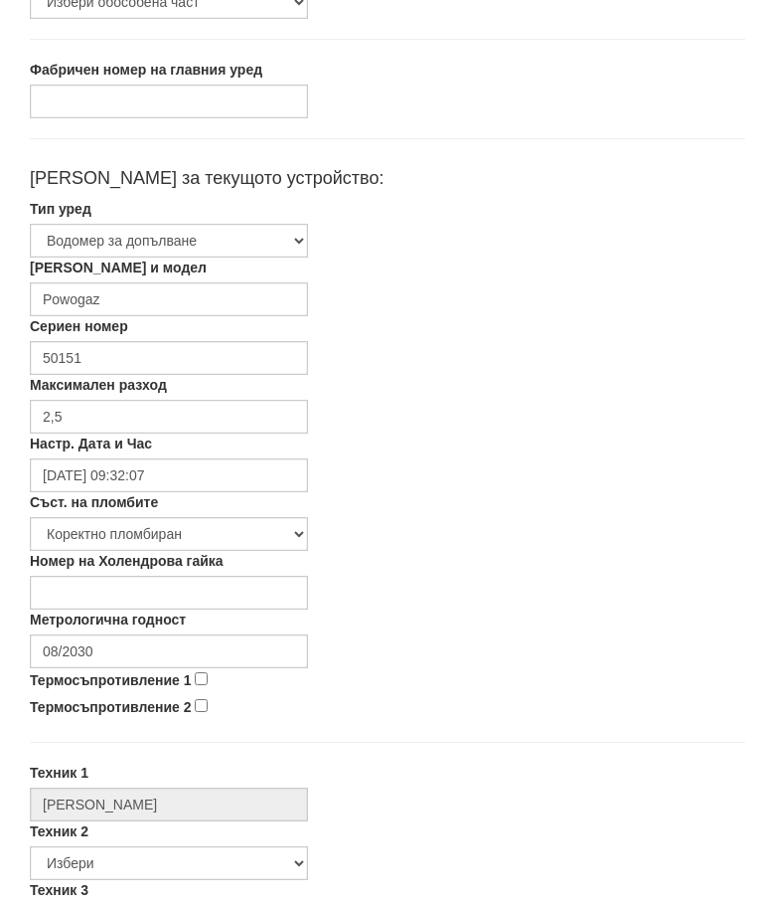
scroll to position [317, 0]
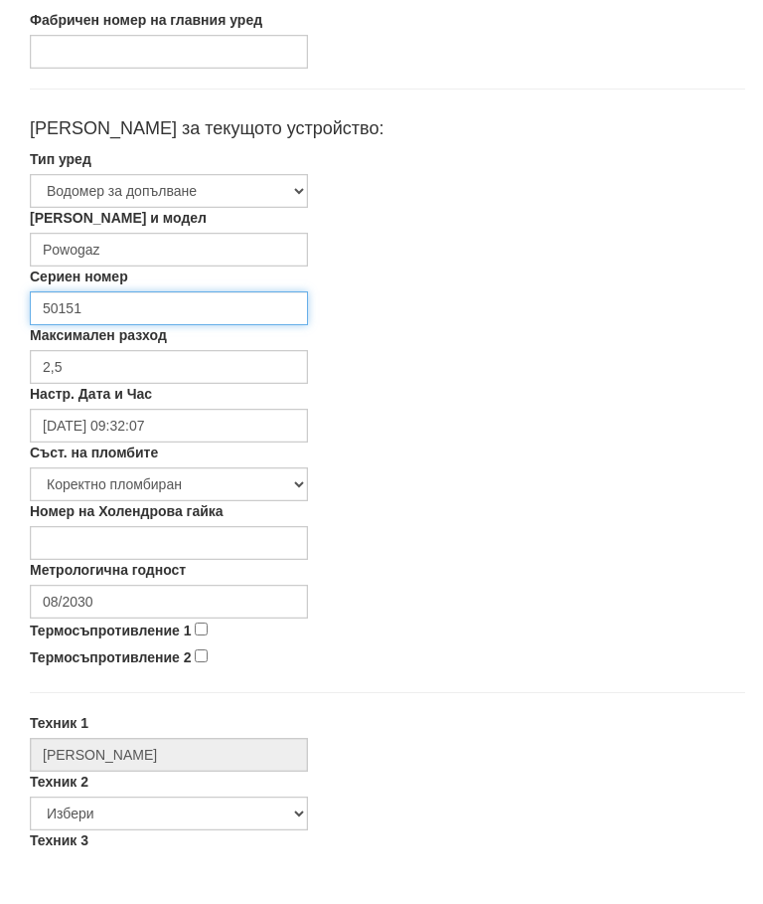
click at [222, 342] on input "50151" at bounding box center [169, 359] width 278 height 34
type input "5"
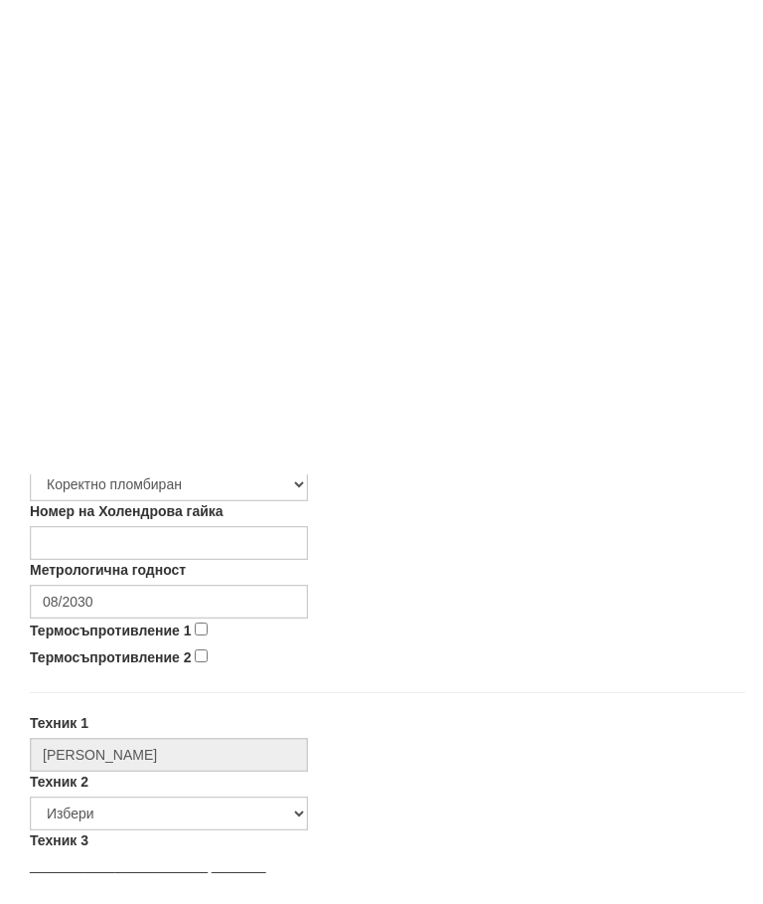
scroll to position [942, 0]
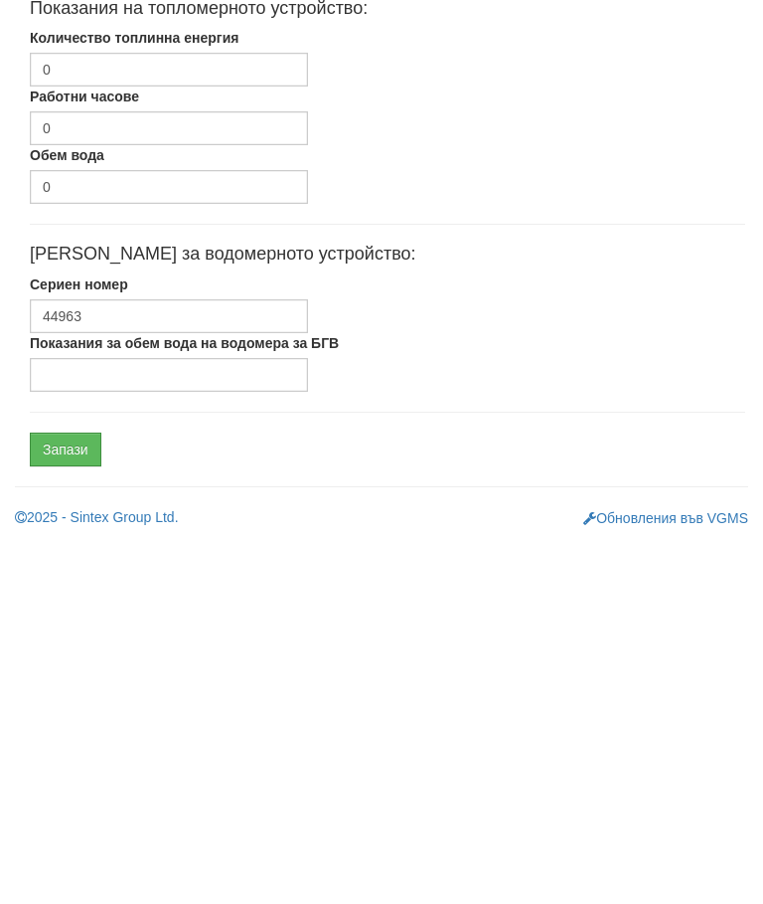
type input "34484361"
click at [123, 720] on input "Показания за обем вода на водомера за БГВ" at bounding box center [169, 737] width 278 height 34
type input "7.7"
click at [83, 794] on input "Запази" at bounding box center [66, 811] width 72 height 34
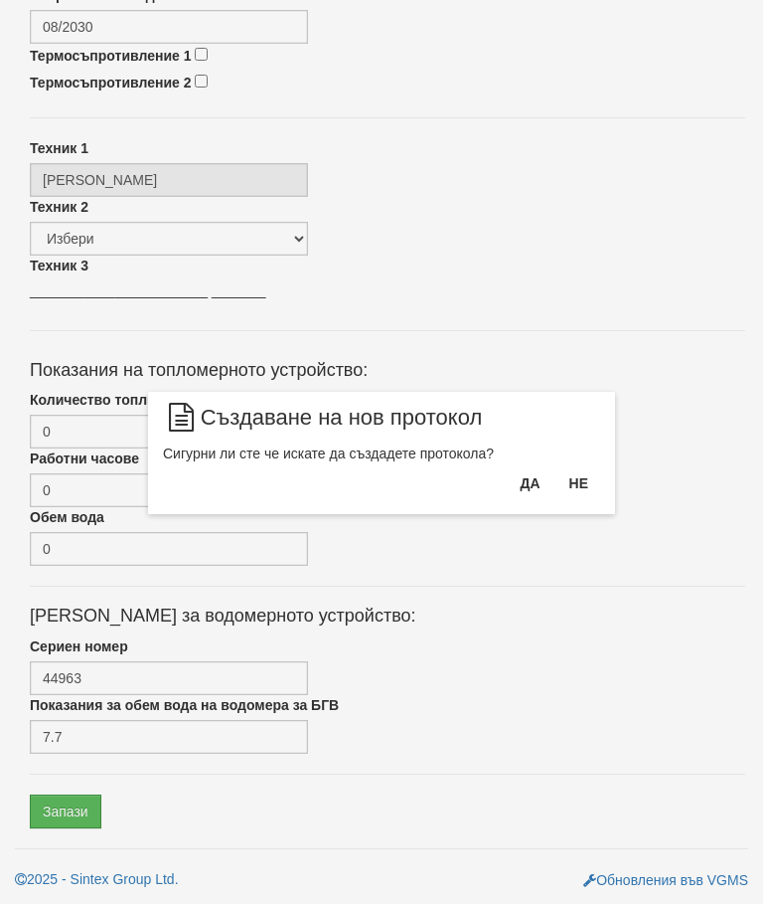
click at [524, 482] on button "Да" at bounding box center [530, 483] width 44 height 32
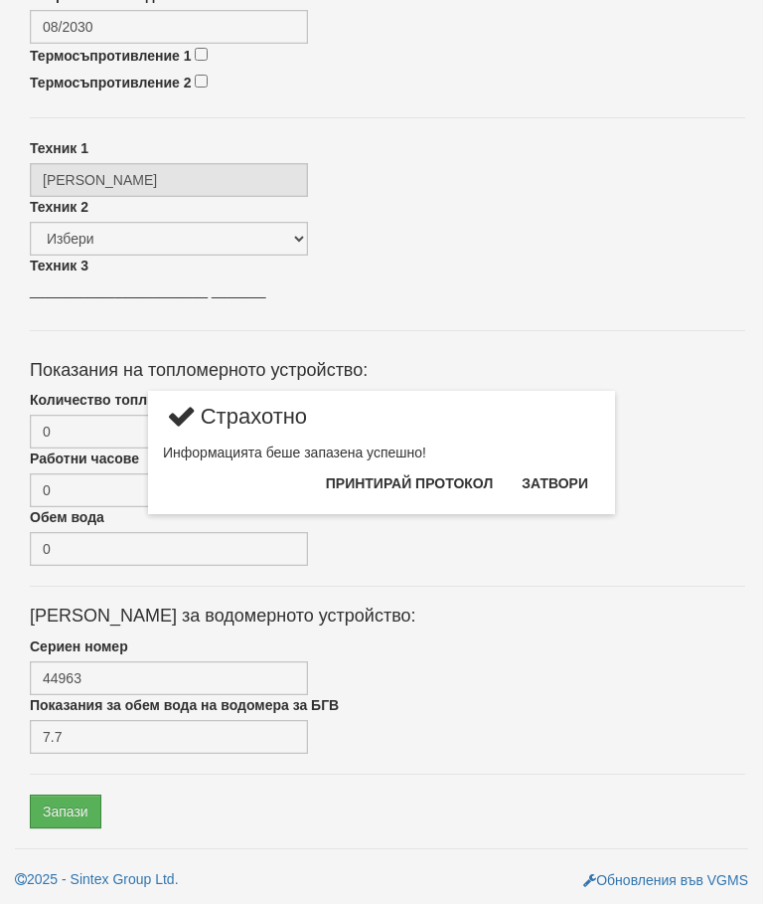
click at [570, 481] on button "Затвори" at bounding box center [555, 483] width 90 height 32
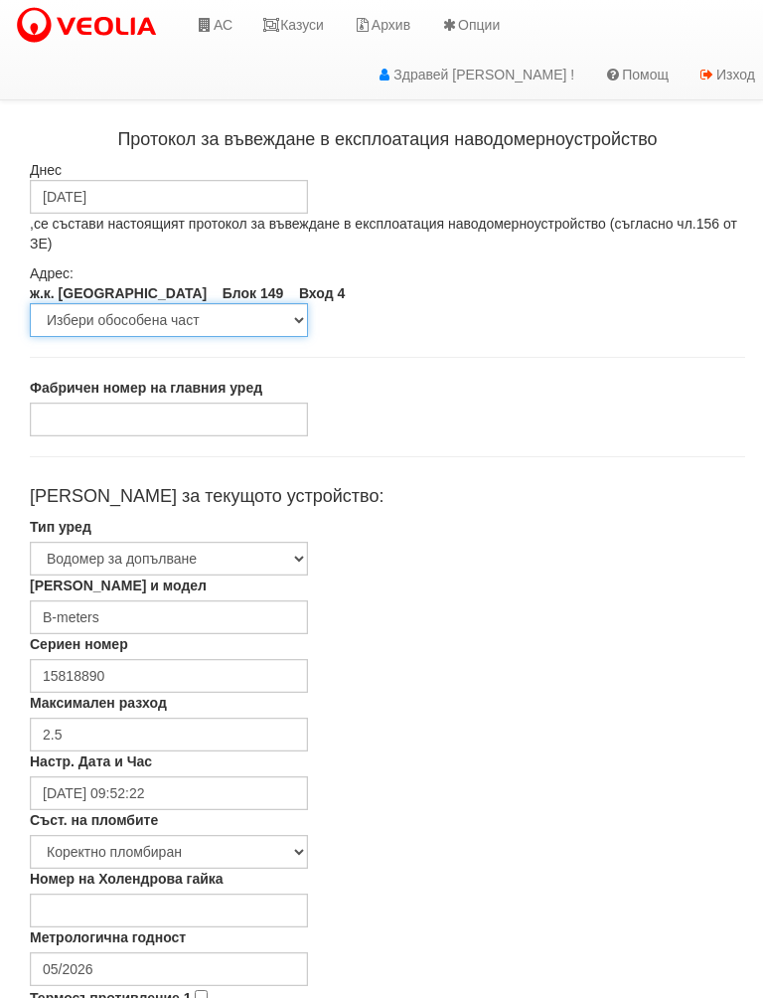
click at [283, 317] on select "Избери обособена част вход 4 вход 3 4 БГВ вход 3 ВОИ вход 3 и 4" at bounding box center [169, 320] width 278 height 34
select select "71b3cfd5-86da-e711-80d3-dd44742b69c8"
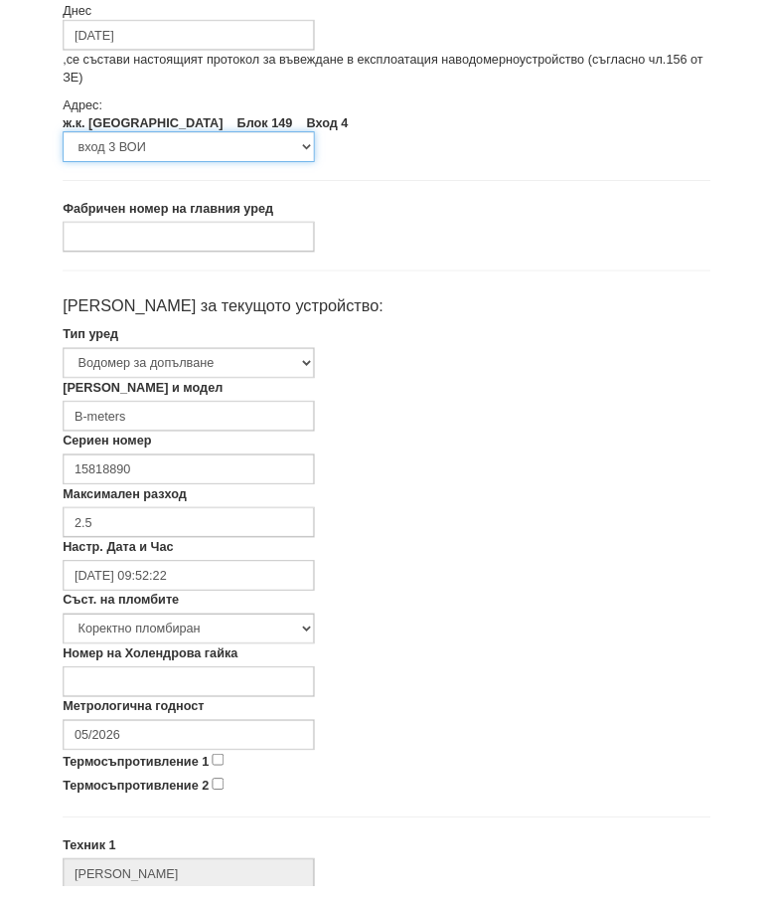
scroll to position [152, 0]
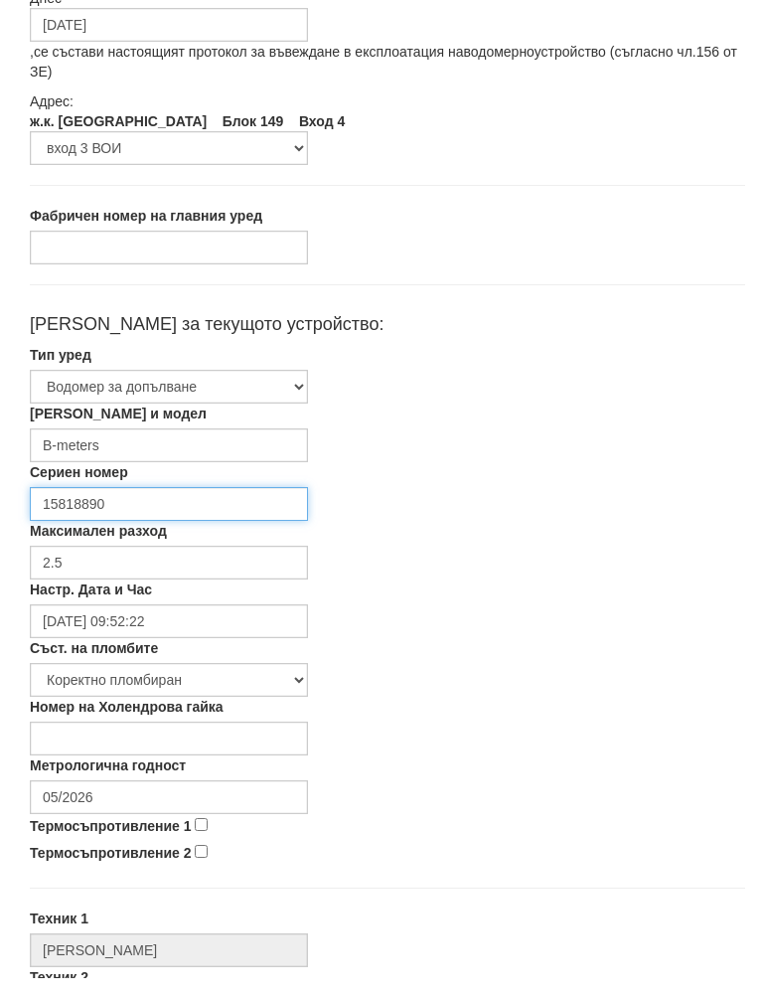
click at [237, 507] on input "15818890" at bounding box center [169, 524] width 278 height 34
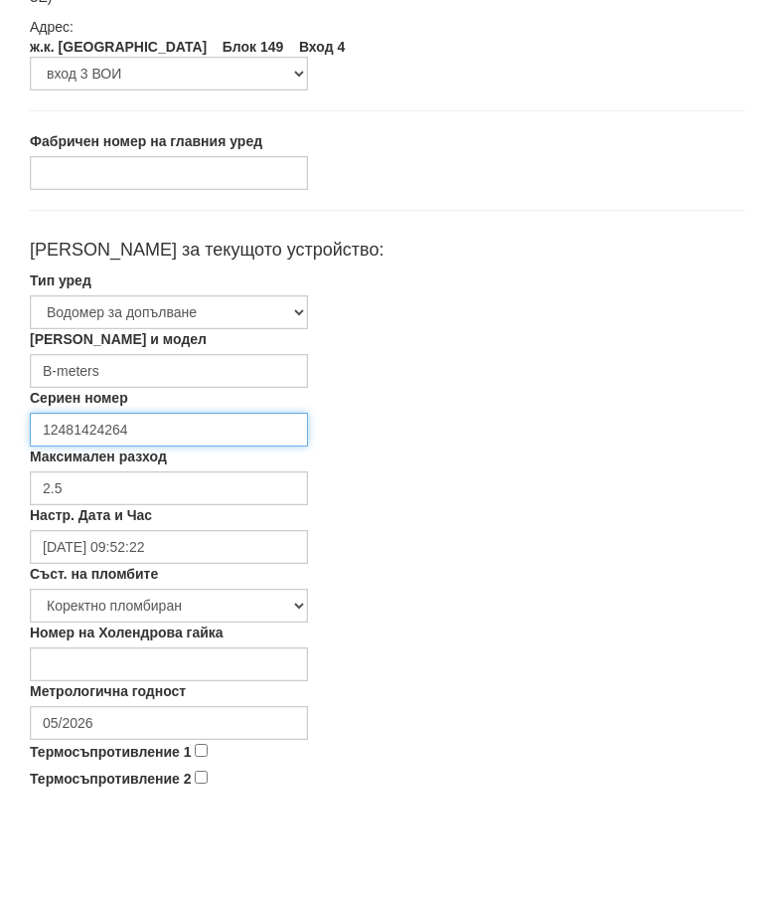
click at [47, 507] on input "12481424264" at bounding box center [169, 524] width 278 height 34
click at [60, 507] on input "12481424264" at bounding box center [169, 524] width 278 height 34
click at [62, 507] on input "12481424264" at bounding box center [169, 524] width 278 height 34
click at [57, 507] on input "12481424264" at bounding box center [169, 524] width 278 height 34
click at [43, 507] on input "12481424264" at bounding box center [169, 524] width 278 height 34
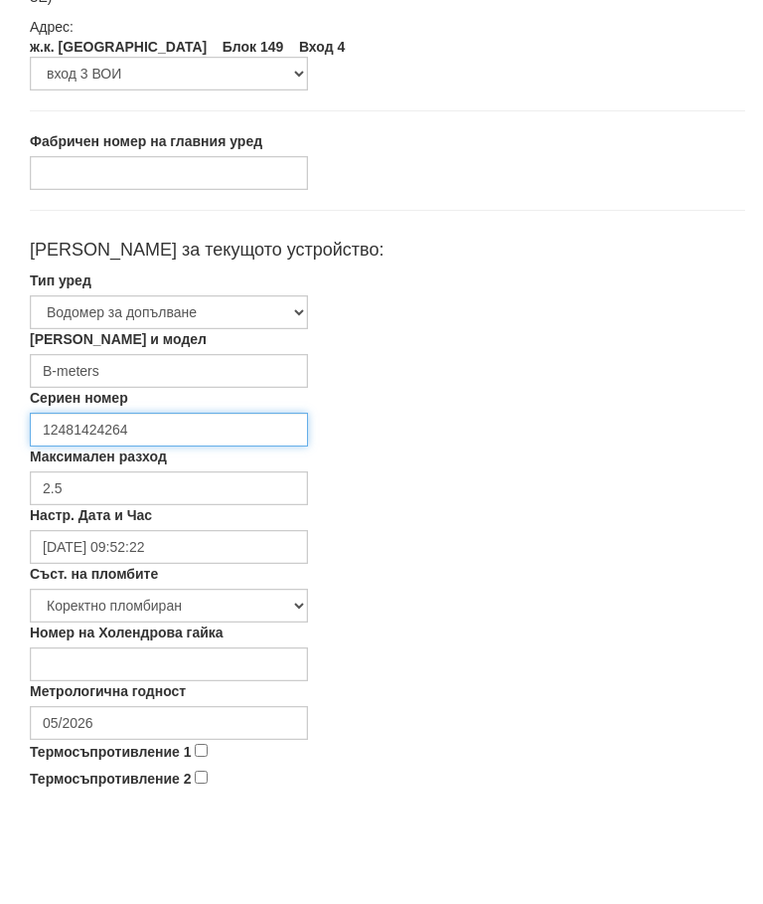
click at [68, 507] on input "12481424264" at bounding box center [169, 524] width 278 height 34
click at [149, 507] on input "12481424264" at bounding box center [169, 524] width 278 height 34
click at [70, 507] on input "12481424264" at bounding box center [169, 524] width 278 height 34
click at [63, 507] on input "12481424264" at bounding box center [169, 524] width 278 height 34
click at [67, 507] on input "12481424264" at bounding box center [169, 524] width 278 height 34
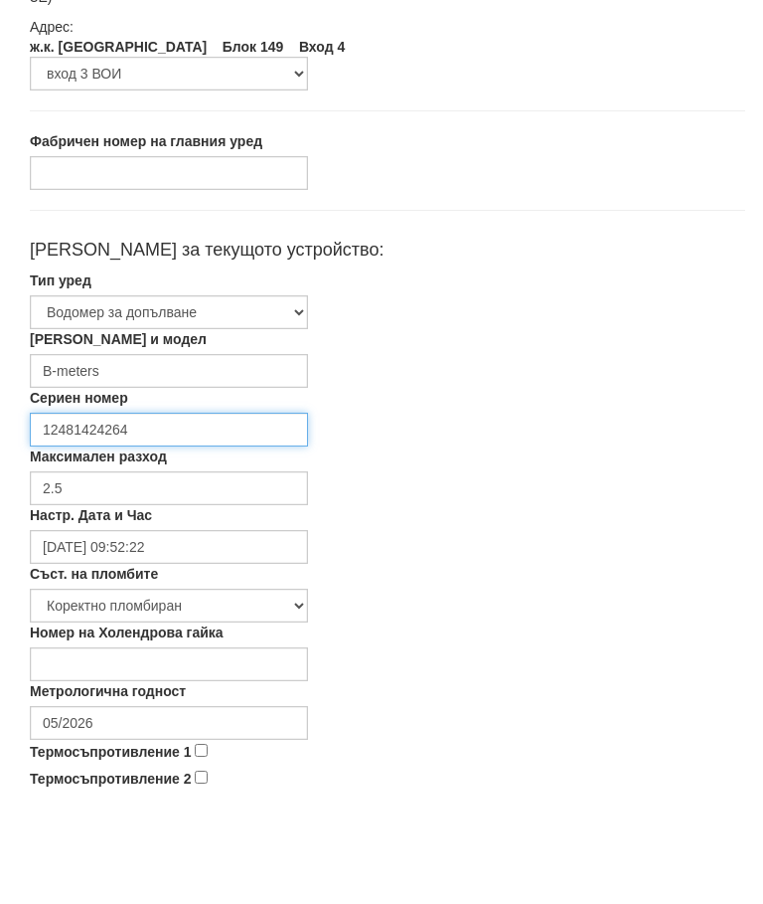
click at [66, 507] on input "12481424264" at bounding box center [169, 524] width 278 height 34
click at [73, 507] on input "12481424264" at bounding box center [169, 524] width 278 height 34
click at [587, 482] on div "Сериен номер 12481424264" at bounding box center [387, 511] width 745 height 59
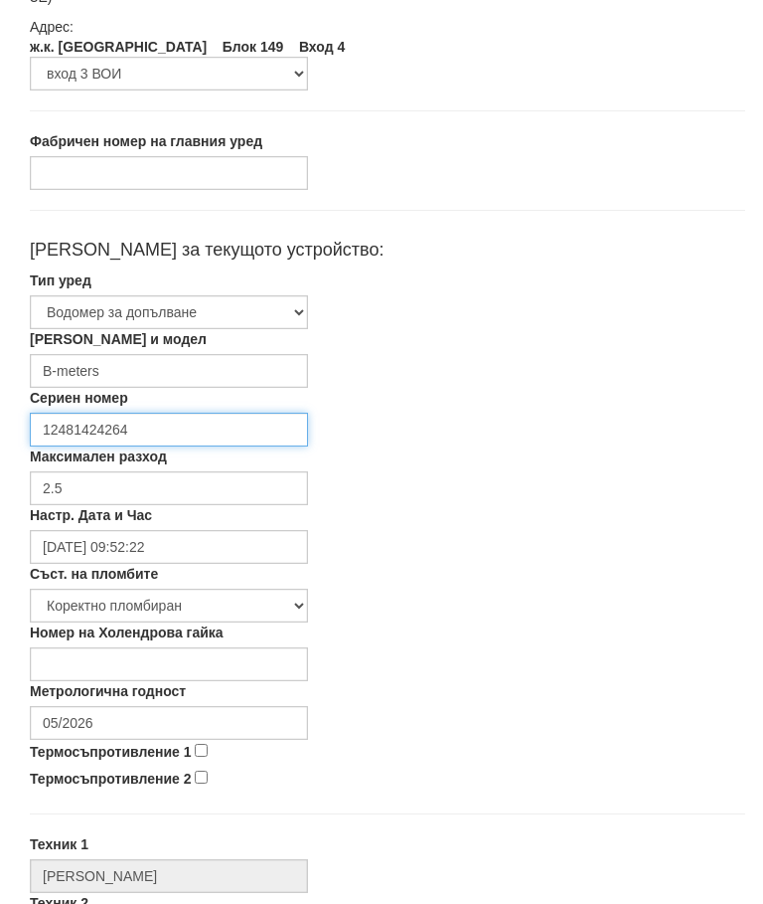
click at [208, 427] on input "12481424264" at bounding box center [169, 430] width 278 height 34
type input "1"
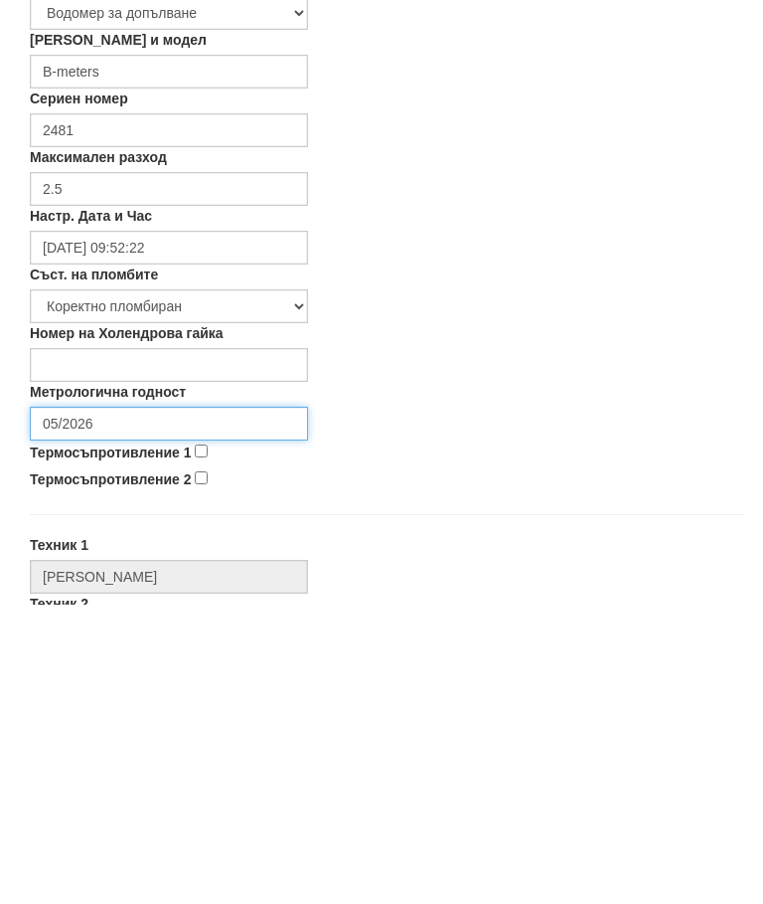
click at [149, 706] on input "05/2026" at bounding box center [169, 723] width 278 height 34
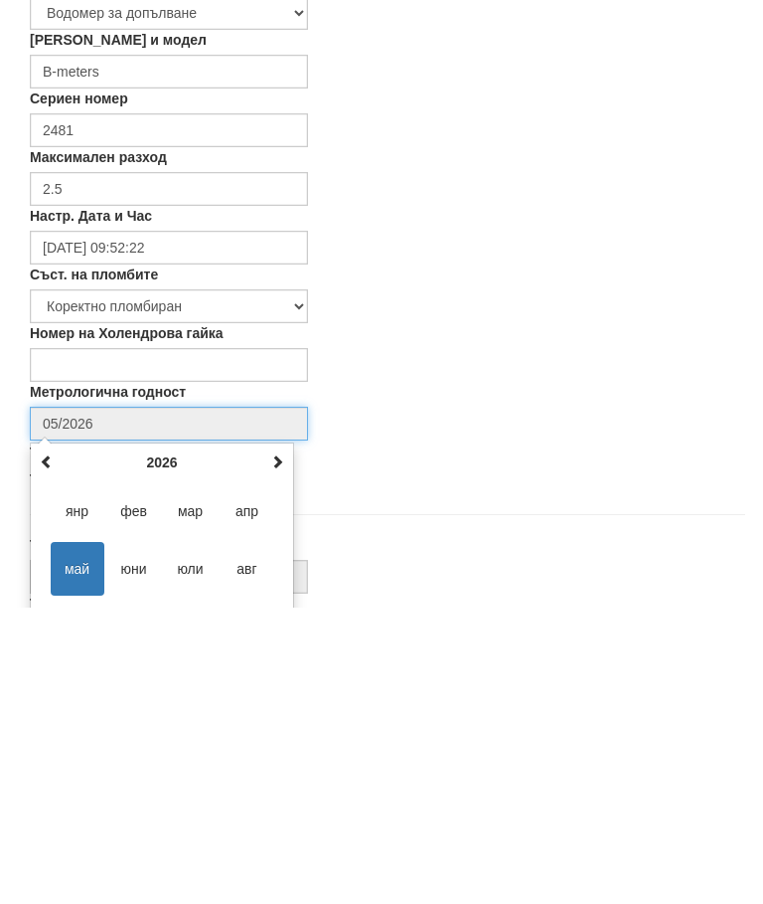
scroll to position [257, 0]
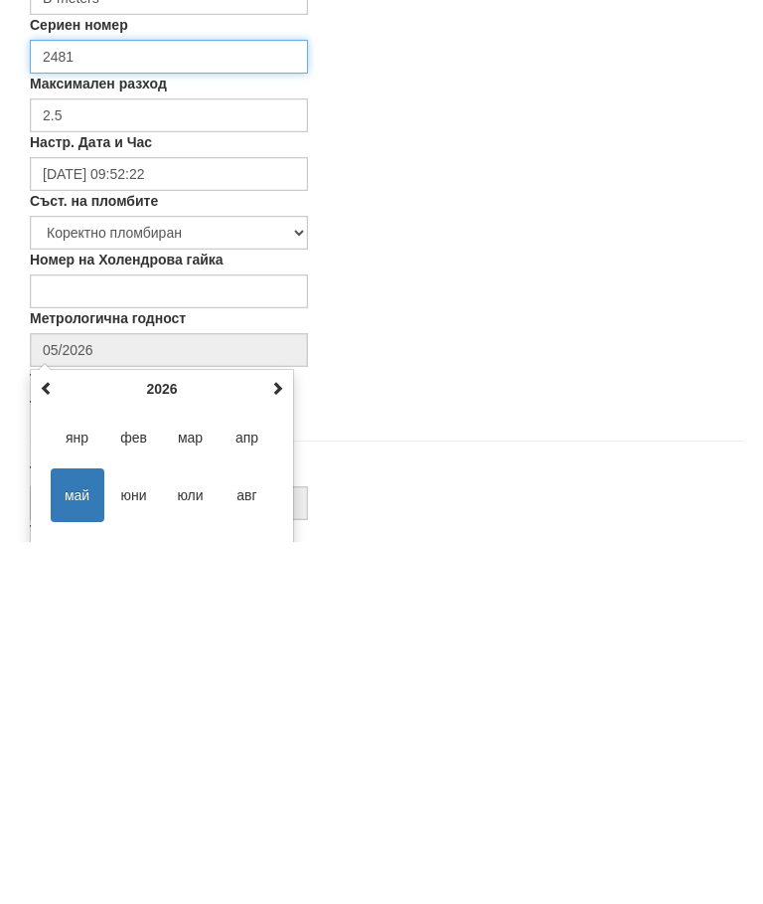
click at [161, 402] on input "2481" at bounding box center [169, 419] width 278 height 34
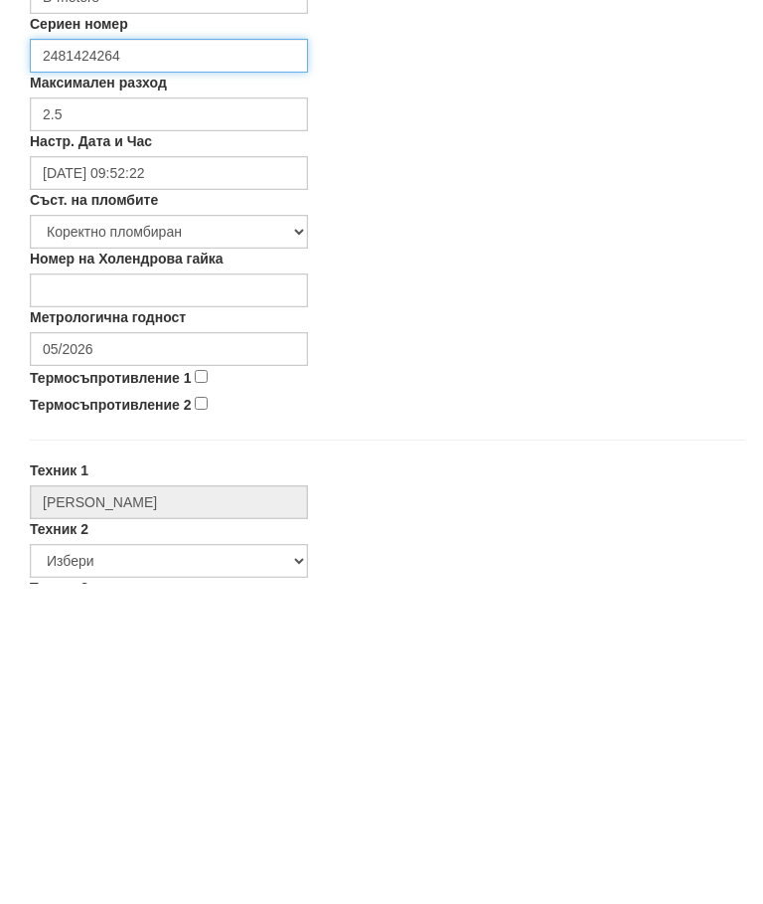
scroll to position [305, 0]
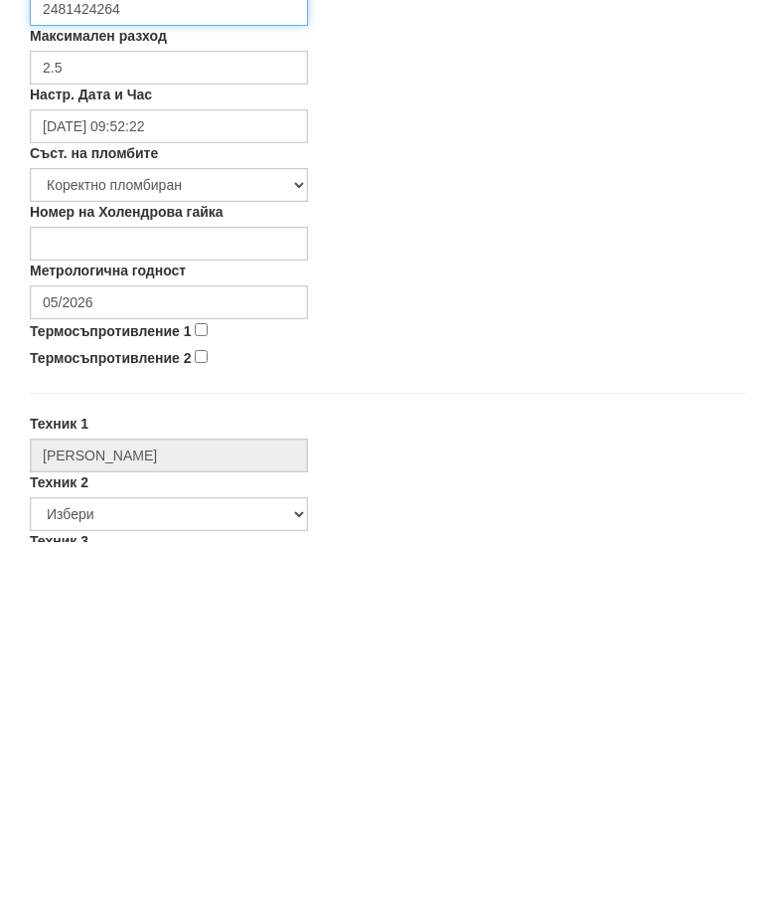
type input "2481424264"
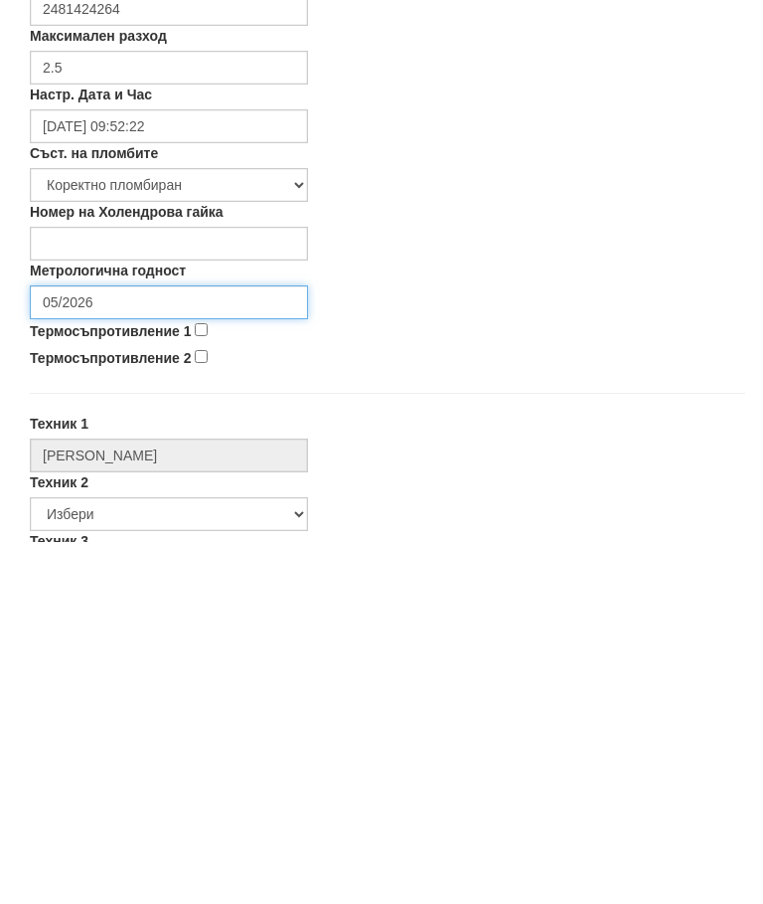
click at [168, 647] on input "05/2026" at bounding box center [169, 664] width 278 height 34
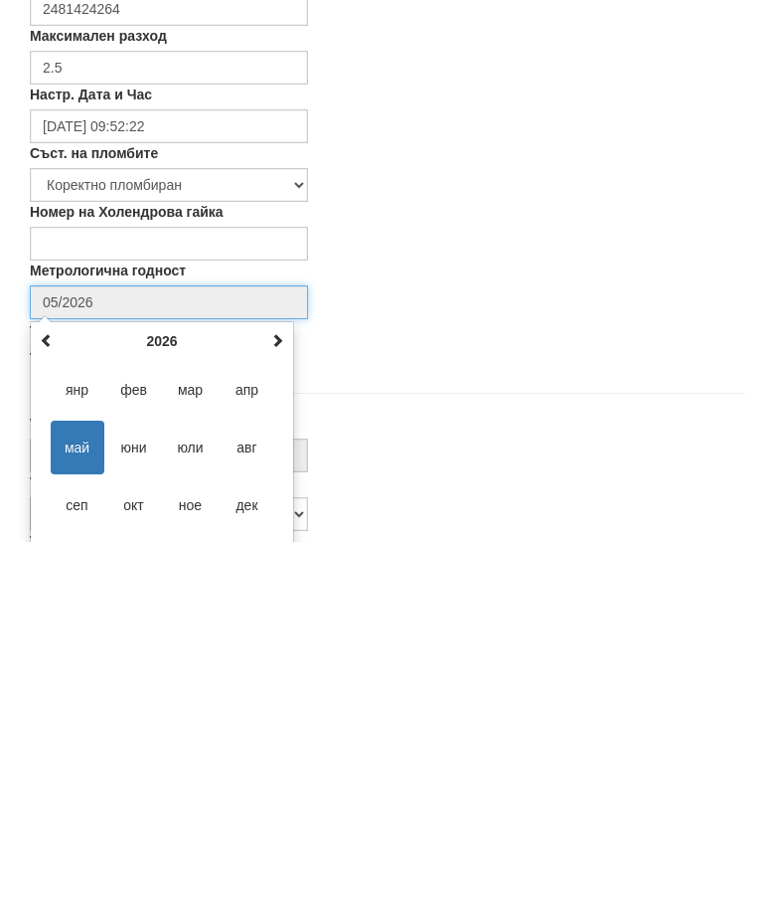
click at [291, 683] on div "[DATE] пн вт ср чт пт сб нд 27 28 29 30 1 2 3 4 5 6 7 8 9 10 11 12 13 14 15 16 …" at bounding box center [162, 813] width 264 height 261
click at [292, 683] on div "[DATE] пн вт ср чт пт сб нд 27 28 29 30 1 2 3 4 5 6 7 8 9 10 11 12 13 14 15 16 …" at bounding box center [162, 813] width 264 height 261
click at [291, 683] on div "[DATE] пн вт ср чт пт сб нд 27 28 29 30 1 2 3 4 5 6 7 8 9 10 11 12 13 14 15 16 …" at bounding box center [162, 813] width 264 height 261
click at [290, 683] on div "[DATE] пн вт ср чт пт сб нд 27 28 29 30 1 2 3 4 5 6 7 8 9 10 11 12 13 14 15 16 …" at bounding box center [162, 813] width 264 height 261
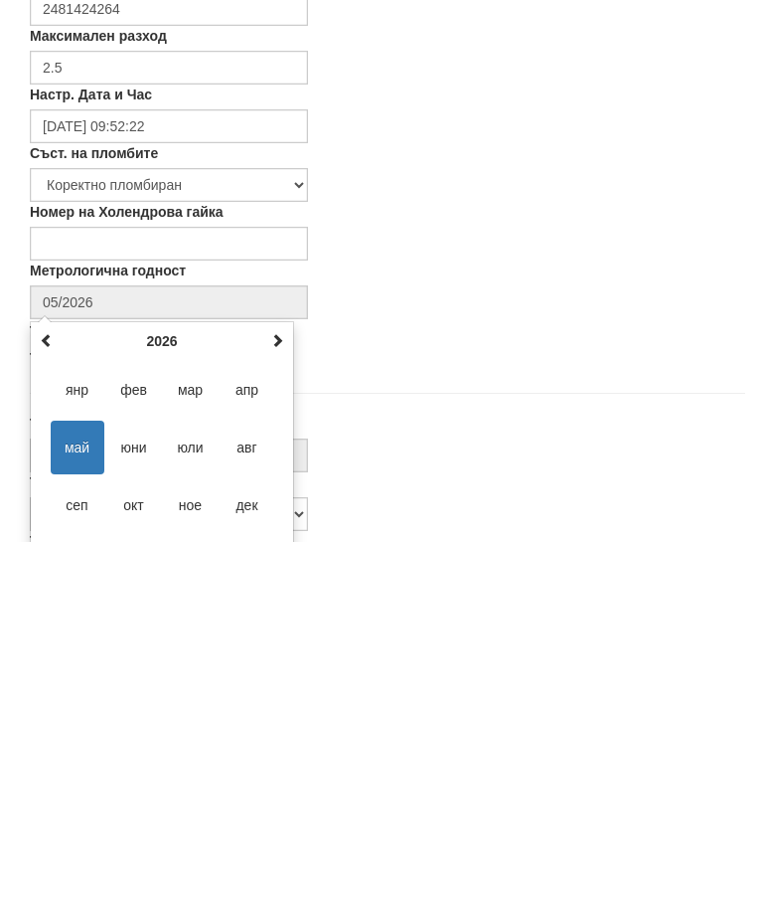
click at [295, 681] on div "Термосъпротивление 1" at bounding box center [387, 694] width 745 height 27
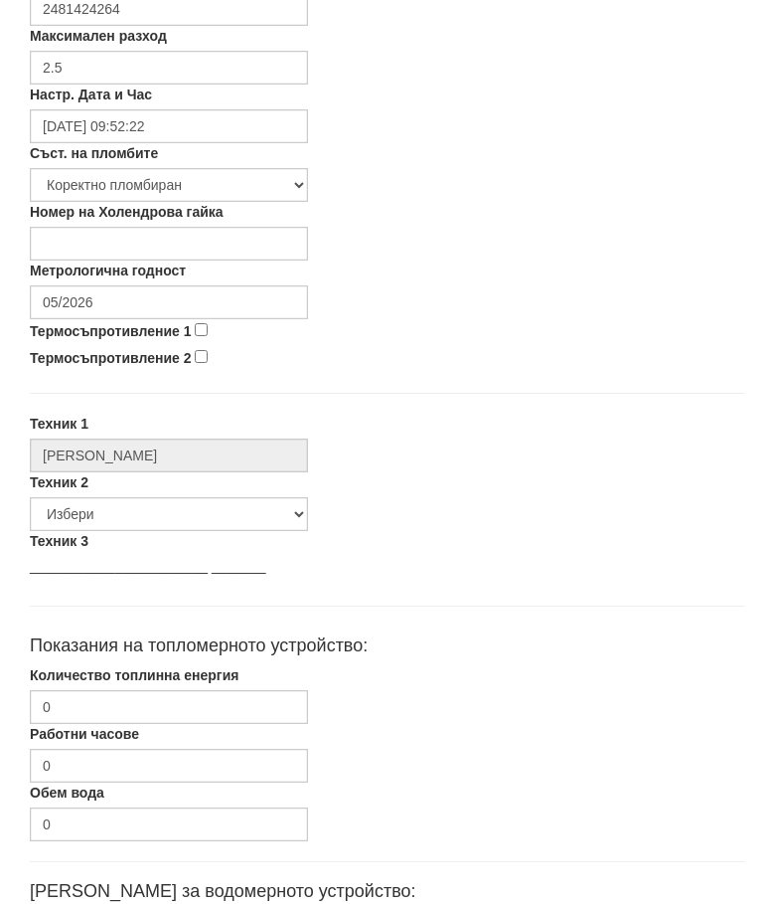
click at [298, 339] on div "Термосъпротивление 1" at bounding box center [387, 332] width 745 height 27
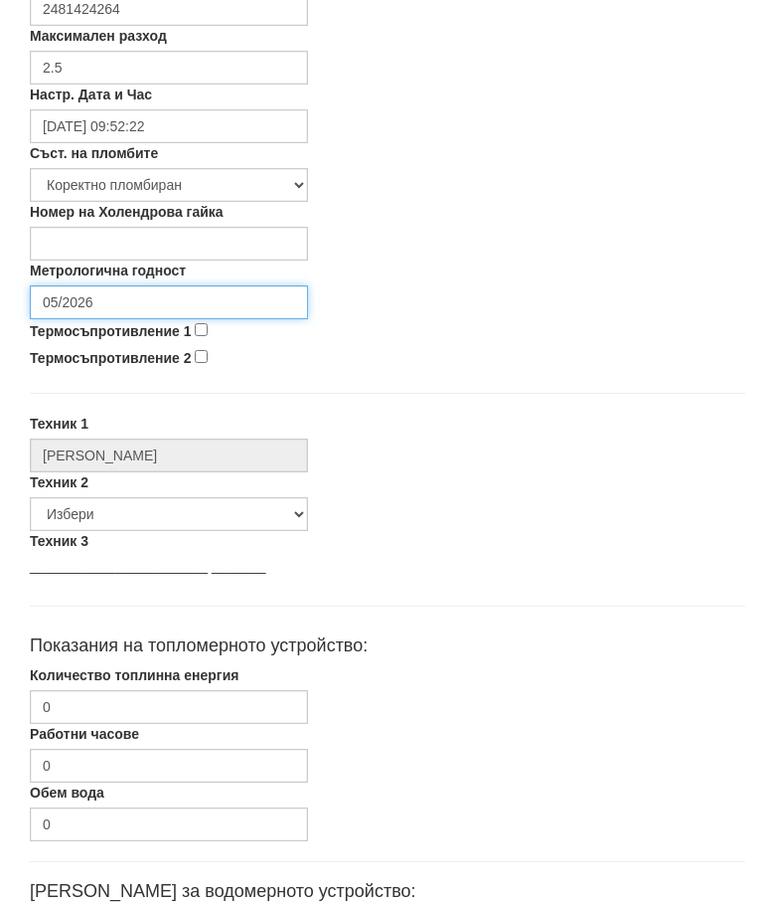
click at [178, 290] on input "05/2026" at bounding box center [169, 302] width 278 height 34
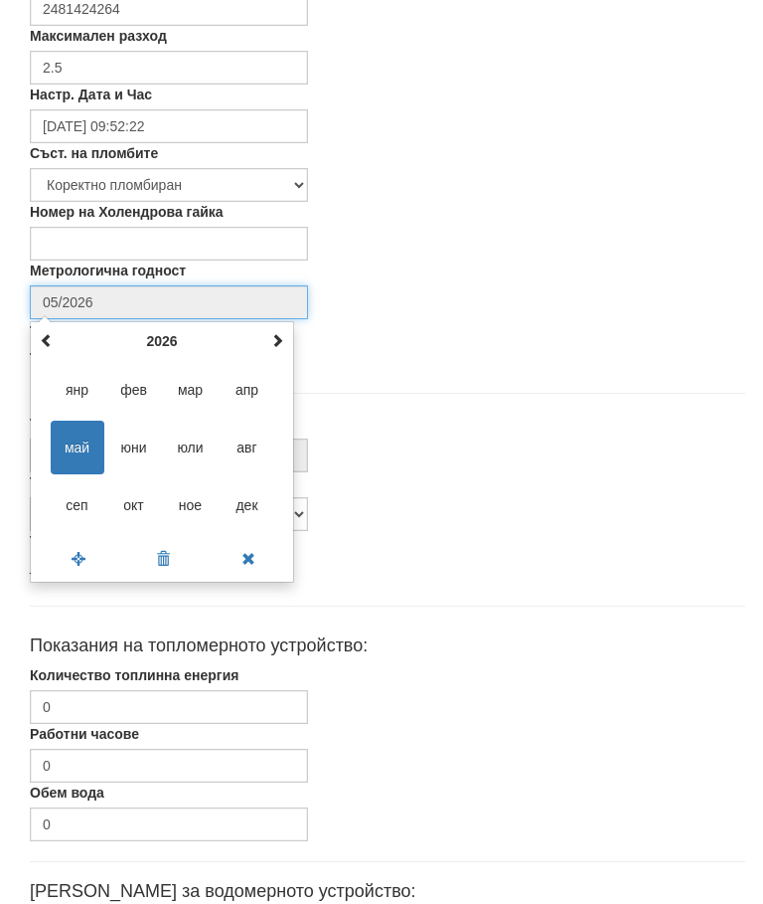
click at [276, 333] on span at bounding box center [277, 340] width 14 height 14
click at [269, 343] on th at bounding box center [277, 341] width 24 height 30
click at [281, 341] on span at bounding box center [277, 340] width 14 height 14
click at [280, 338] on span at bounding box center [277, 340] width 14 height 14
click at [269, 338] on th at bounding box center [277, 341] width 24 height 30
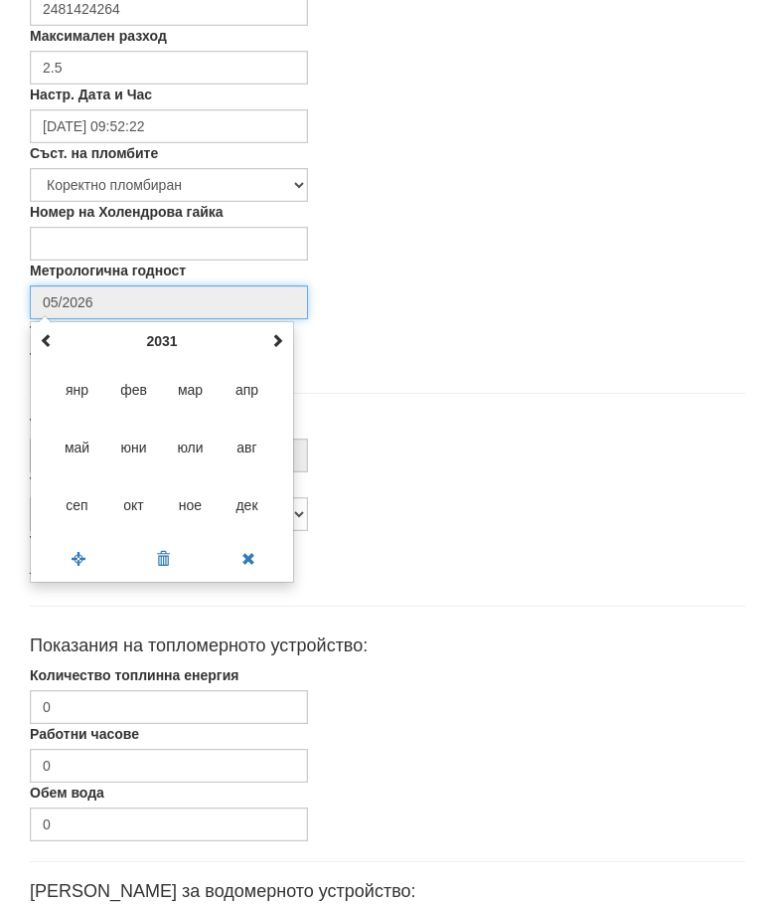
click at [281, 345] on span at bounding box center [277, 340] width 14 height 14
click at [48, 335] on span at bounding box center [47, 340] width 14 height 14
click at [55, 335] on th at bounding box center [47, 341] width 24 height 30
click at [52, 334] on span at bounding box center [47, 340] width 14 height 14
click at [251, 450] on span "авг" at bounding box center [248, 447] width 54 height 54
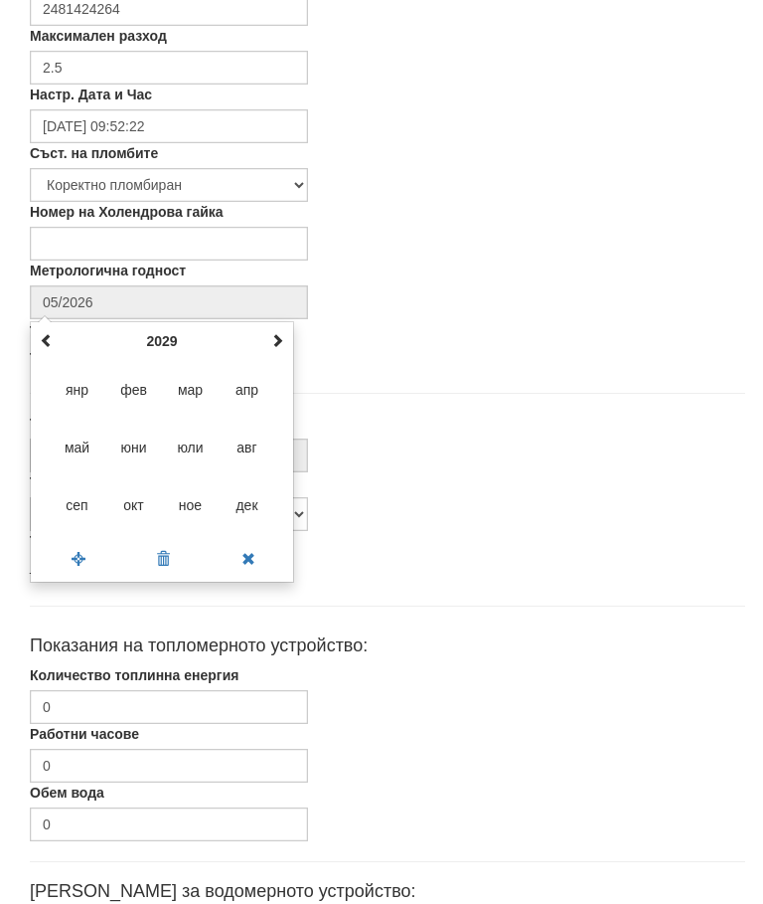
type input "08/2029"
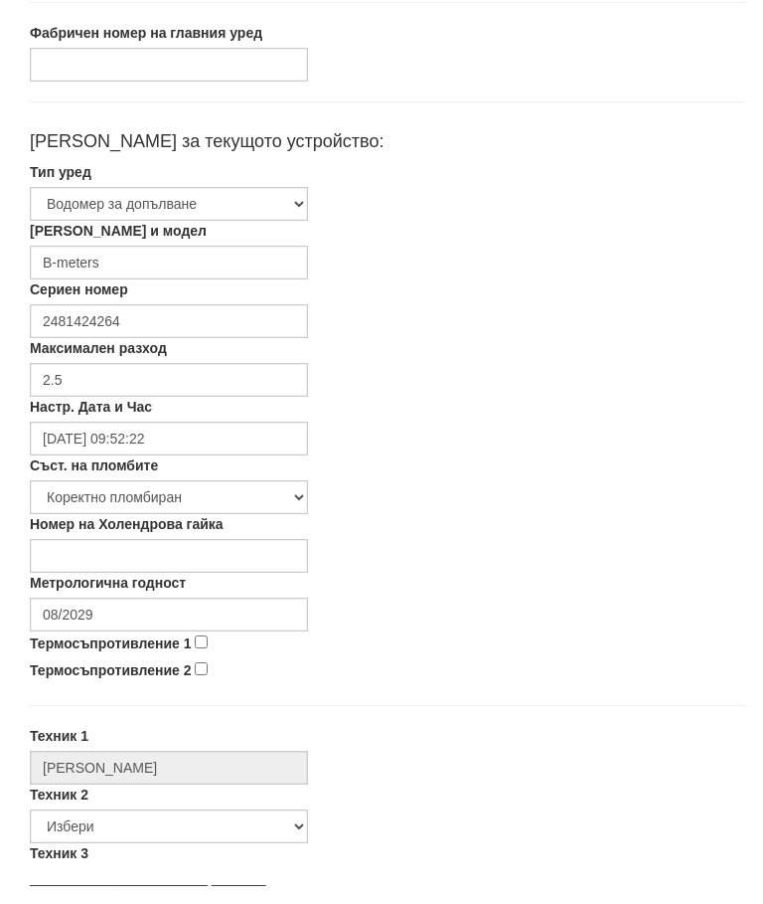
scroll to position [349, 0]
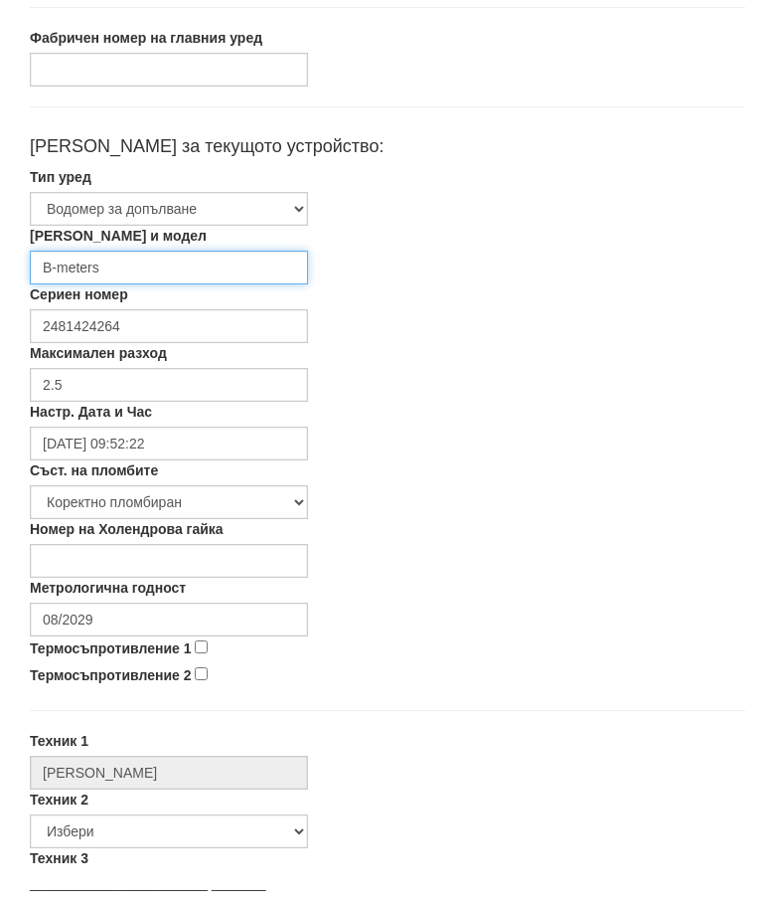
click at [218, 261] on input "B-meters" at bounding box center [169, 268] width 278 height 34
type input "B"
type input "С"
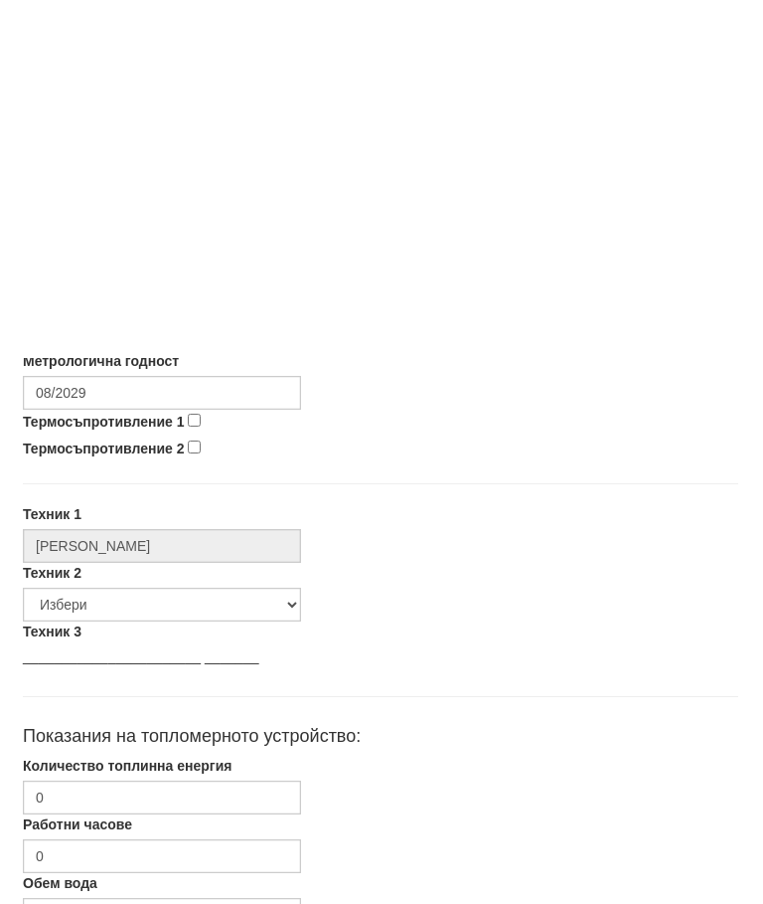
scroll to position [942, 7]
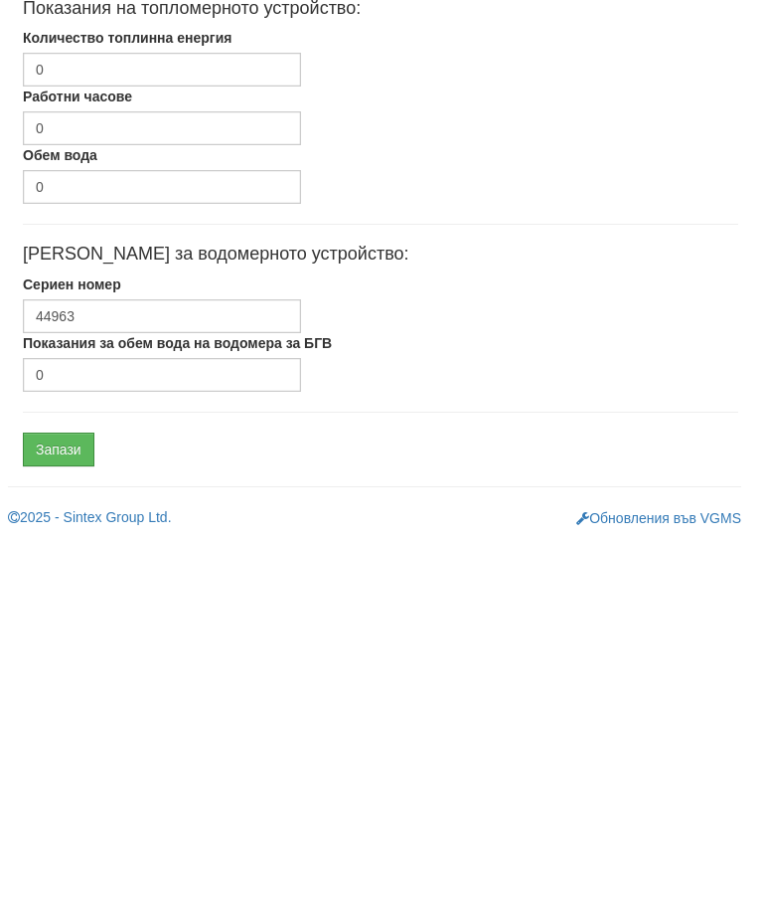
type input "Siemens"
click at [75, 794] on input "Запази" at bounding box center [59, 811] width 72 height 34
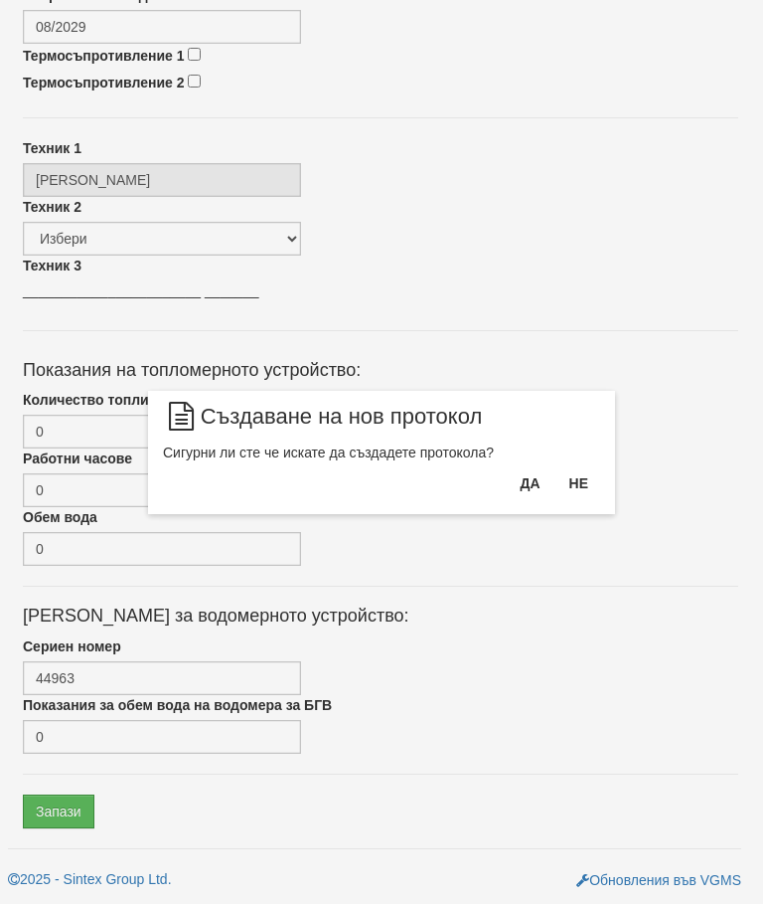
click at [523, 482] on button "Да" at bounding box center [530, 483] width 44 height 32
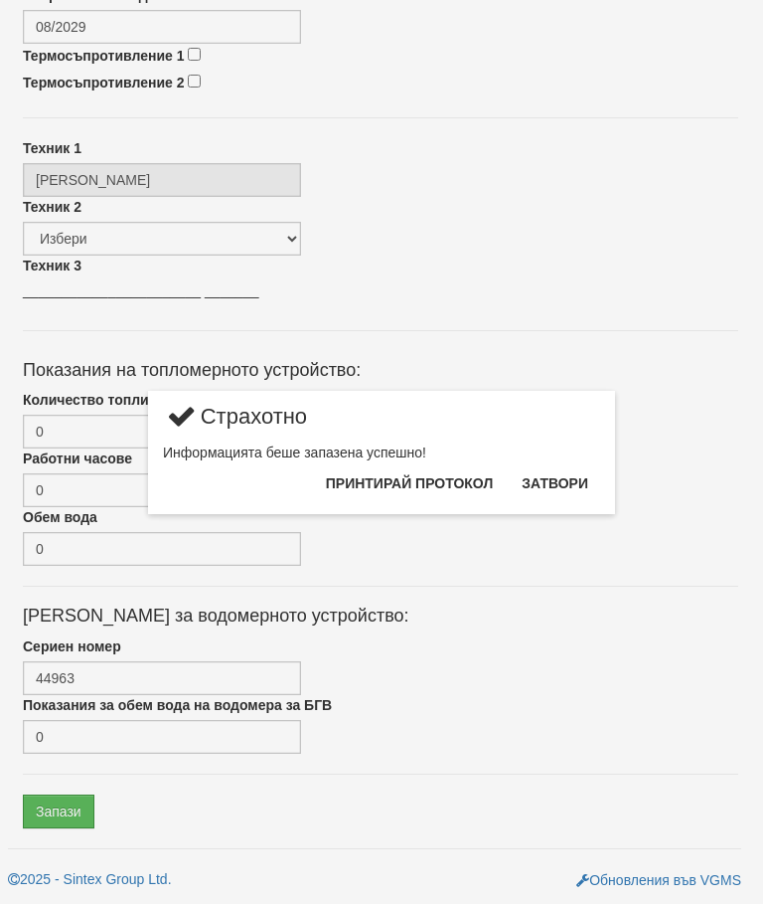
click at [557, 481] on button "Затвори" at bounding box center [555, 483] width 90 height 32
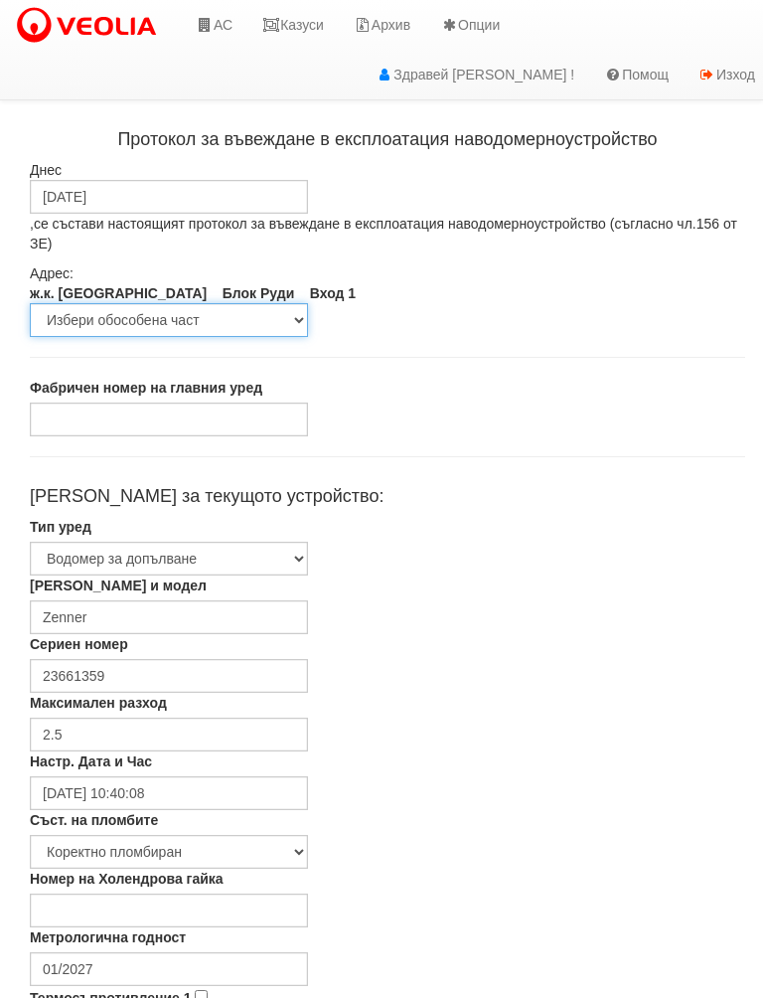
click at [307, 307] on select "Избери обособена част вход 1 партер магазин вход 1" at bounding box center [169, 320] width 278 height 34
click at [305, 316] on select "Избери обособена част вход 1 партер магазин вход 1" at bounding box center [169, 320] width 278 height 34
select select "bd748efd-6ea8-e711-80d0-efa3bedae43f"
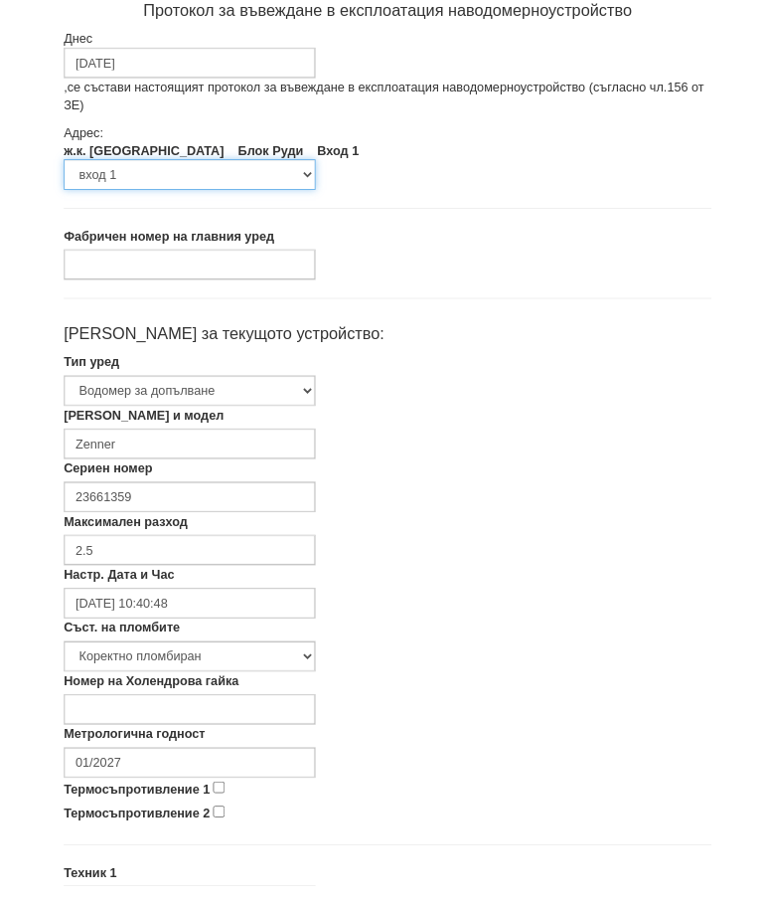
scroll to position [125, 0]
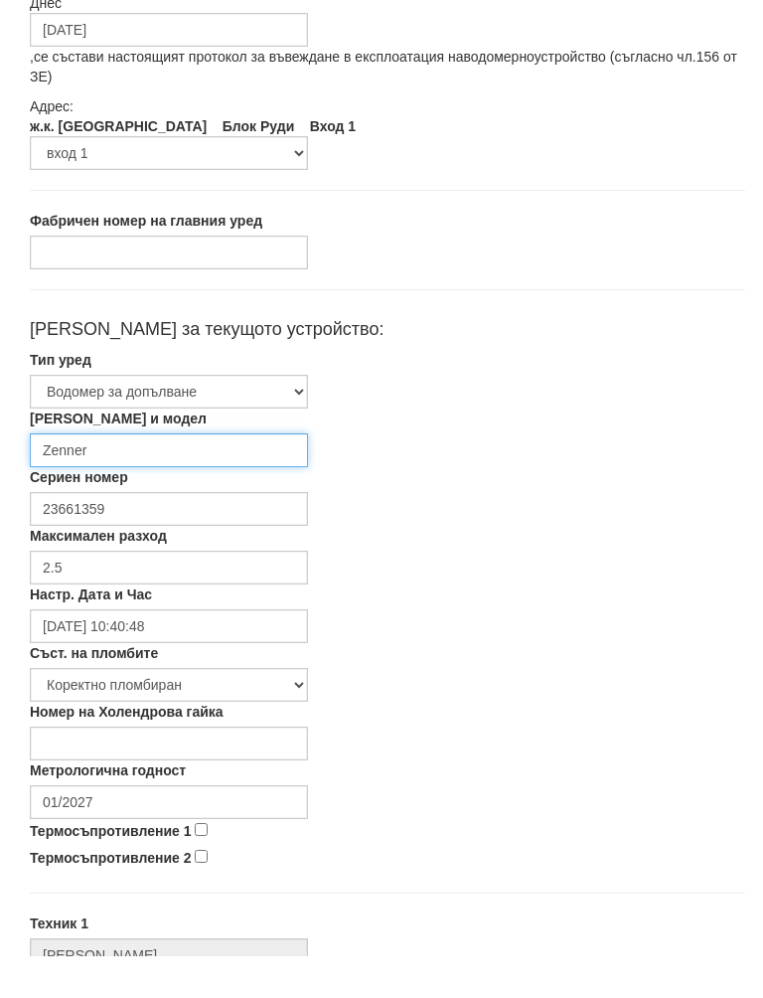
click at [232, 475] on input "Zenner" at bounding box center [169, 492] width 278 height 34
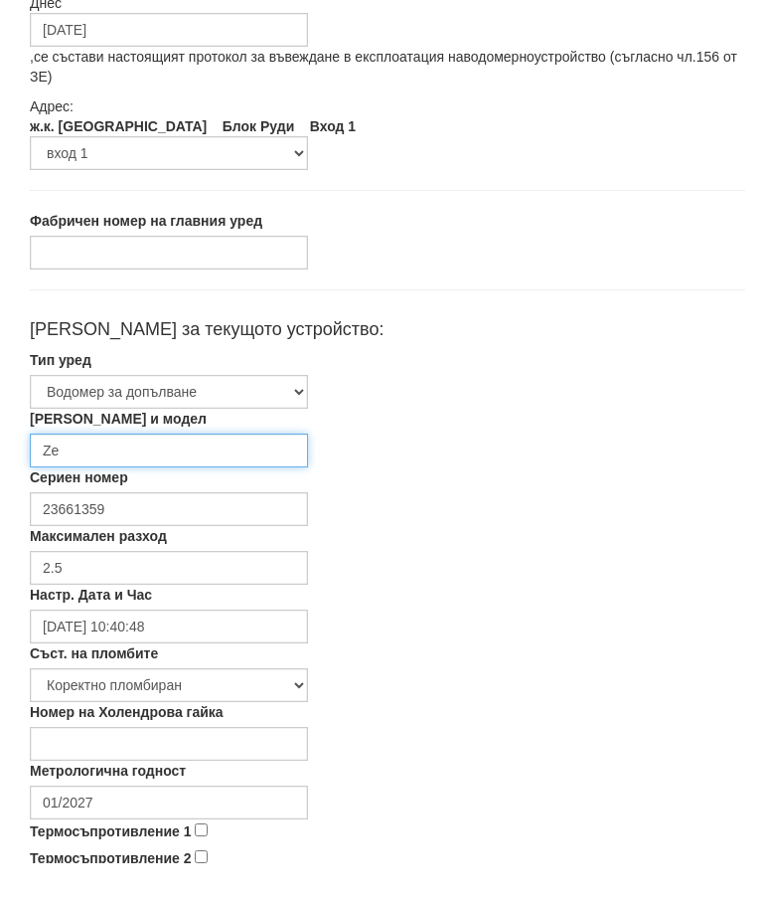
type input "Z"
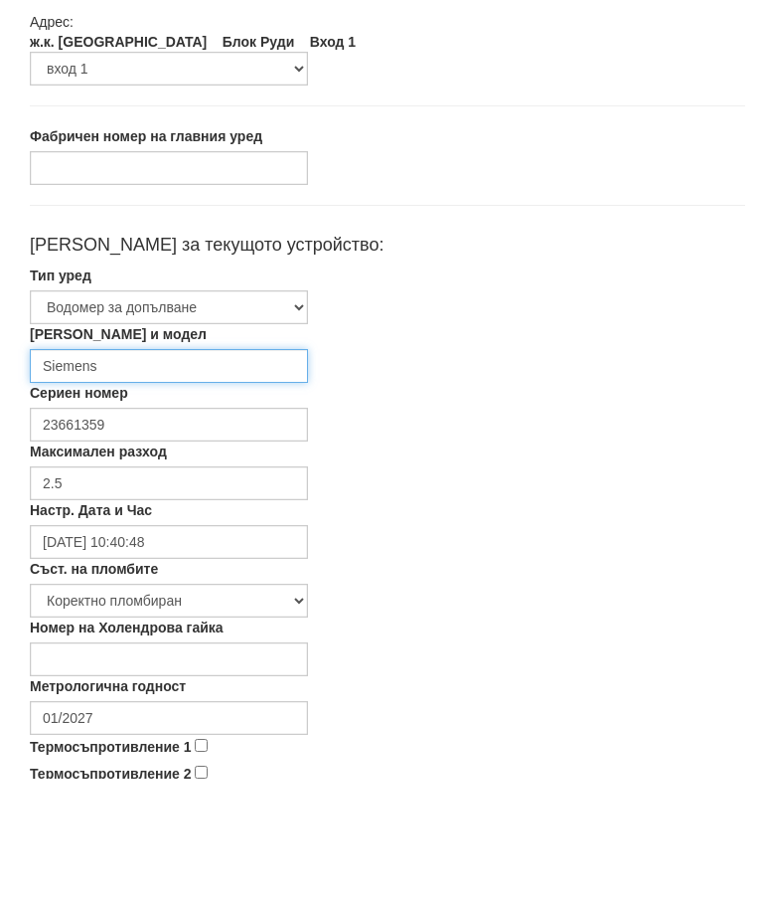
type input "Siemens"
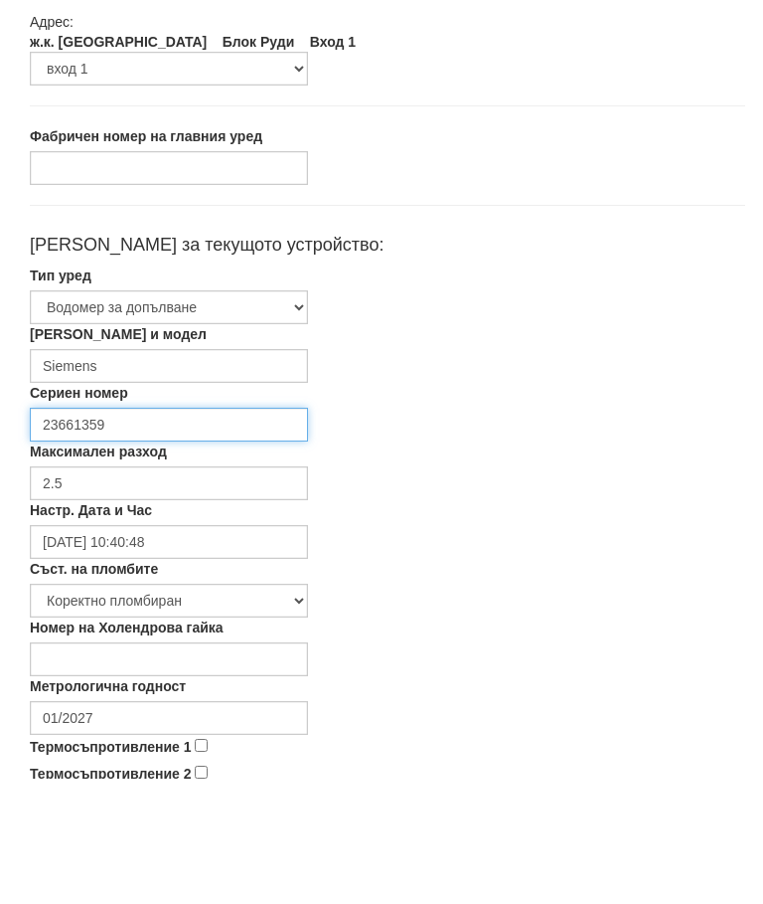
click at [201, 534] on input "23661359" at bounding box center [169, 551] width 278 height 34
type input "2"
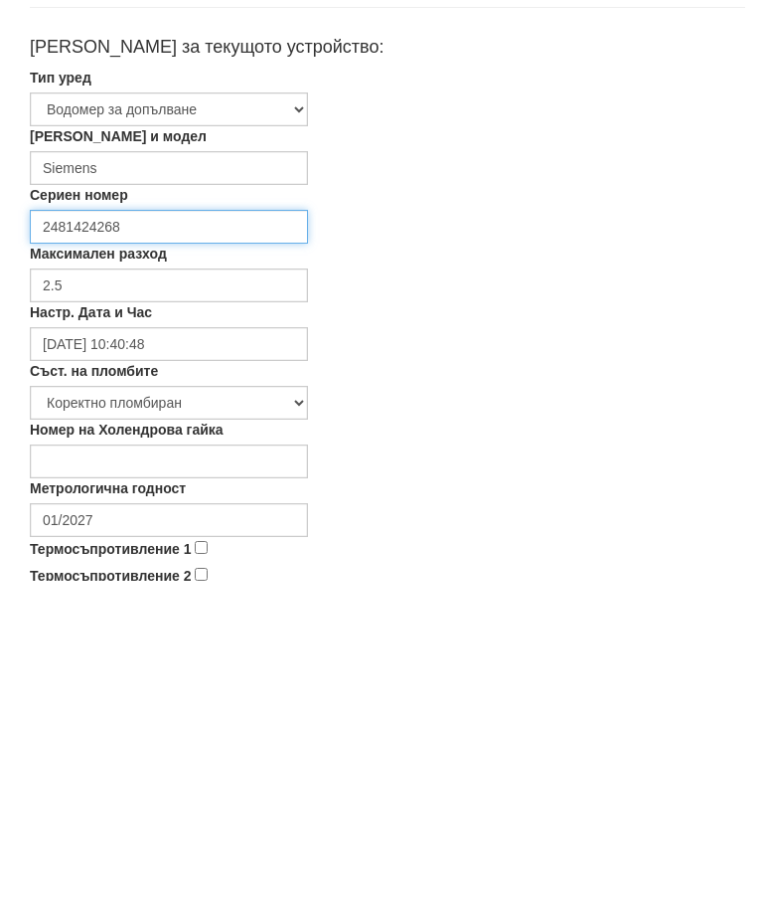
type input "2481424268"
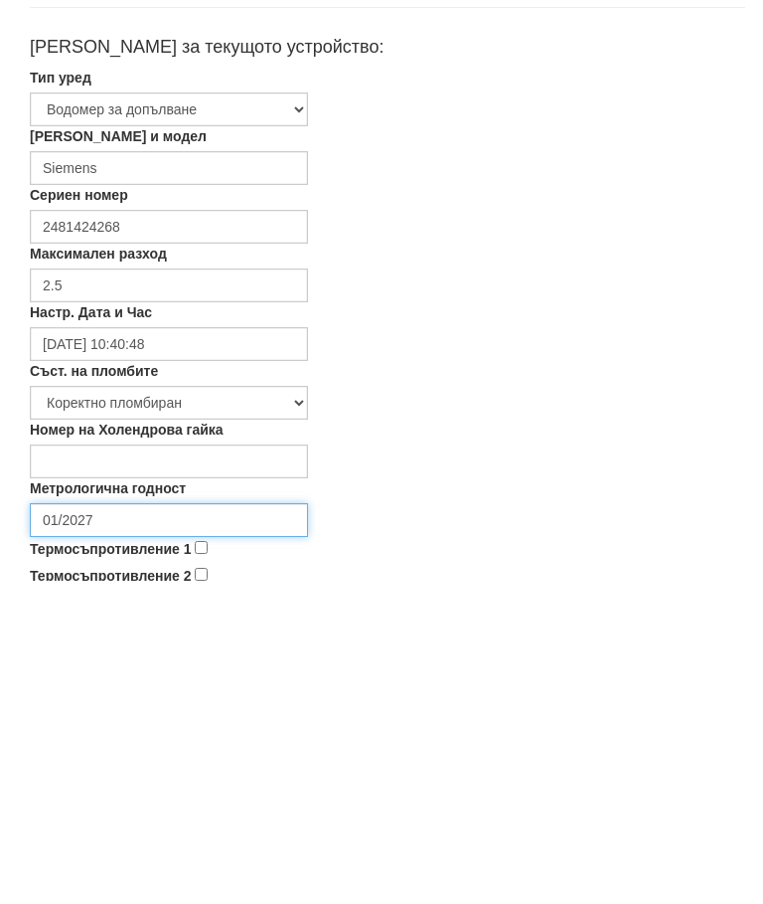
click at [161, 827] on input "01/2027" at bounding box center [169, 844] width 278 height 34
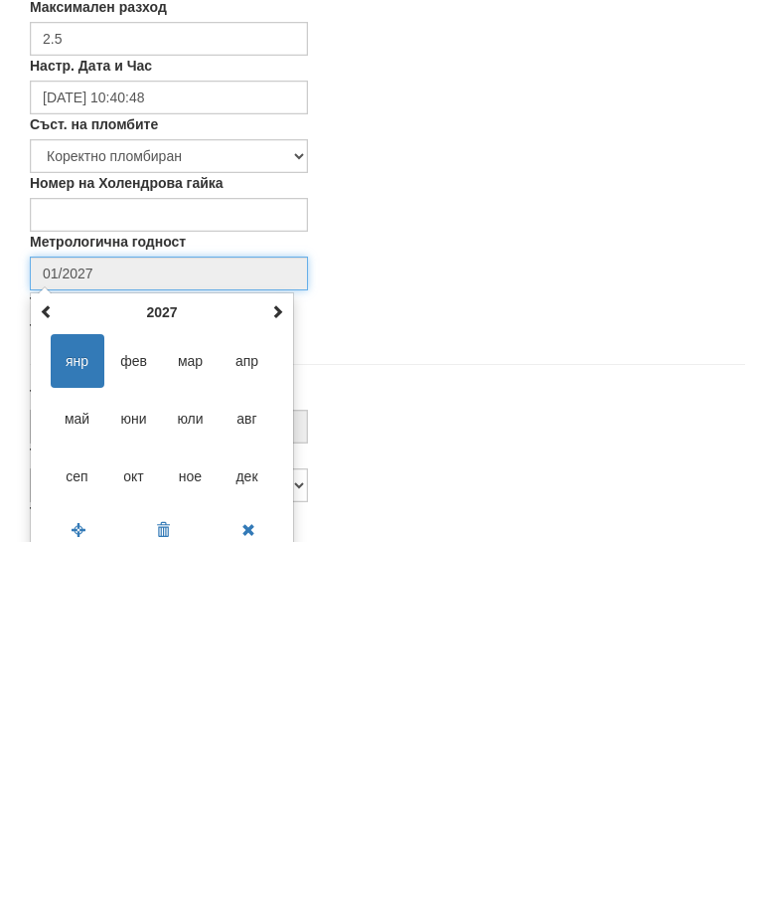
click at [270, 666] on span at bounding box center [277, 673] width 14 height 14
click at [269, 659] on th at bounding box center [277, 674] width 24 height 30
click at [245, 753] on span "авг" at bounding box center [248, 780] width 54 height 54
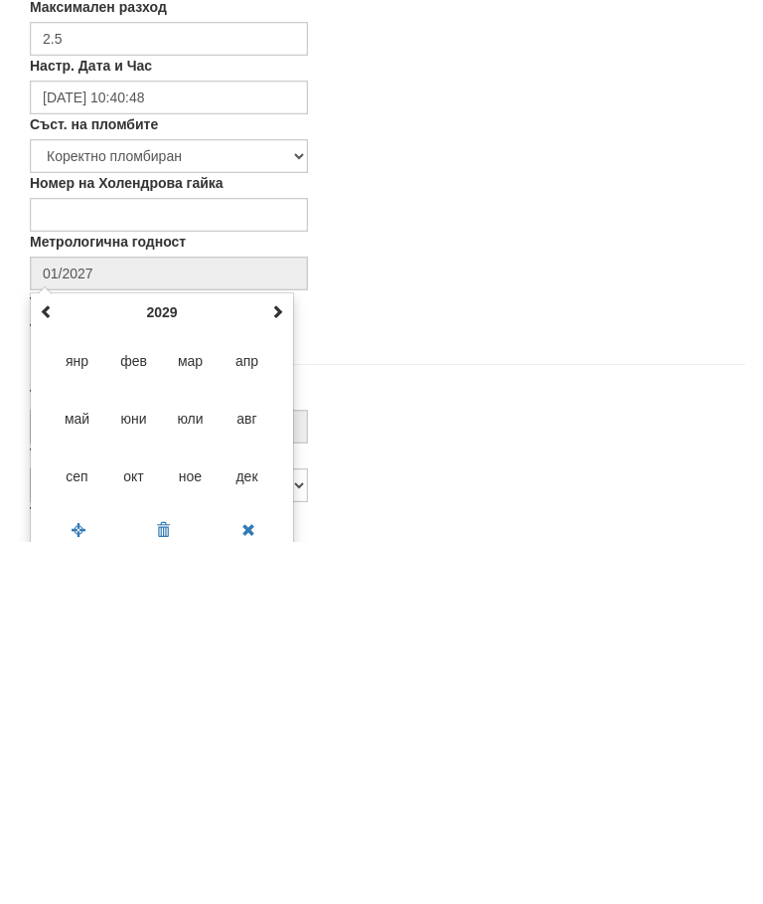
type input "08/2029"
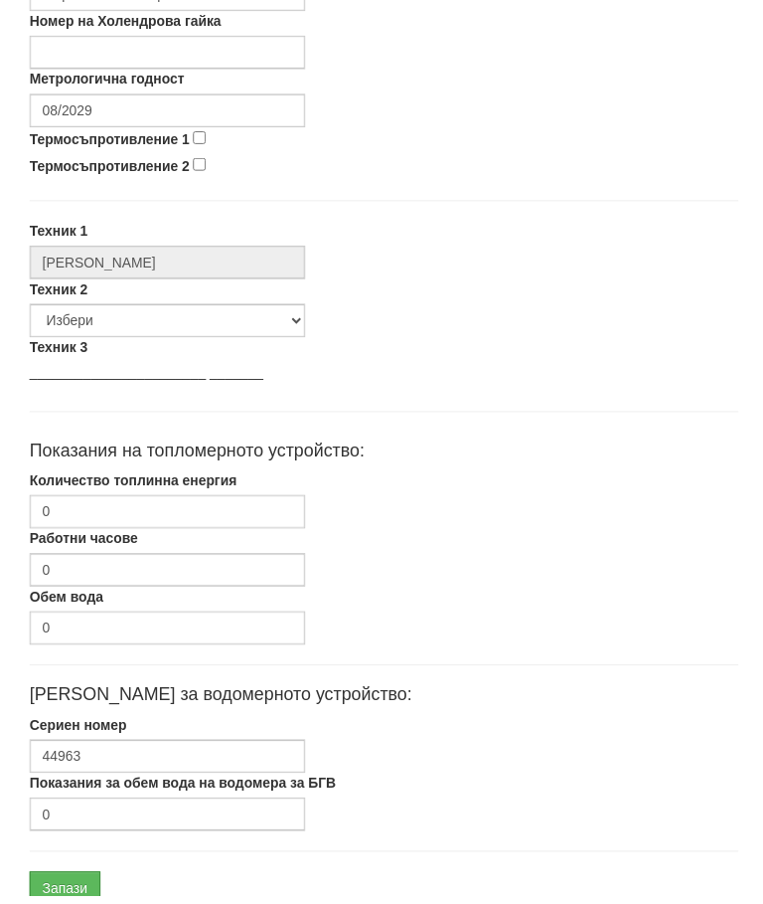
scroll to position [859, 0]
click at [80, 896] on input "Запази" at bounding box center [66, 895] width 72 height 34
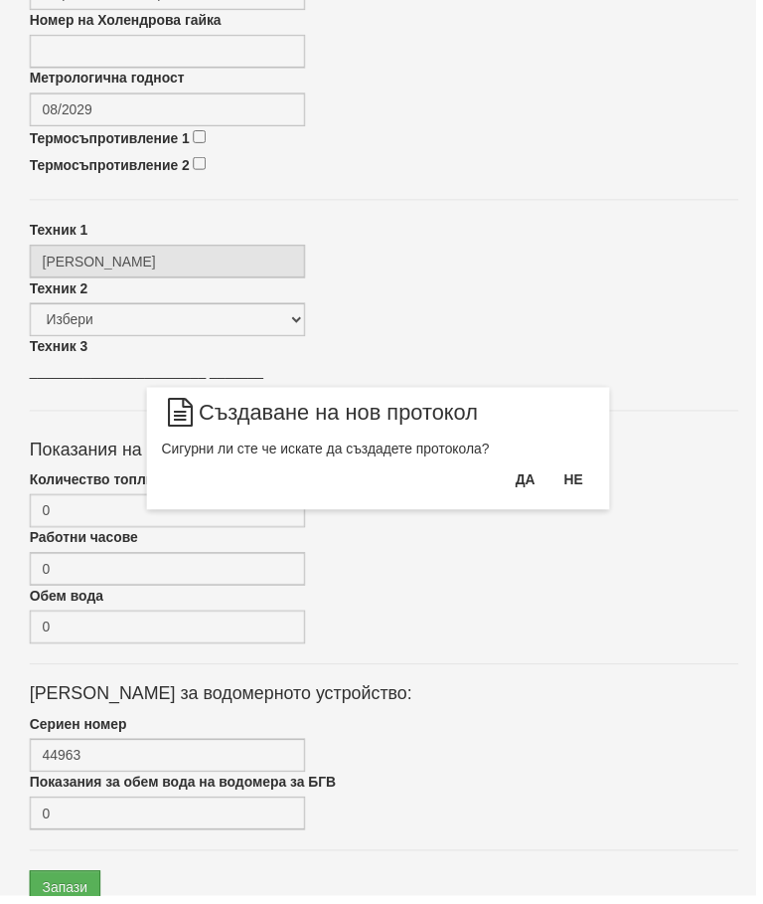
click at [519, 473] on button "Да" at bounding box center [530, 483] width 44 height 32
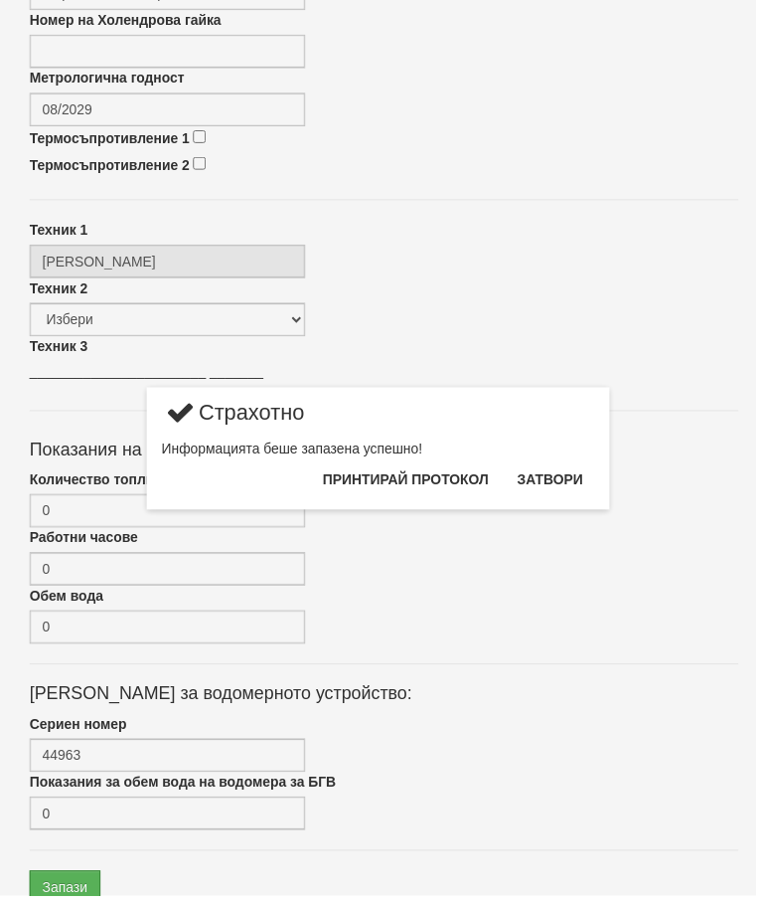
click at [559, 471] on button "Затвори" at bounding box center [555, 483] width 90 height 32
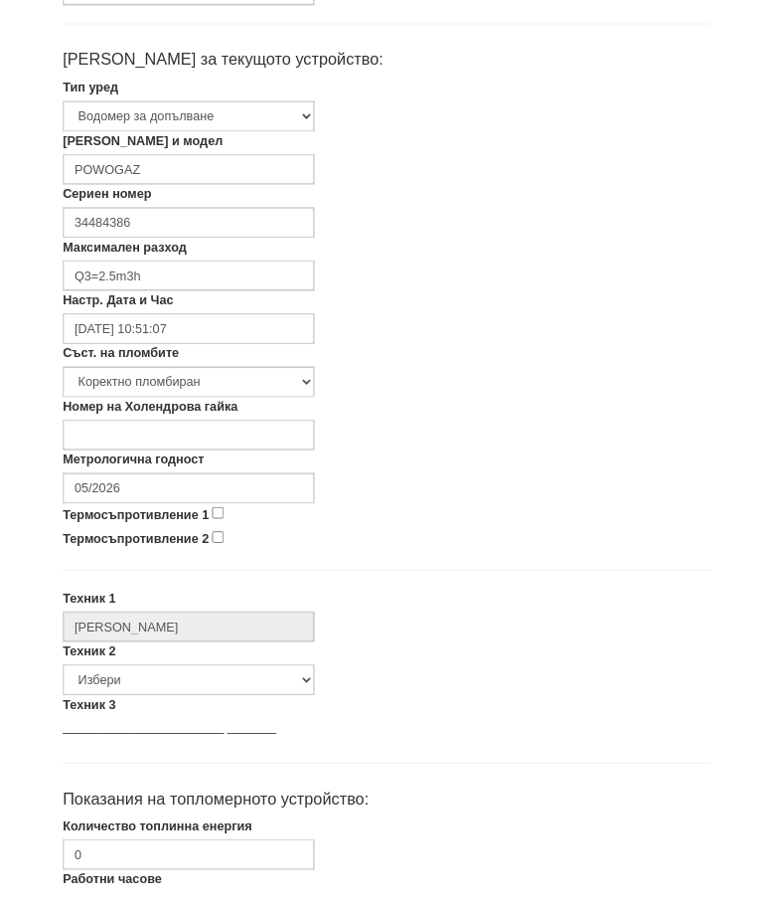
scroll to position [415, 0]
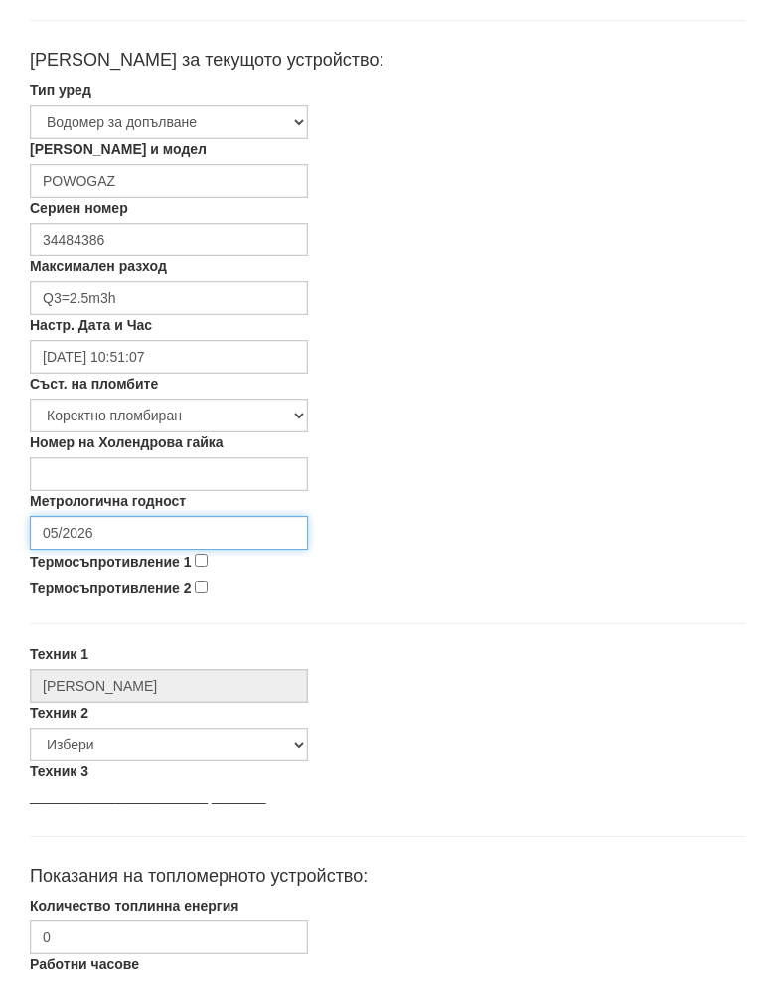
click at [160, 537] on input "05/2026" at bounding box center [169, 554] width 278 height 34
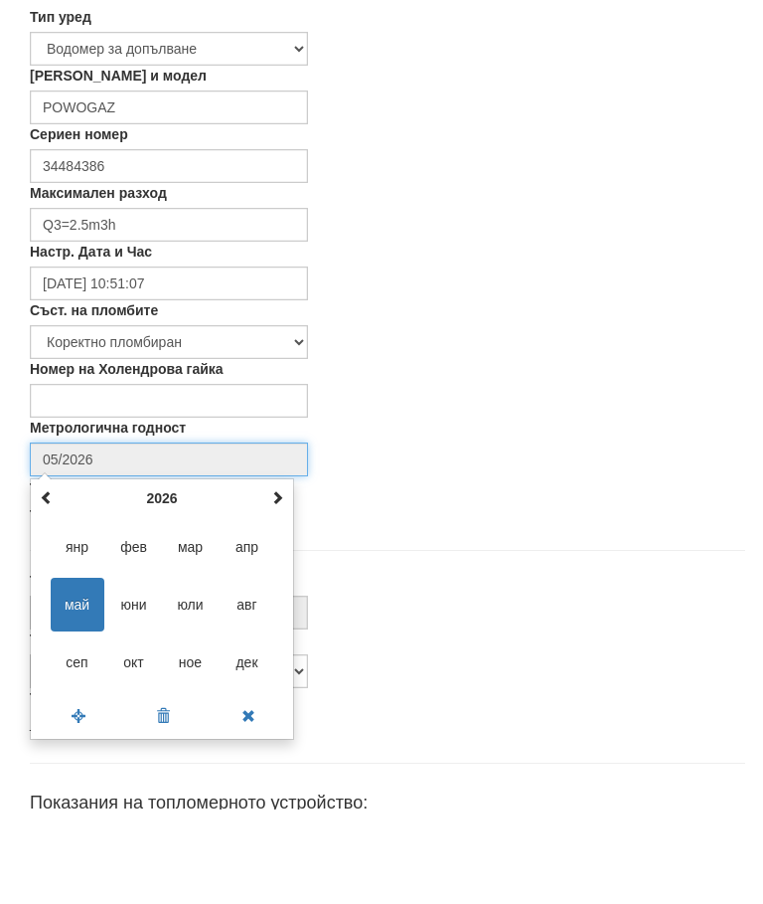
click at [273, 584] on span at bounding box center [277, 591] width 14 height 14
click at [272, 584] on span at bounding box center [277, 591] width 14 height 14
click at [275, 584] on span at bounding box center [277, 591] width 14 height 14
click at [267, 578] on th at bounding box center [277, 593] width 24 height 30
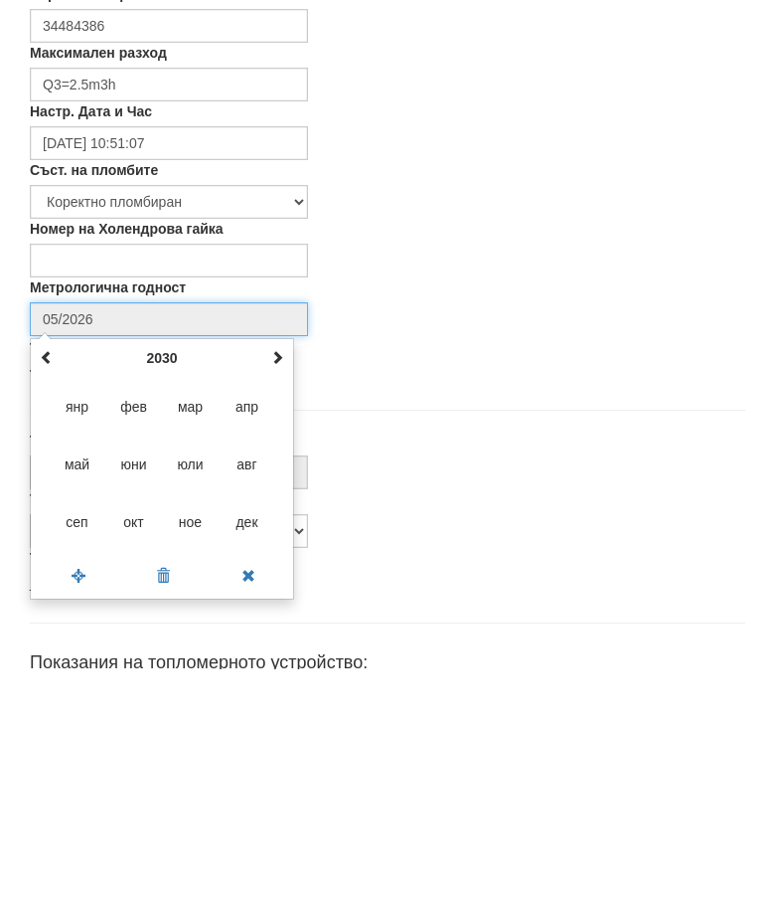
click at [244, 672] on span "авг" at bounding box center [248, 699] width 54 height 54
type input "08/2030"
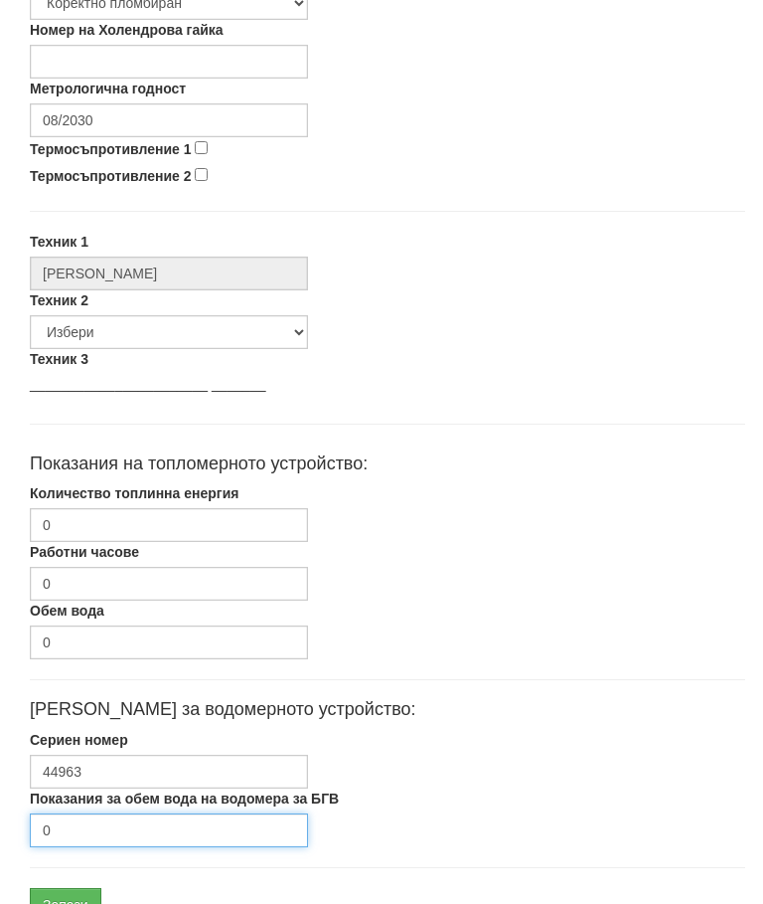
click at [102, 836] on input "0" at bounding box center [169, 831] width 278 height 34
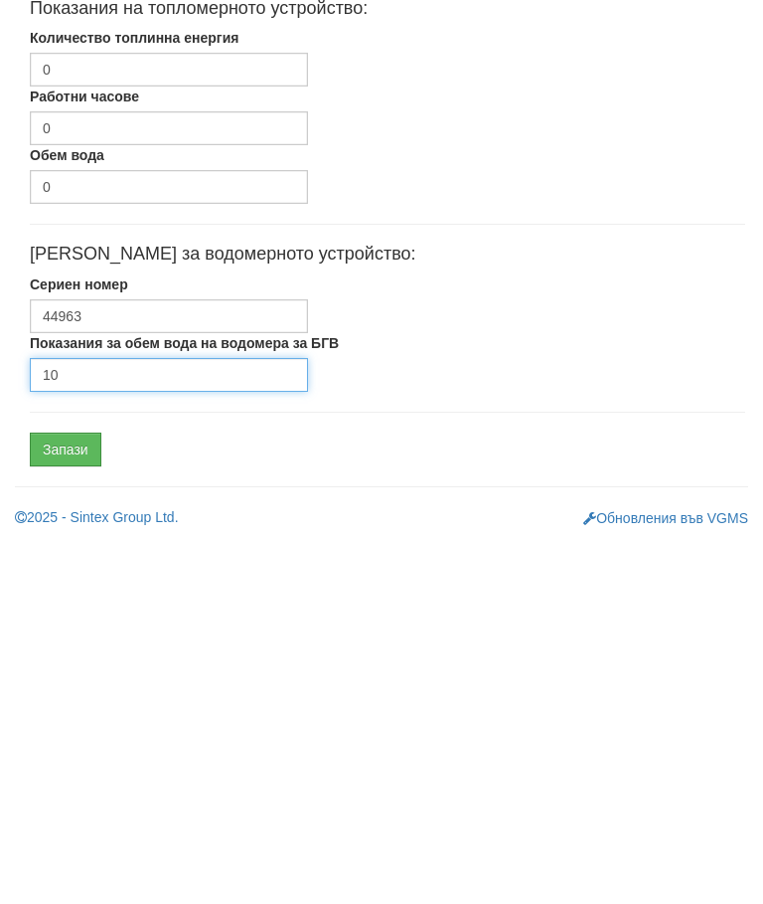
type input "10"
click at [88, 794] on input "Запази" at bounding box center [66, 811] width 72 height 34
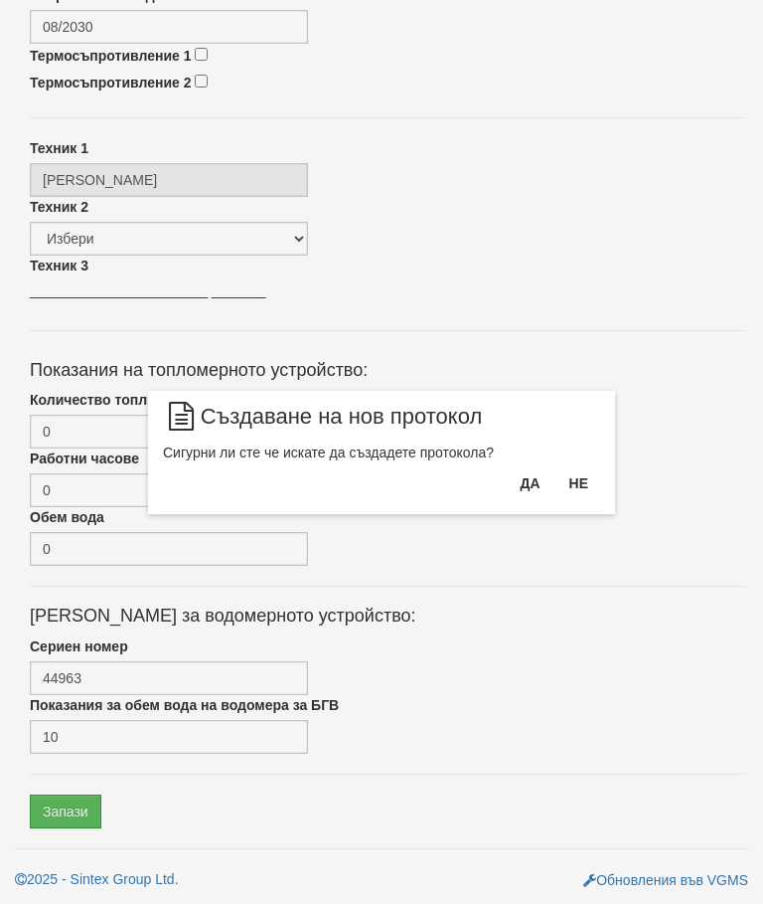
click at [524, 482] on button "Да" at bounding box center [530, 483] width 44 height 32
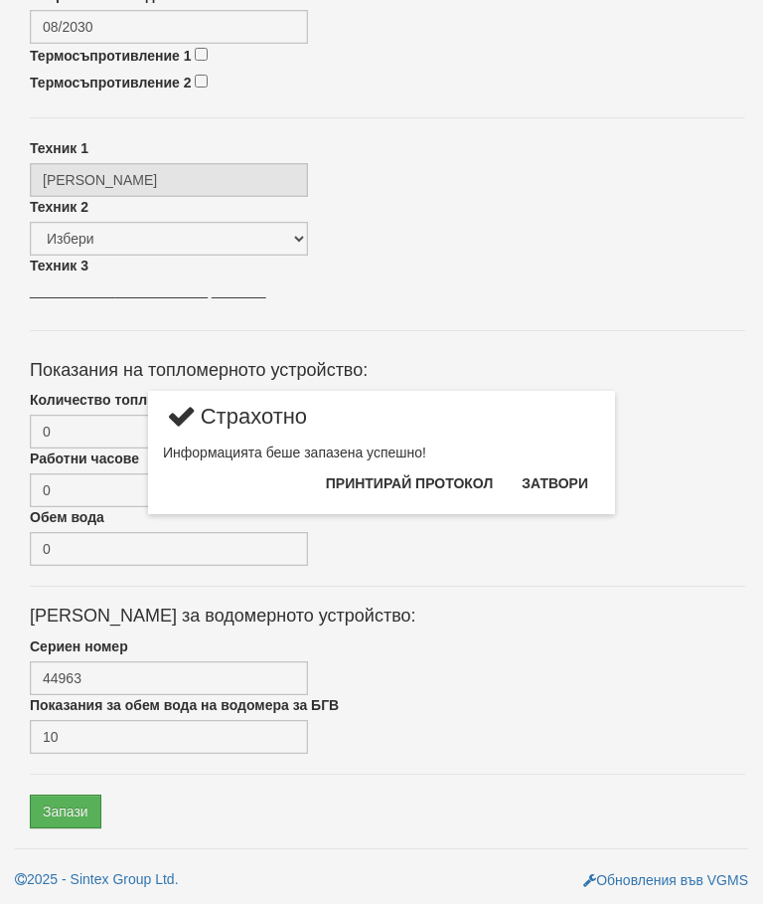
click at [578, 472] on button "Затвори" at bounding box center [555, 483] width 90 height 32
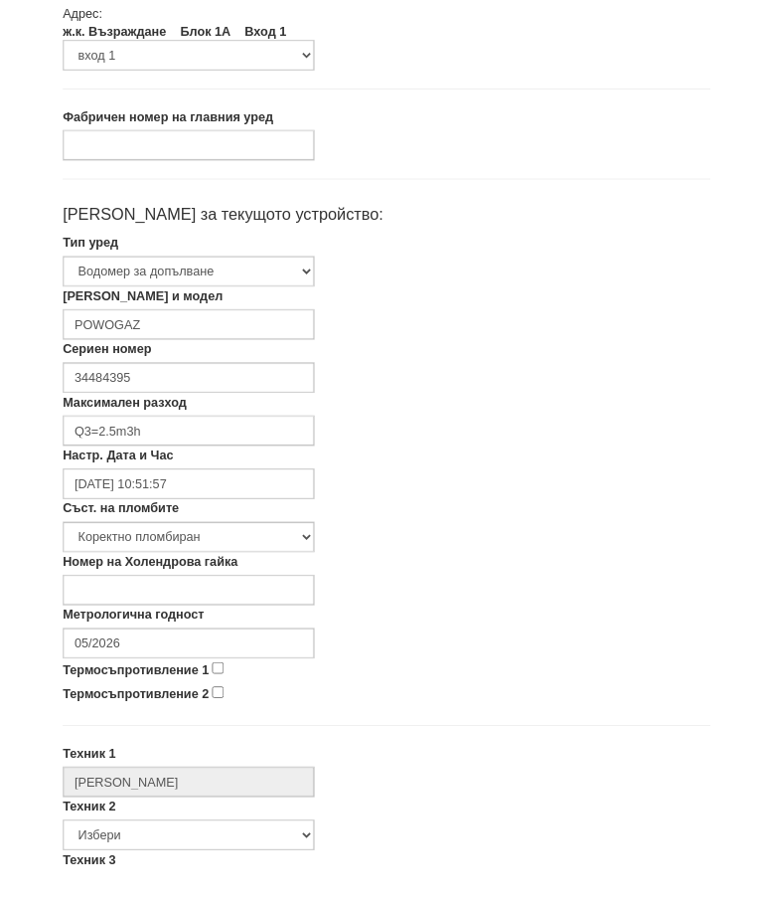
scroll to position [246, 0]
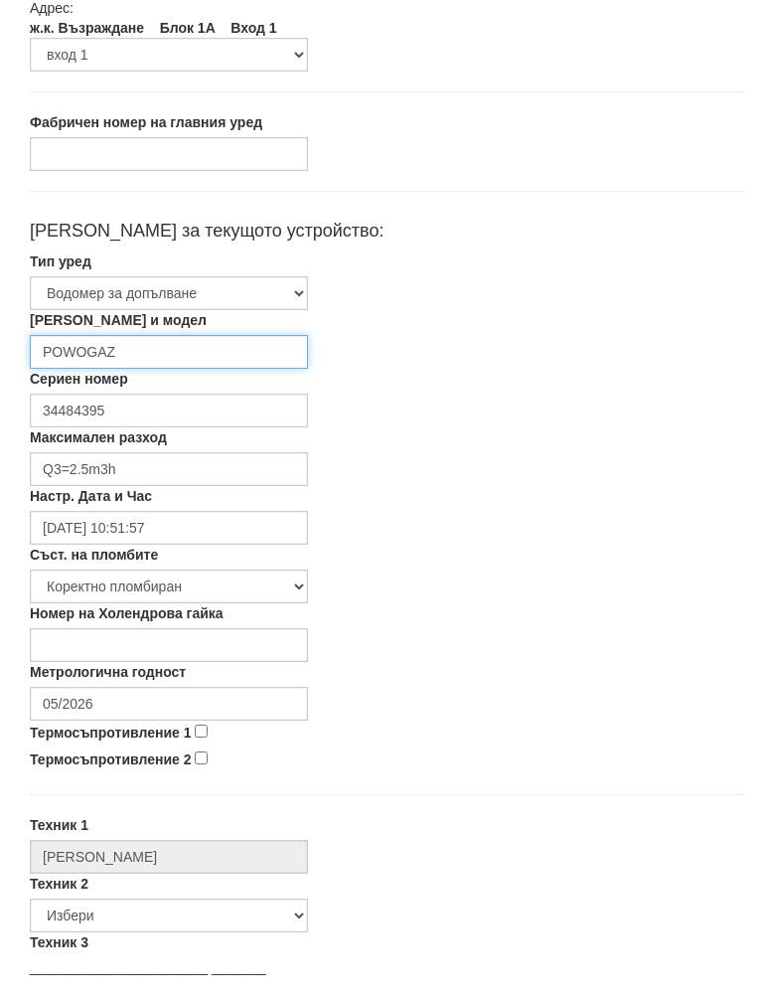
click at [228, 355] on input "POWOGAZ" at bounding box center [169, 372] width 278 height 34
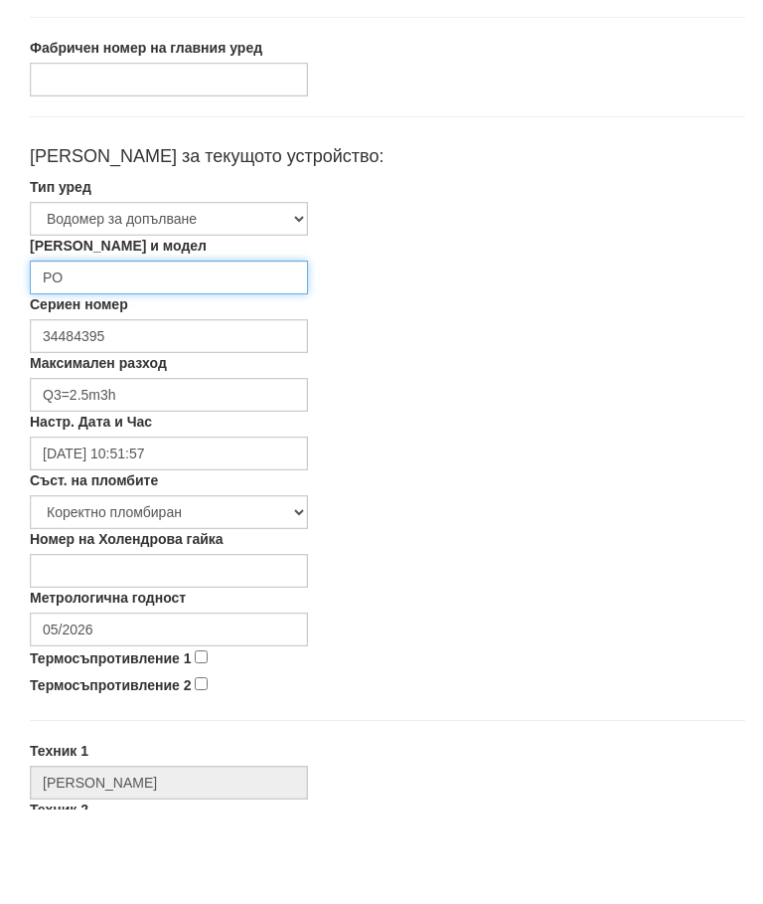
type input "P"
type input "Siemens"
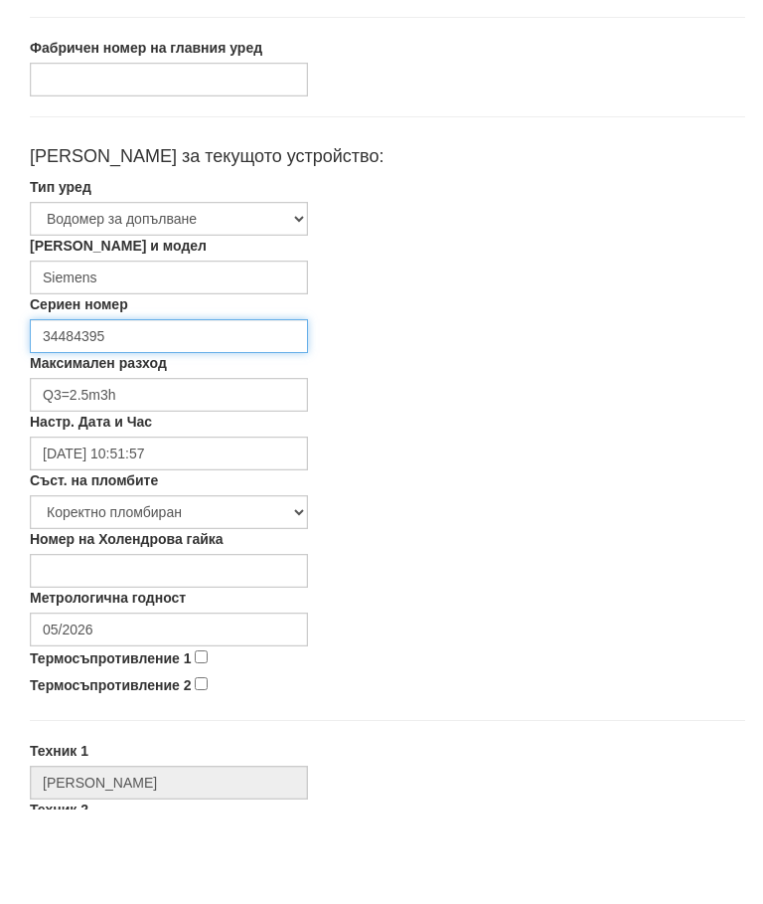
click at [193, 414] on input "34484395" at bounding box center [169, 431] width 278 height 34
type input "3"
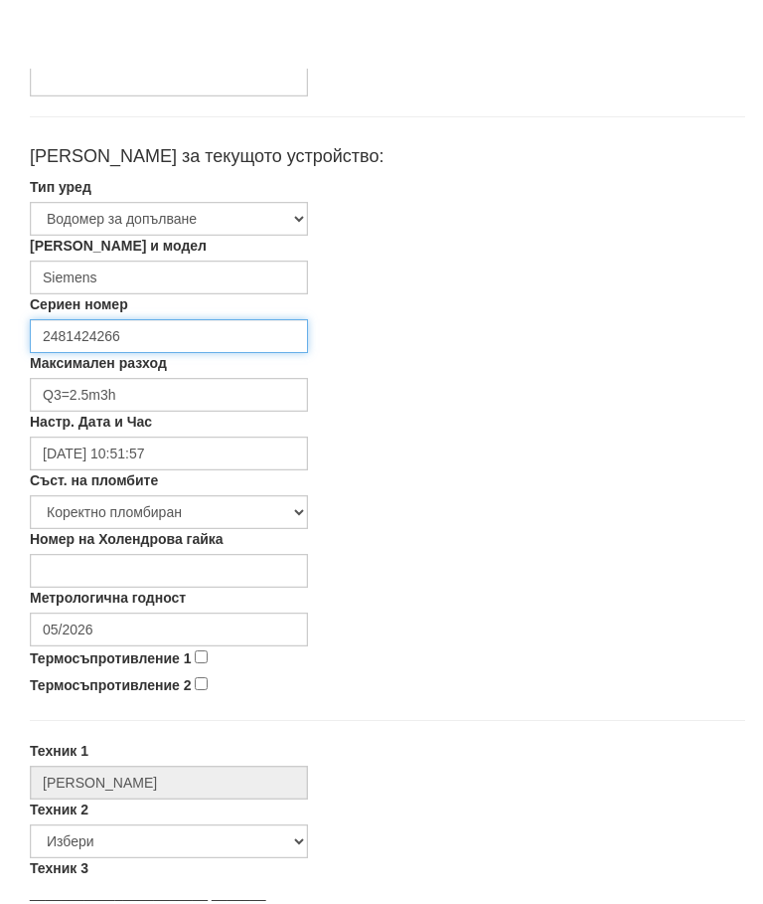
scroll to position [426, 0]
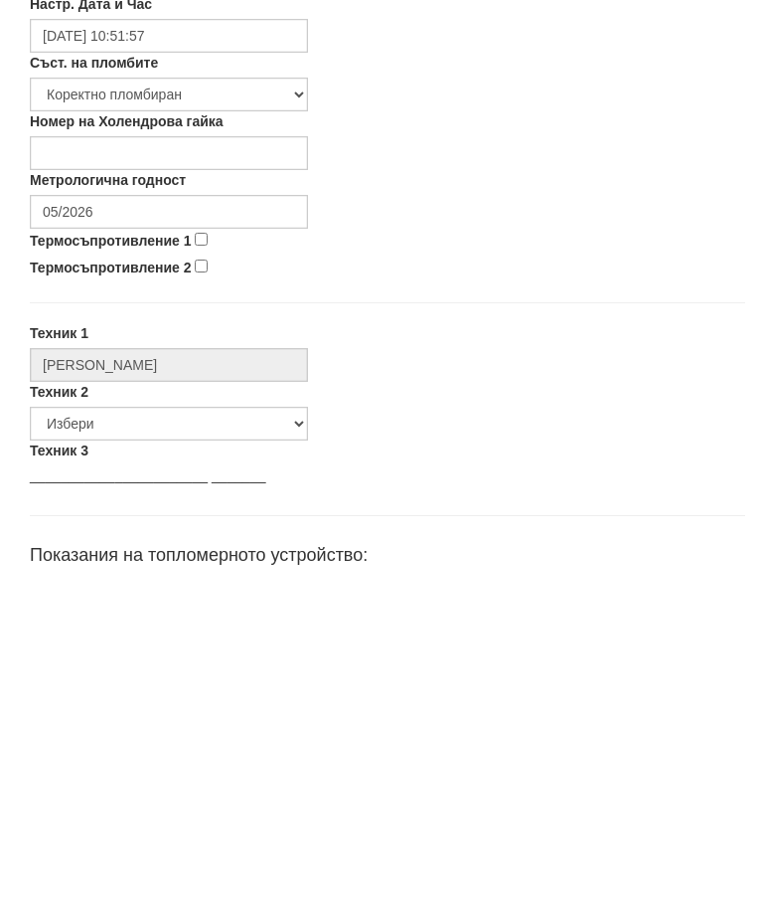
type input "2481424266"
click at [173, 526] on input "05/2026" at bounding box center [169, 543] width 278 height 34
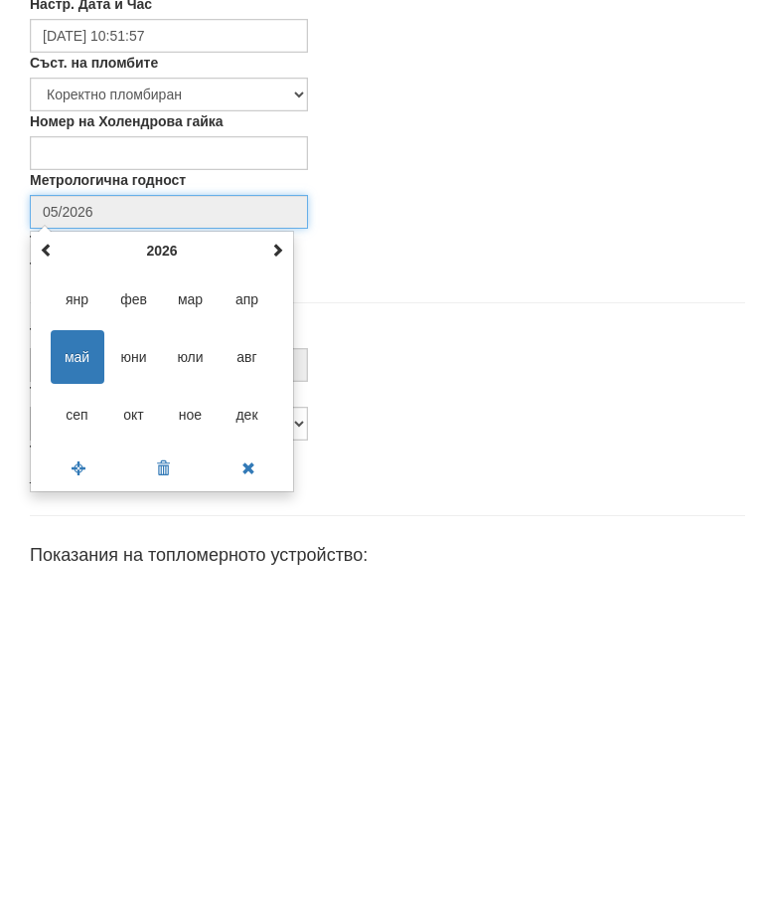
click at [288, 567] on th at bounding box center [277, 582] width 24 height 30
click at [289, 562] on div "[DATE] пн вт ср чт пт сб нд 26 27 28 29 30 1 2 3 4 5 6 7 8 9 10 11 12 13 14 15 …" at bounding box center [162, 692] width 264 height 261
click at [292, 562] on div "[DATE] пн вт ср чт пт сб нд 26 27 28 29 30 1 2 3 4 5 6 7 8 9 10 11 12 13 14 15 …" at bounding box center [162, 692] width 264 height 261
click at [271, 574] on span at bounding box center [277, 581] width 14 height 14
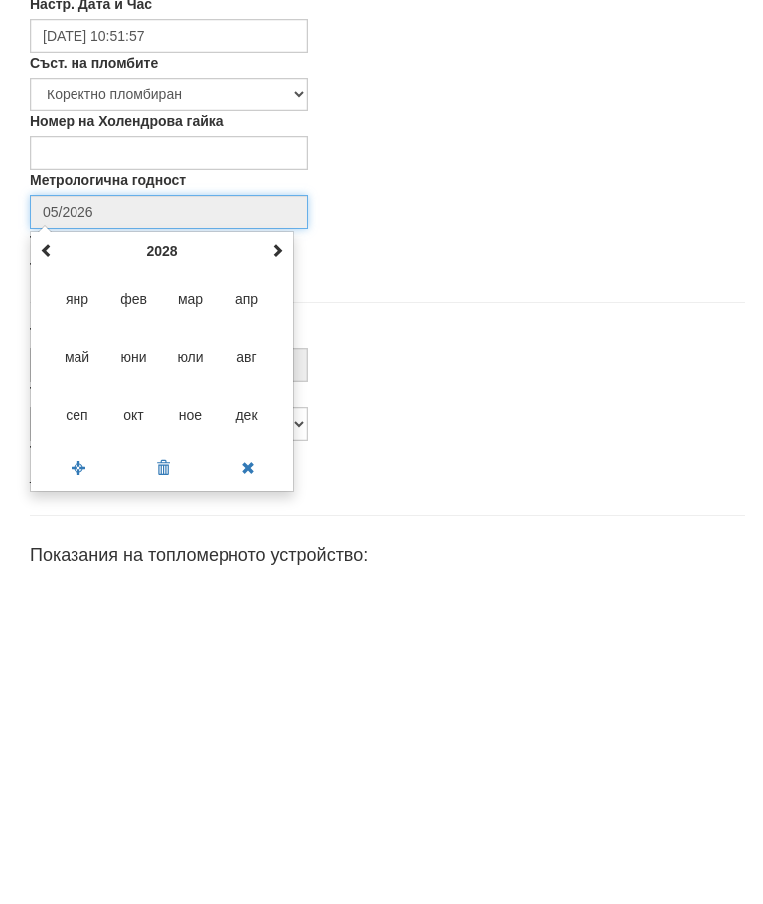
click at [270, 574] on span at bounding box center [277, 581] width 14 height 14
click at [245, 661] on span "авг" at bounding box center [248, 688] width 54 height 54
type input "08/2029"
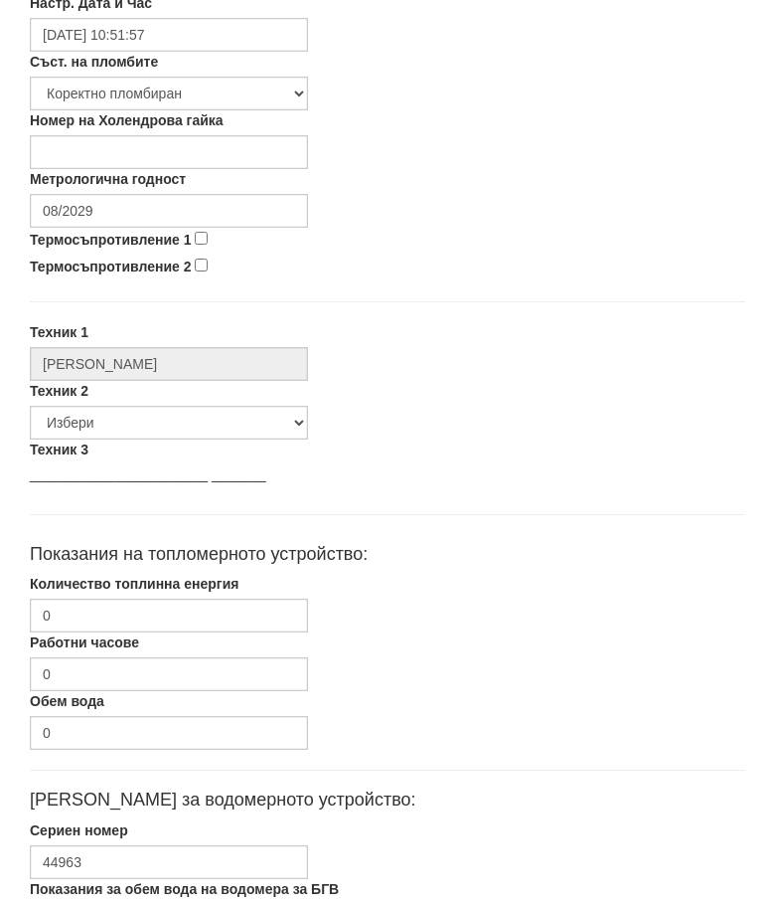
scroll to position [868, 0]
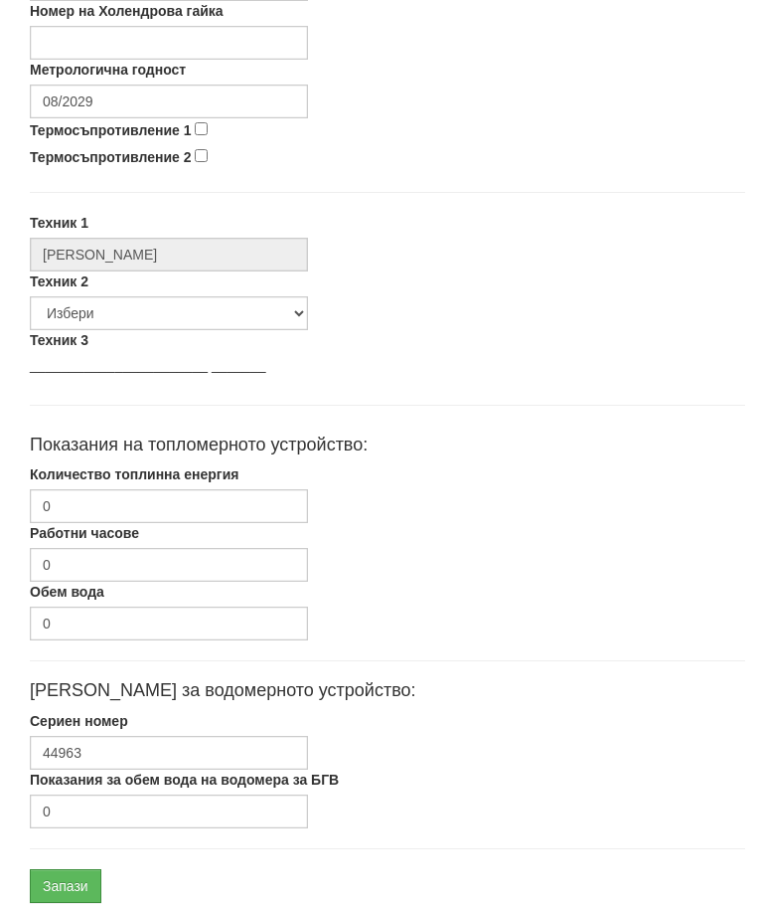
click at [72, 877] on input "Запази" at bounding box center [66, 886] width 72 height 34
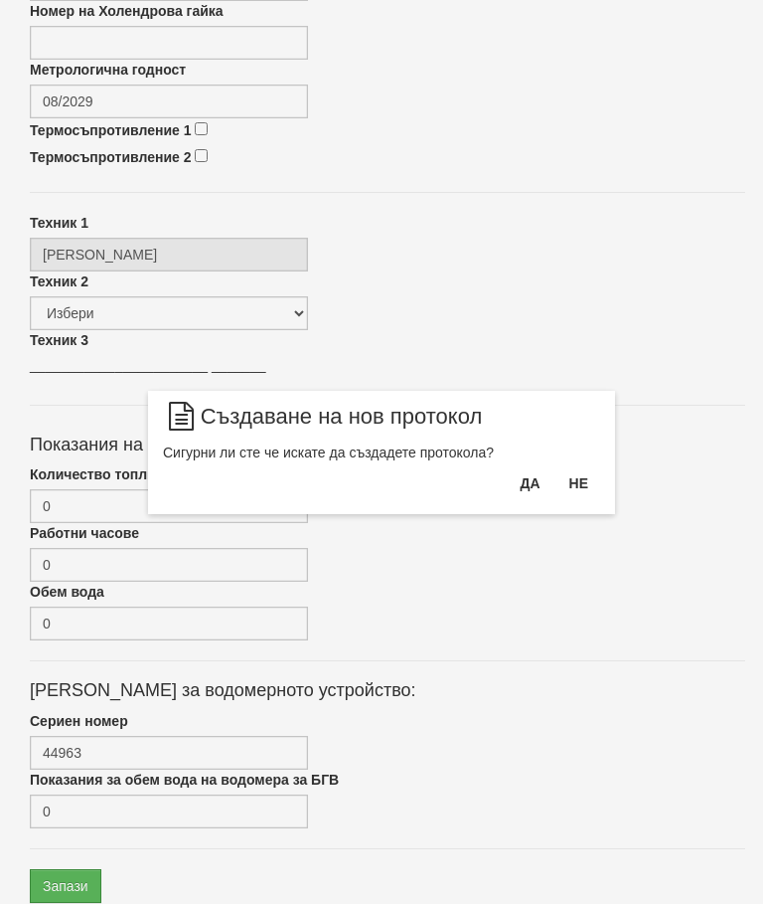
click at [510, 484] on button "Да" at bounding box center [530, 483] width 44 height 32
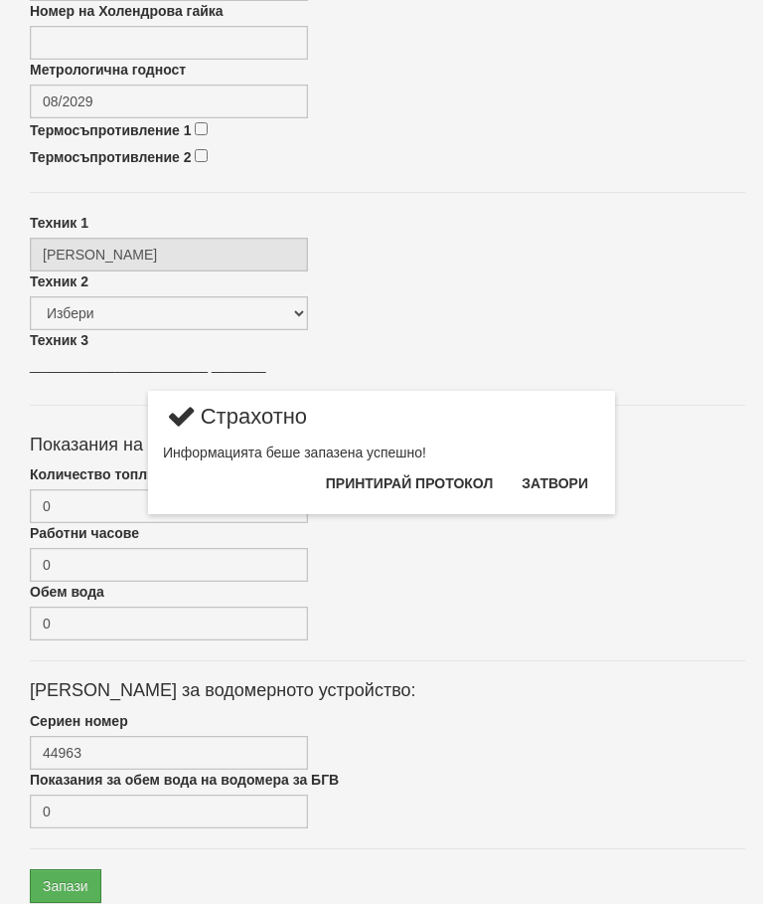
click at [553, 478] on button "Затвори" at bounding box center [555, 483] width 90 height 32
